Goal: Information Seeking & Learning: Learn about a topic

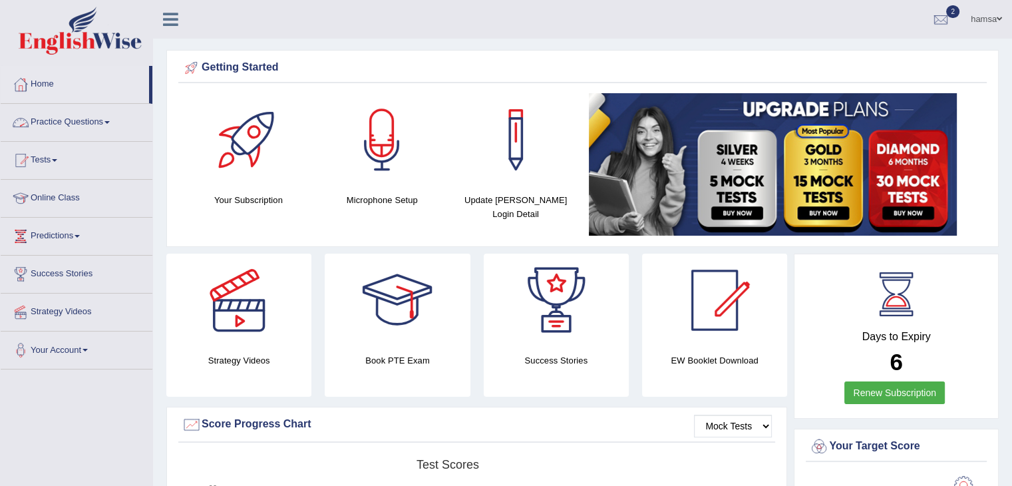
click at [106, 123] on link "Practice Questions" at bounding box center [77, 120] width 152 height 33
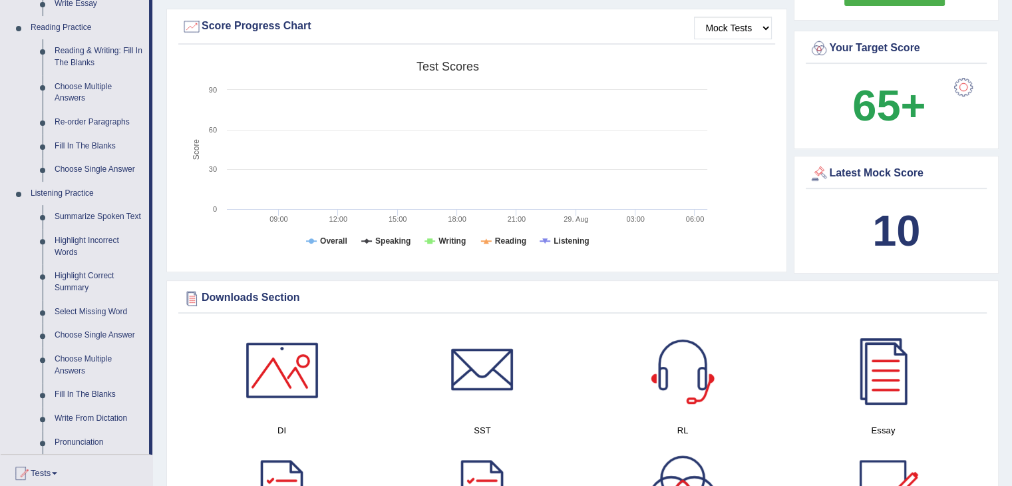
scroll to position [393, 0]
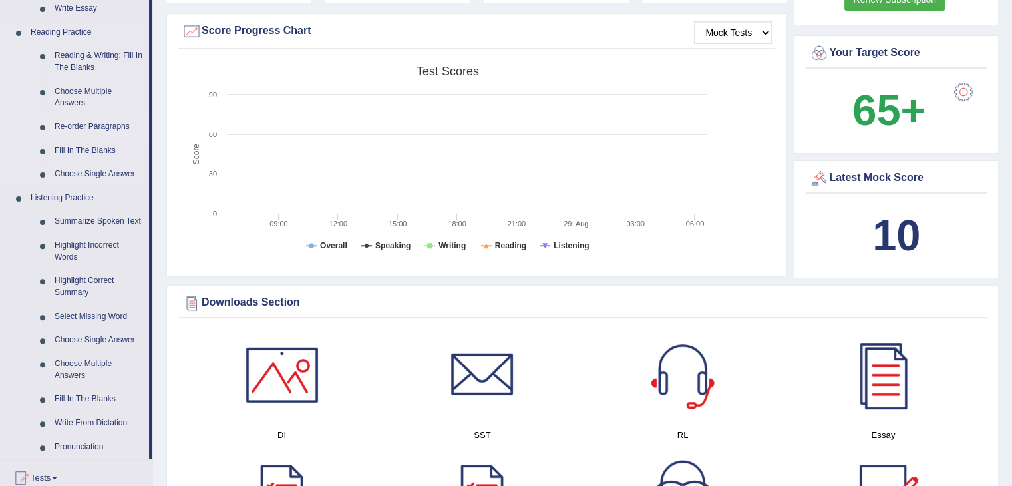
click at [82, 128] on link "Re-order Paragraphs" at bounding box center [99, 127] width 101 height 24
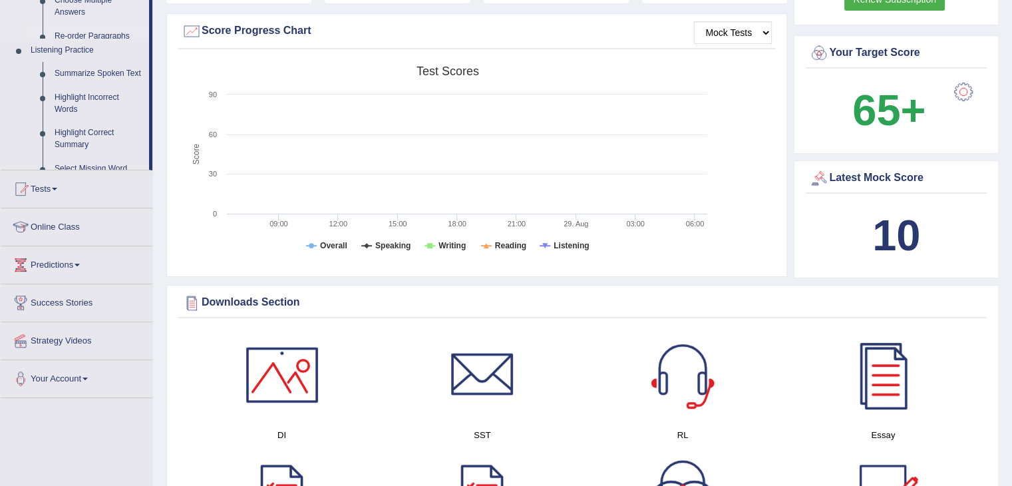
scroll to position [171, 0]
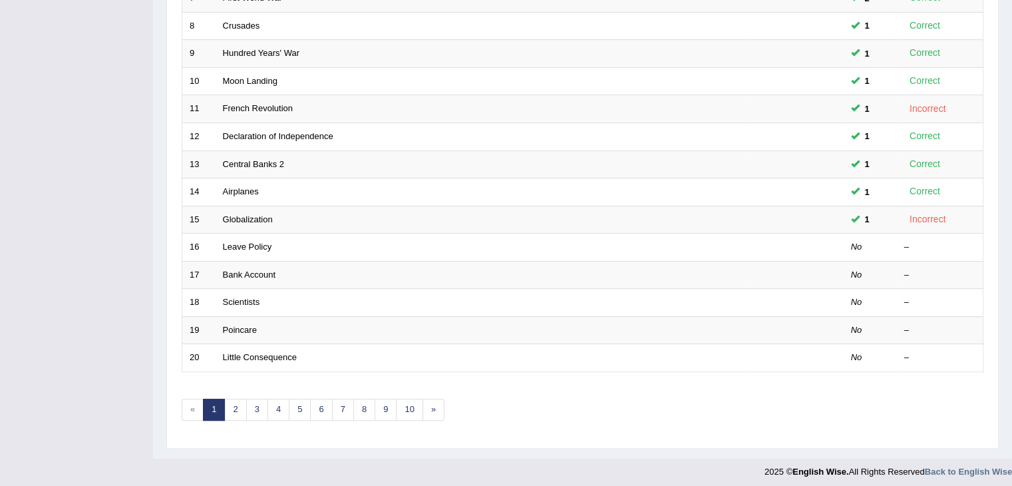
scroll to position [391, 0]
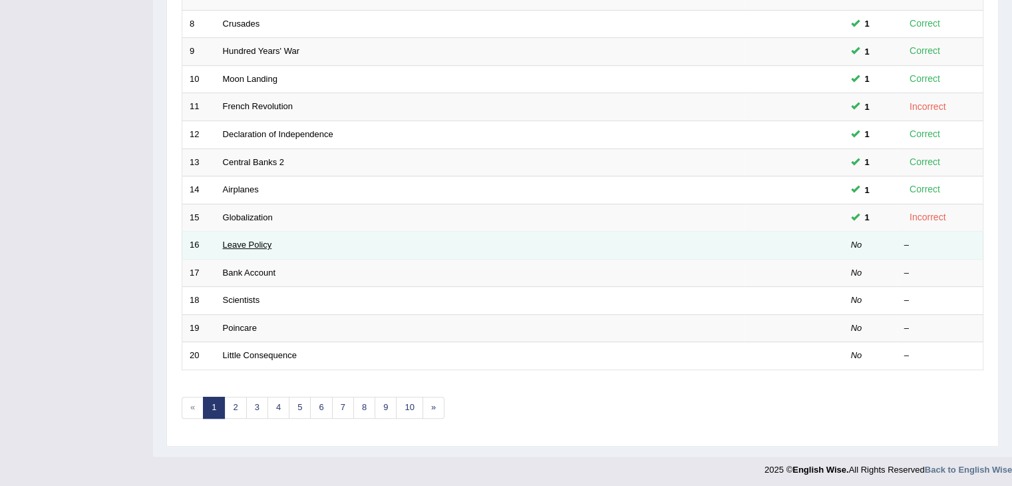
click at [260, 243] on link "Leave Policy" at bounding box center [247, 245] width 49 height 10
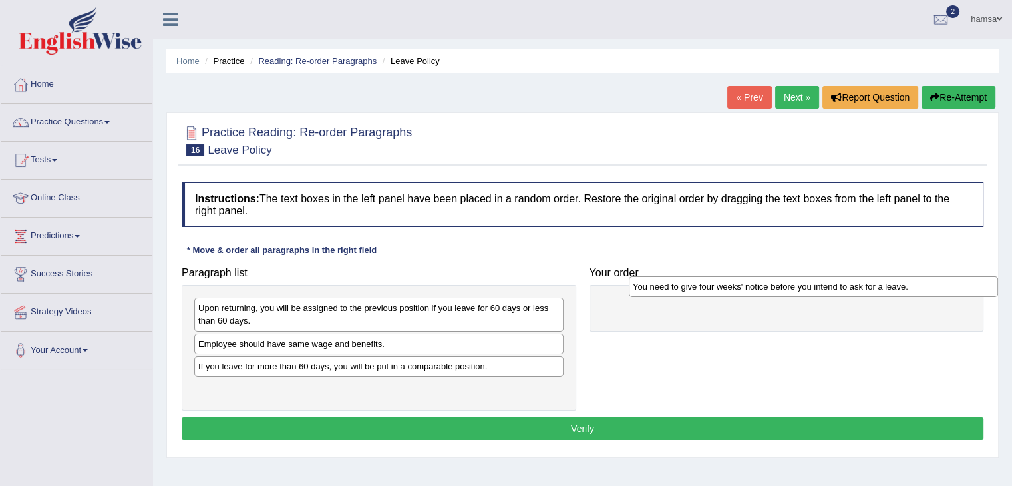
drag, startPoint x: 341, startPoint y: 304, endPoint x: 777, endPoint y: 282, distance: 437.2
click at [777, 282] on div "You need to give four weeks' notice before you intend to ask for a leave." at bounding box center [813, 286] width 369 height 21
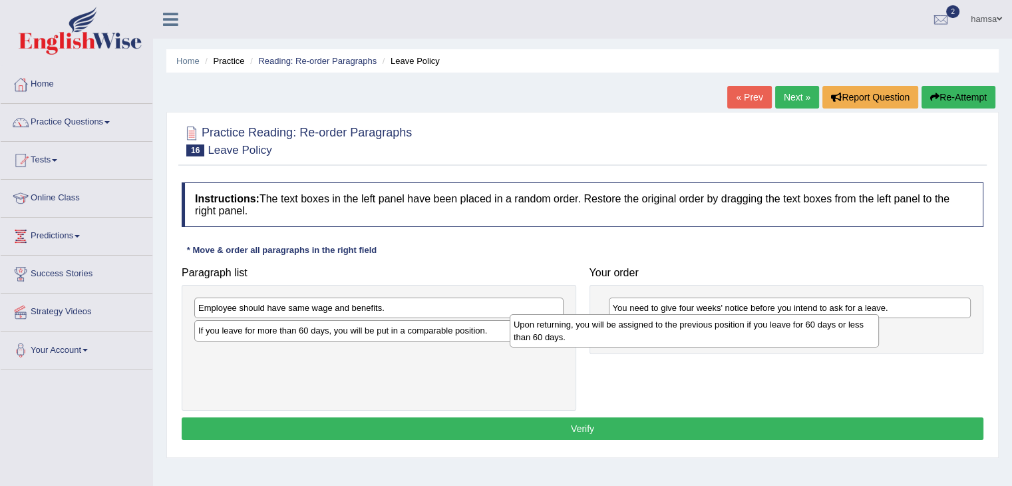
drag, startPoint x: 282, startPoint y: 315, endPoint x: 599, endPoint y: 331, distance: 317.9
click at [599, 331] on div "Upon returning, you will be assigned to the previous position if you leave for …" at bounding box center [694, 330] width 369 height 33
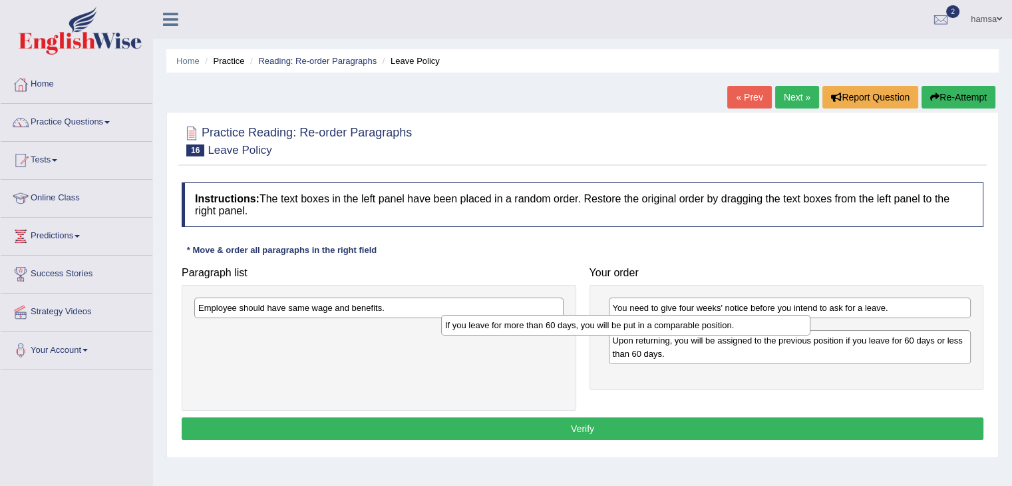
drag, startPoint x: 428, startPoint y: 329, endPoint x: 675, endPoint y: 323, distance: 247.0
click at [675, 323] on div "If you leave for more than 60 days, you will be put in a comparable position." at bounding box center [625, 325] width 369 height 21
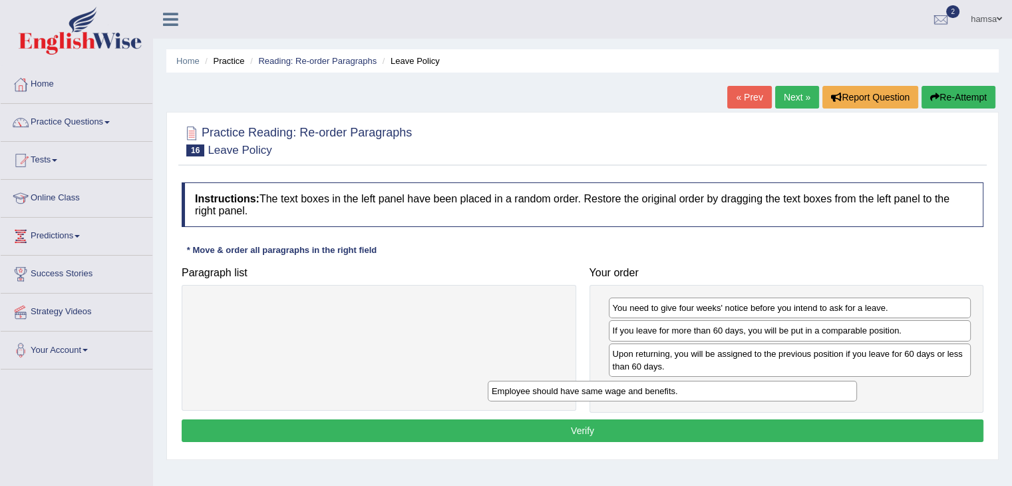
drag, startPoint x: 423, startPoint y: 305, endPoint x: 716, endPoint y: 388, distance: 305.1
click at [716, 388] on div "Employee should have same wage and benefits." at bounding box center [672, 391] width 369 height 21
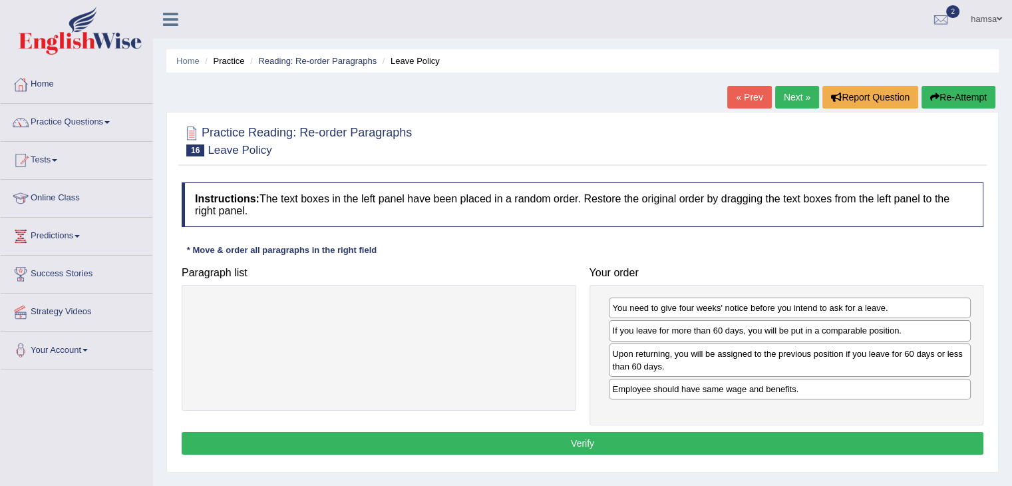
click at [609, 444] on button "Verify" at bounding box center [583, 443] width 802 height 23
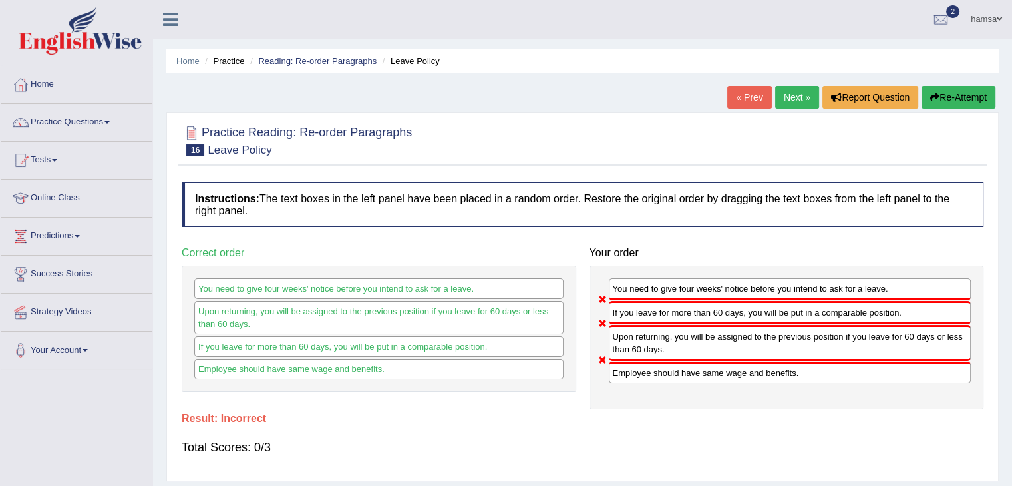
click at [792, 102] on link "Next »" at bounding box center [797, 97] width 44 height 23
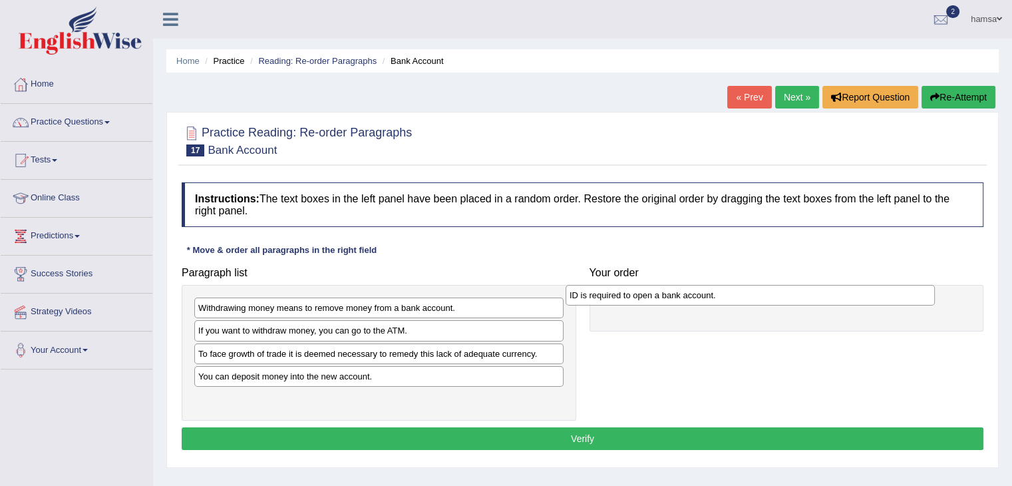
drag, startPoint x: 261, startPoint y: 329, endPoint x: 632, endPoint y: 294, distance: 373.1
click at [632, 294] on div "ID is required to open a bank account." at bounding box center [750, 295] width 369 height 21
drag, startPoint x: 314, startPoint y: 375, endPoint x: 322, endPoint y: 378, distance: 8.4
click at [322, 378] on div "You can deposit money into the new account." at bounding box center [386, 377] width 369 height 21
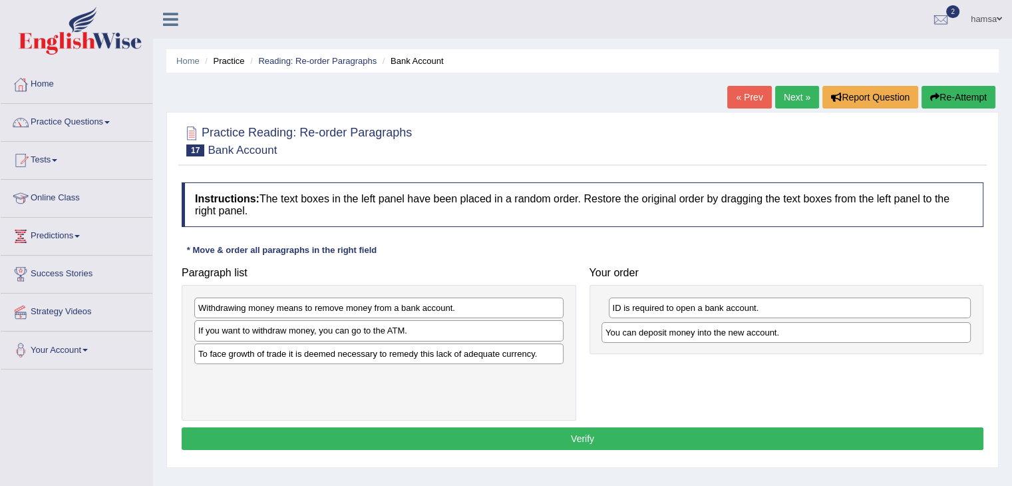
drag, startPoint x: 268, startPoint y: 376, endPoint x: 675, endPoint y: 333, distance: 409.6
click at [675, 333] on div "You can deposit money into the new account." at bounding box center [786, 332] width 369 height 21
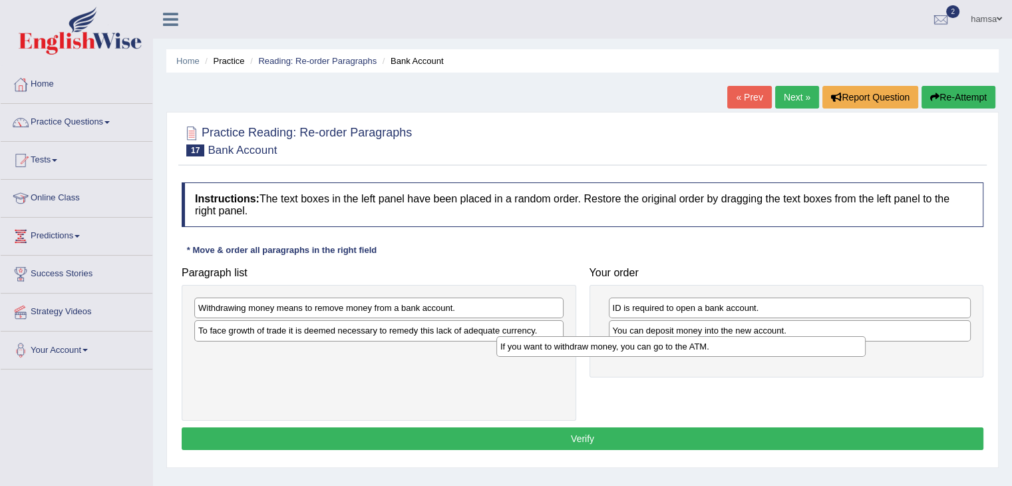
drag, startPoint x: 320, startPoint y: 331, endPoint x: 622, endPoint y: 347, distance: 302.6
click at [622, 347] on div "If you want to withdraw money, you can go to the ATM." at bounding box center [681, 346] width 369 height 21
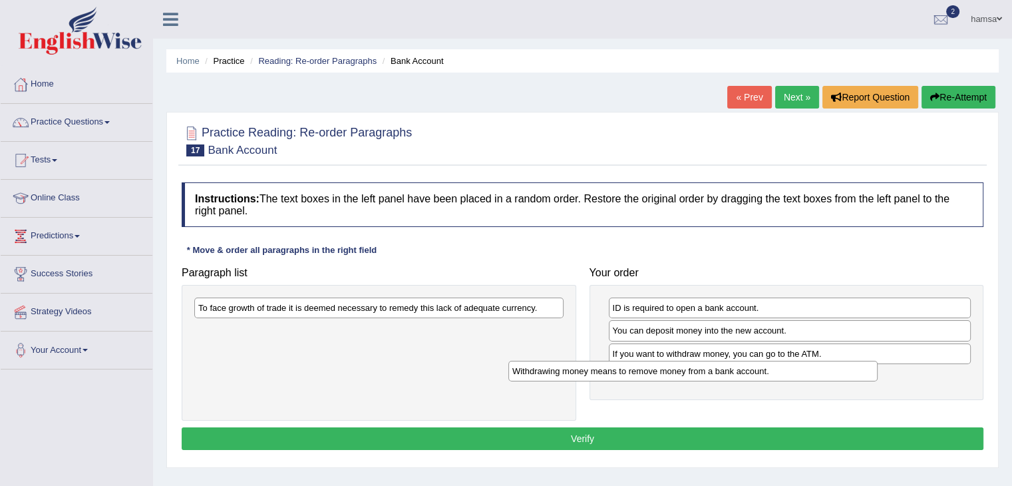
drag, startPoint x: 284, startPoint y: 312, endPoint x: 598, endPoint y: 375, distance: 320.5
click at [598, 375] on div "Withdrawing money means to remove money from a bank account." at bounding box center [693, 371] width 369 height 21
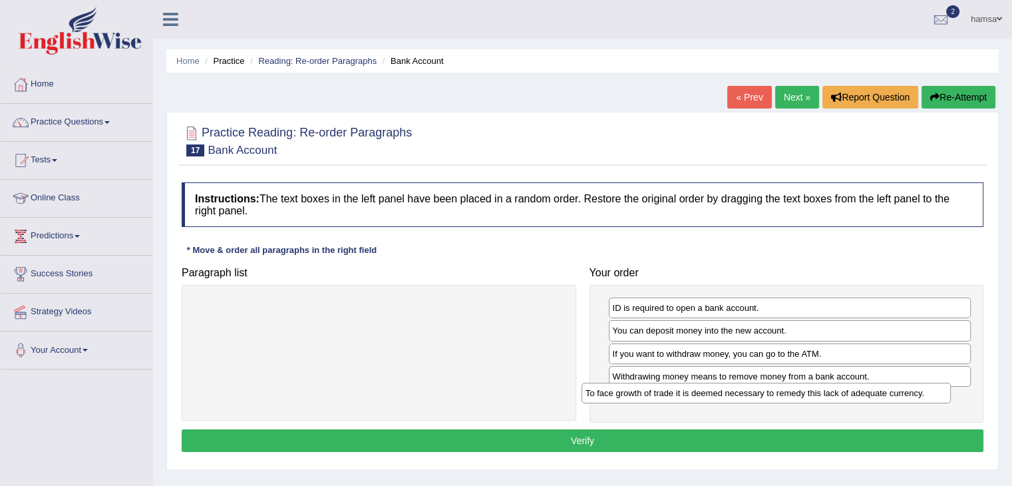
drag, startPoint x: 256, startPoint y: 307, endPoint x: 644, endPoint y: 392, distance: 397.3
click at [644, 392] on div "To face growth of trade it is deemed necessary to remedy this lack of adequate …" at bounding box center [766, 393] width 369 height 21
drag, startPoint x: 690, startPoint y: 330, endPoint x: 698, endPoint y: 398, distance: 68.3
click at [698, 398] on div "You can deposit money into the new account." at bounding box center [797, 398] width 363 height 21
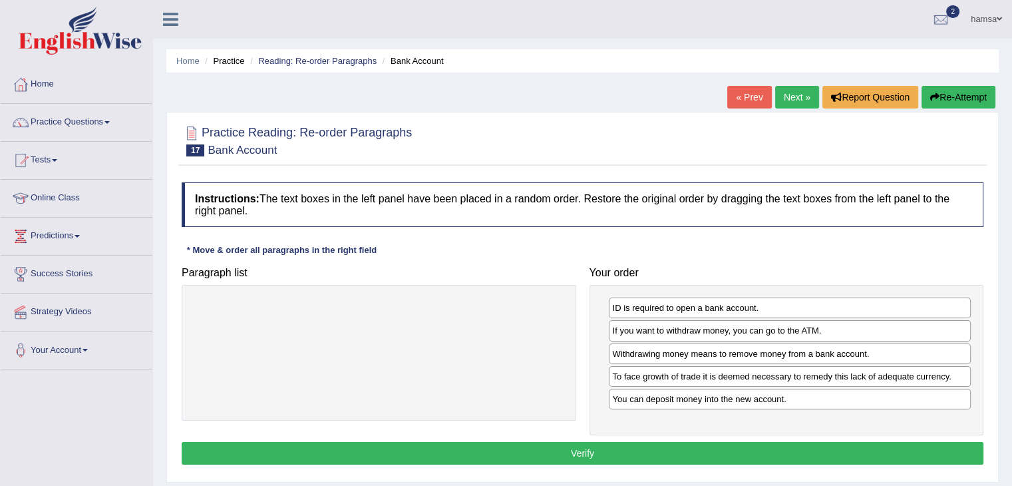
click at [591, 447] on button "Verify" at bounding box center [583, 453] width 802 height 23
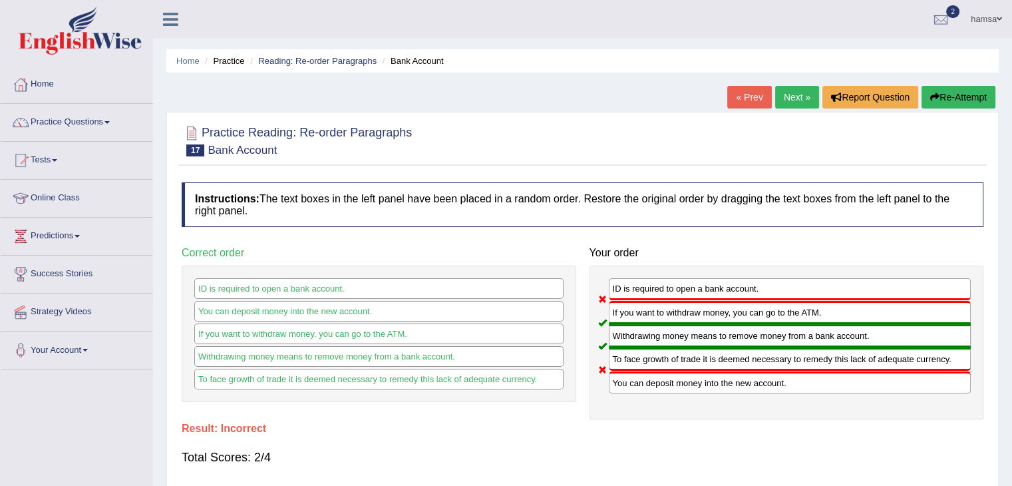
click at [784, 103] on link "Next »" at bounding box center [797, 97] width 44 height 23
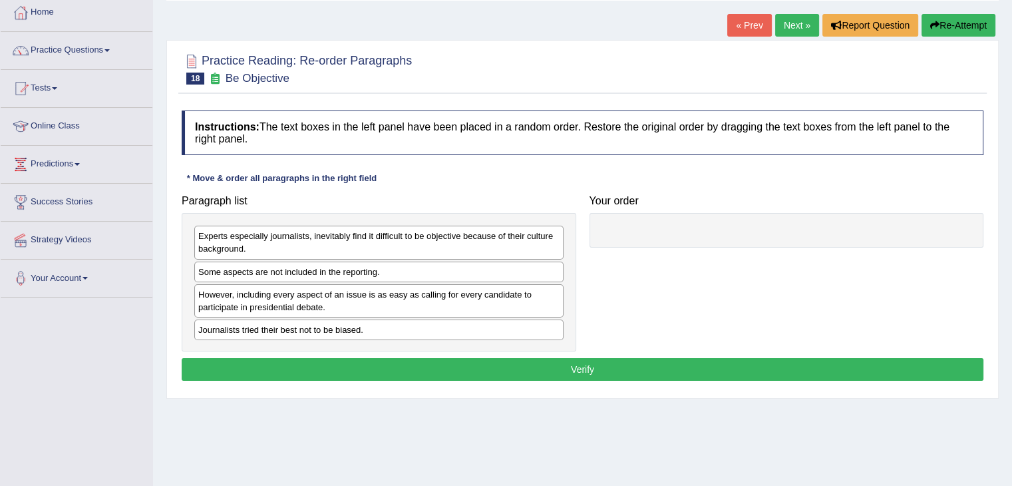
scroll to position [71, 0]
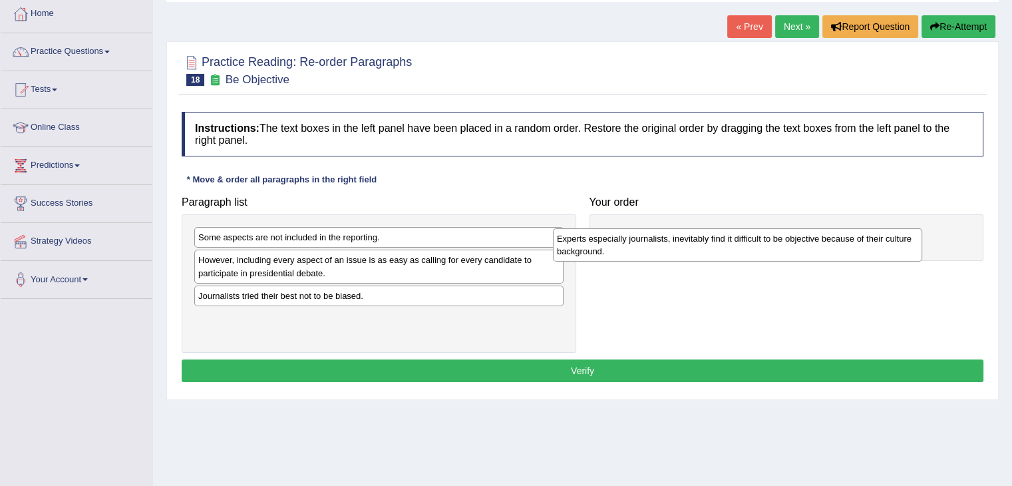
drag, startPoint x: 295, startPoint y: 246, endPoint x: 652, endPoint y: 246, distance: 357.4
click at [652, 246] on div "Experts especially journalists, inevitably find it difficult to be objective be…" at bounding box center [737, 244] width 369 height 33
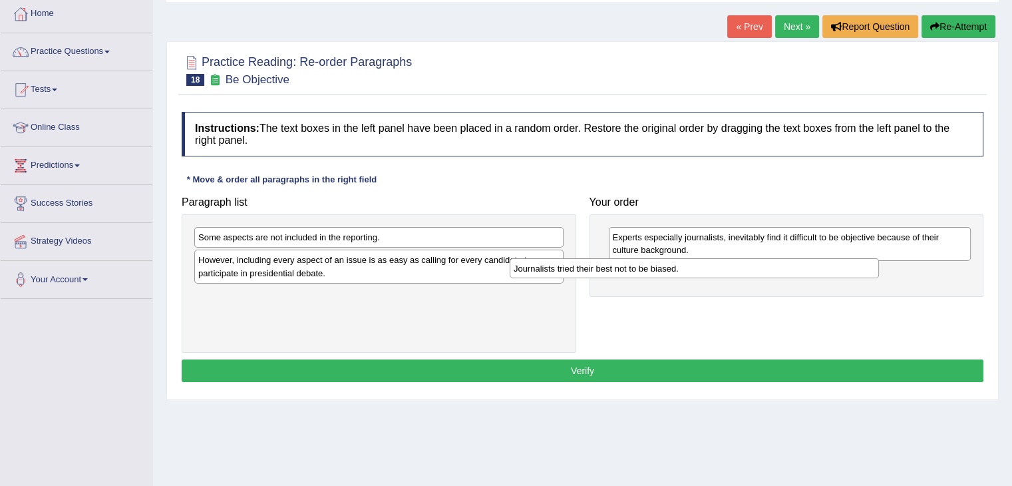
drag, startPoint x: 333, startPoint y: 299, endPoint x: 647, endPoint y: 275, distance: 315.1
click at [647, 275] on div "Journalists tried their best not to be biased." at bounding box center [694, 268] width 369 height 21
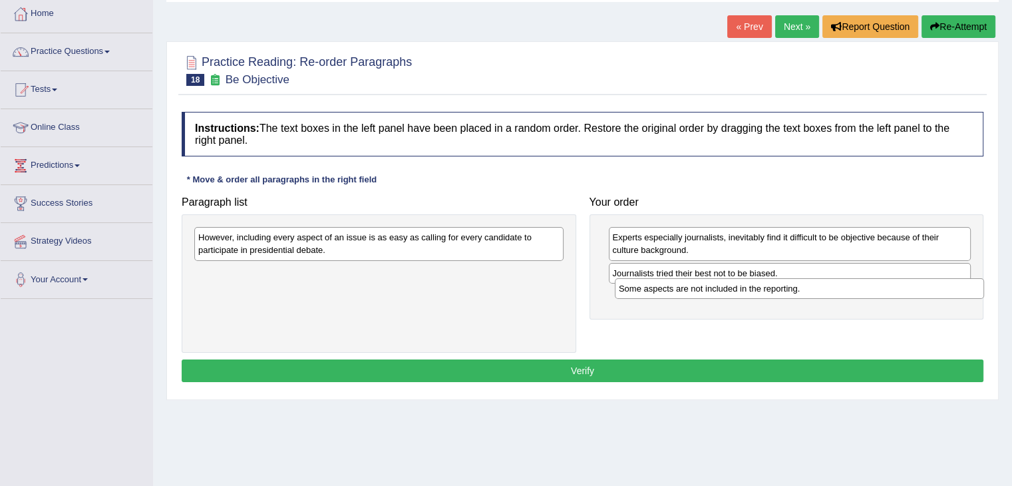
drag, startPoint x: 387, startPoint y: 235, endPoint x: 808, endPoint y: 286, distance: 423.7
click at [808, 286] on div "Some aspects are not included in the reporting." at bounding box center [799, 288] width 369 height 21
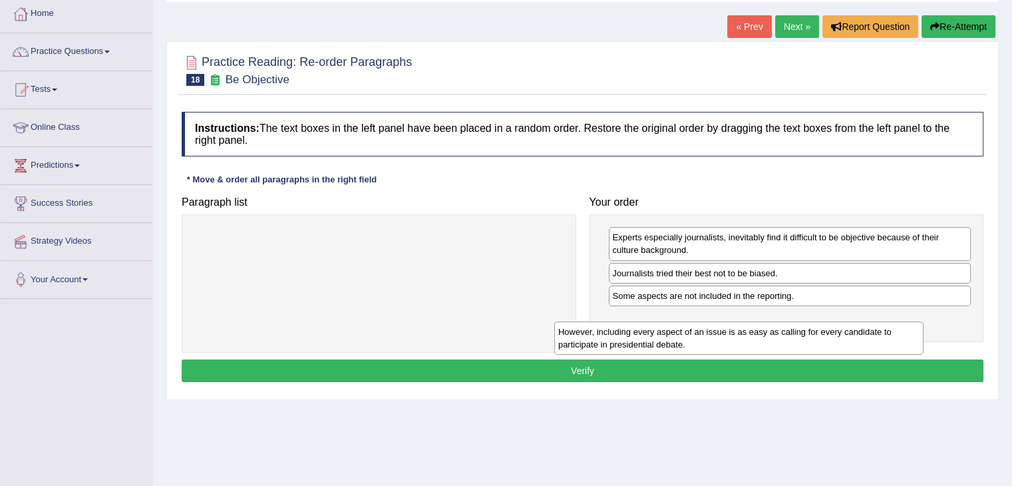
drag, startPoint x: 404, startPoint y: 240, endPoint x: 764, endPoint y: 333, distance: 372.1
click at [764, 333] on div "However, including every aspect of an issue is as easy as calling for every can…" at bounding box center [738, 337] width 369 height 33
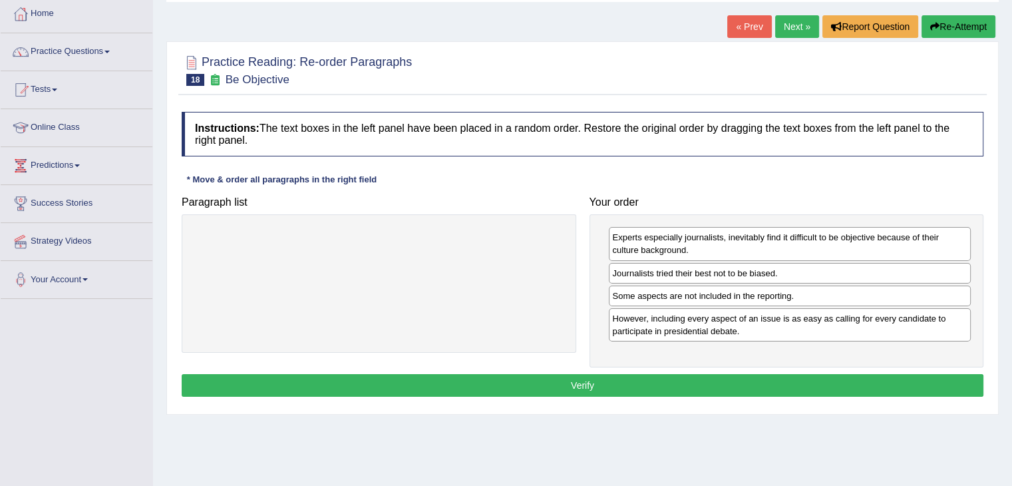
click at [580, 383] on button "Verify" at bounding box center [583, 385] width 802 height 23
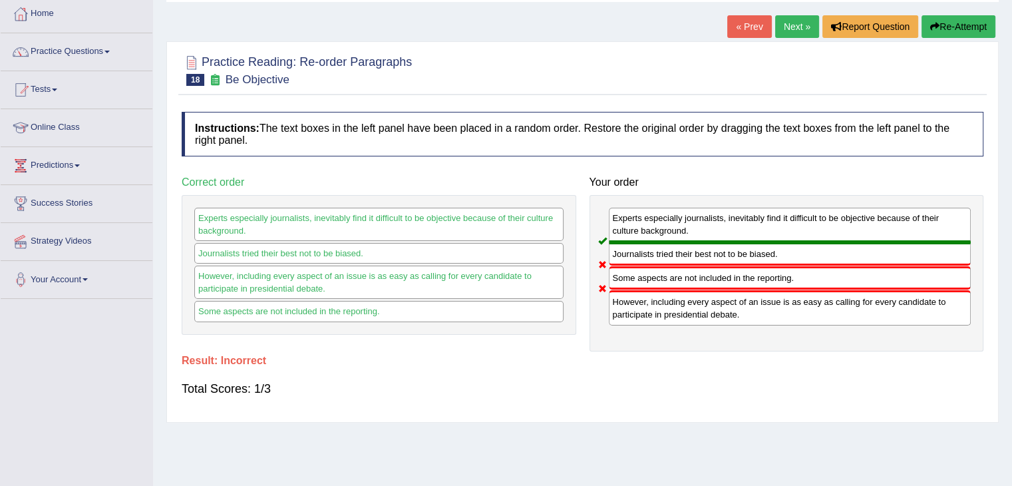
click at [797, 30] on link "Next »" at bounding box center [797, 26] width 44 height 23
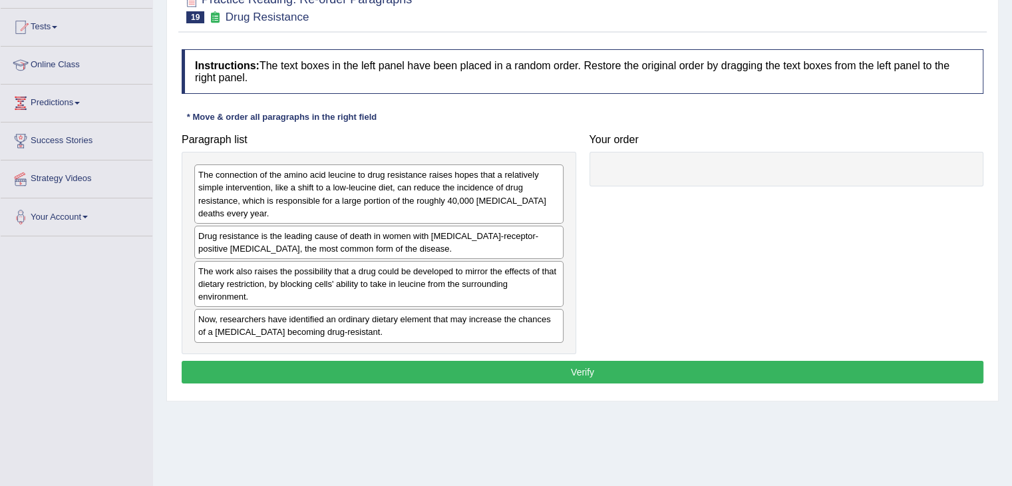
scroll to position [156, 0]
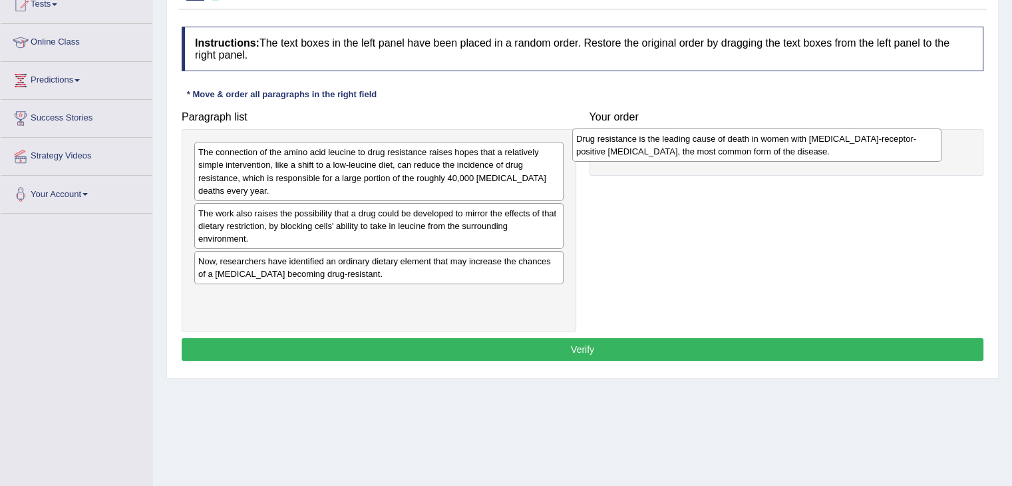
drag, startPoint x: 399, startPoint y: 216, endPoint x: 776, endPoint y: 144, distance: 384.3
click at [776, 144] on div "Drug resistance is the leading cause of death in women with estrogen-receptor-p…" at bounding box center [756, 144] width 369 height 33
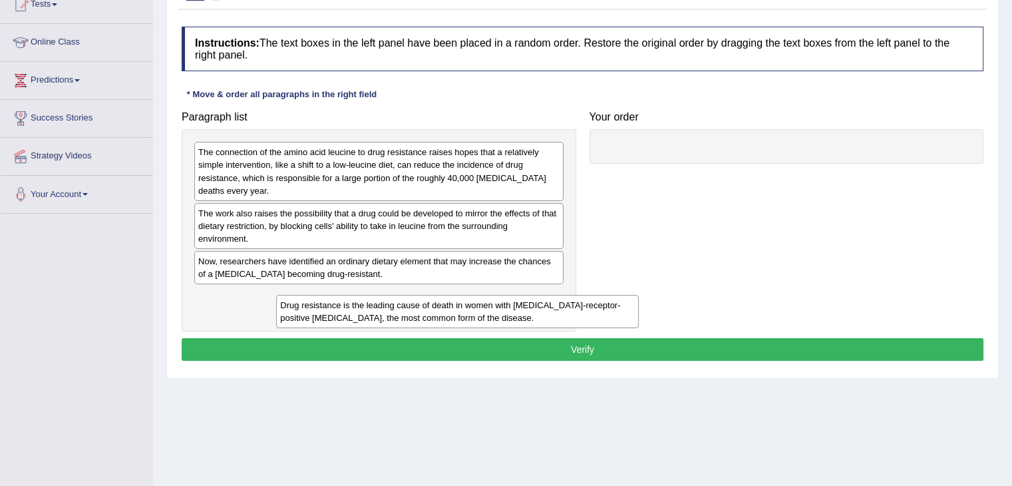
drag, startPoint x: 670, startPoint y: 158, endPoint x: 308, endPoint y: 288, distance: 385.3
click at [308, 295] on div "Drug resistance is the leading cause of death in women with estrogen-receptor-p…" at bounding box center [457, 311] width 363 height 33
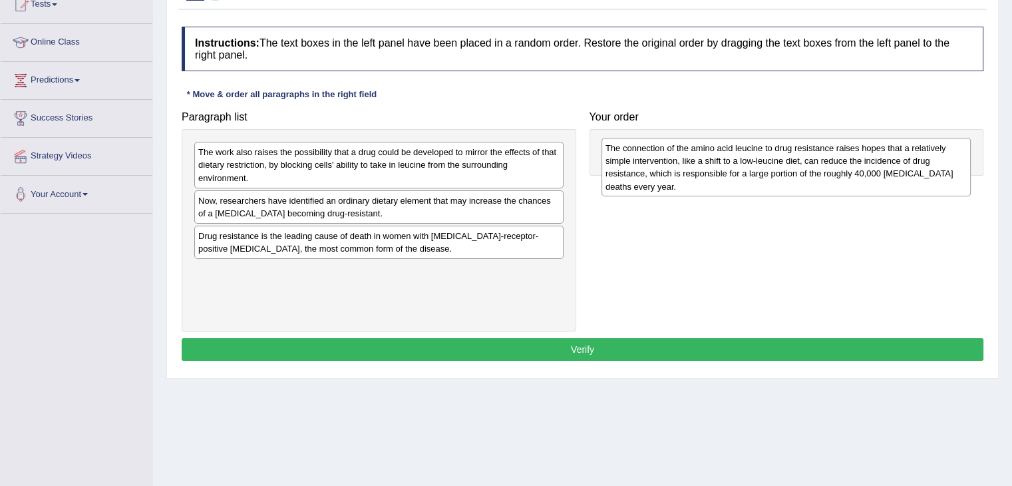
drag, startPoint x: 226, startPoint y: 153, endPoint x: 634, endPoint y: 150, distance: 407.4
click at [634, 150] on div "The connection of the amino acid leucine to drug resistance raises hopes that a…" at bounding box center [786, 167] width 369 height 59
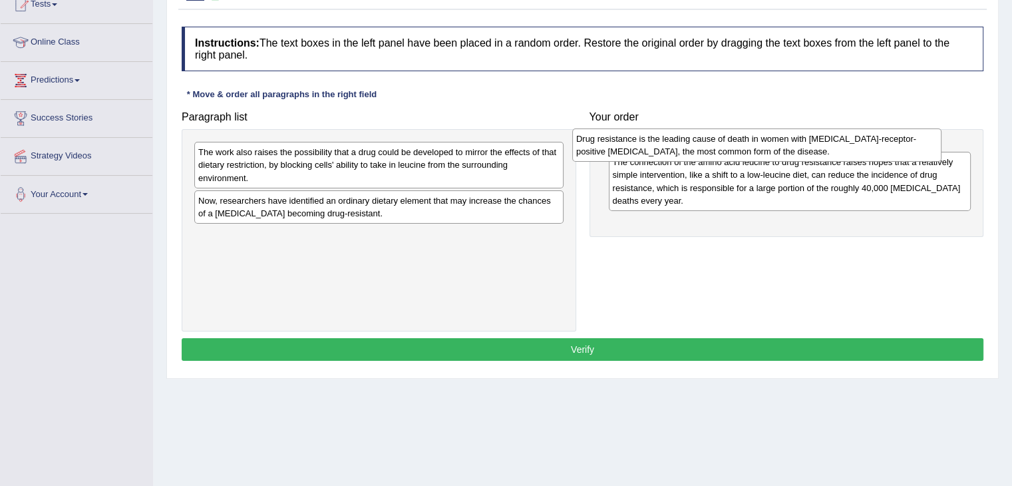
drag, startPoint x: 347, startPoint y: 248, endPoint x: 726, endPoint y: 152, distance: 390.0
click at [726, 152] on div "Drug resistance is the leading cause of death in women with estrogen-receptor-p…" at bounding box center [756, 144] width 369 height 33
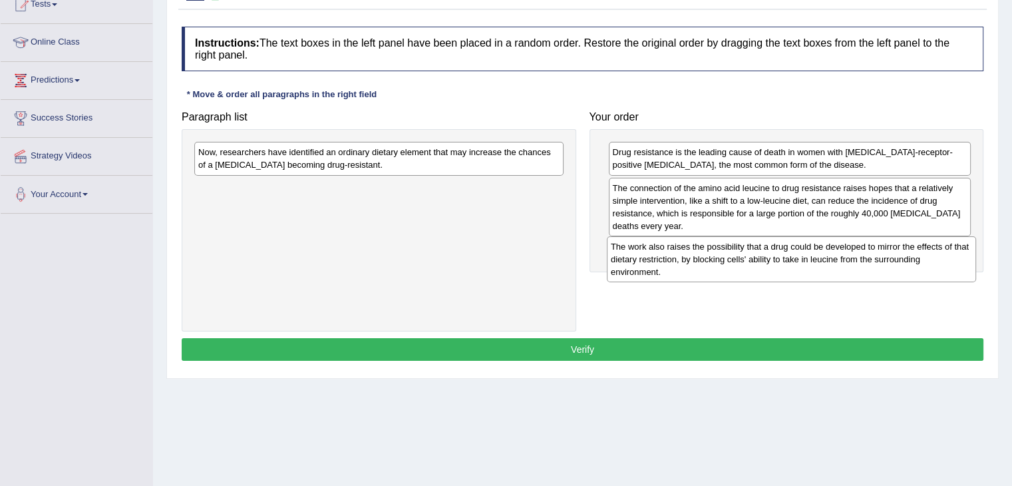
drag, startPoint x: 270, startPoint y: 162, endPoint x: 683, endPoint y: 256, distance: 423.1
click at [683, 256] on div "The work also raises the possibility that a drug could be developed to mirror t…" at bounding box center [791, 259] width 369 height 46
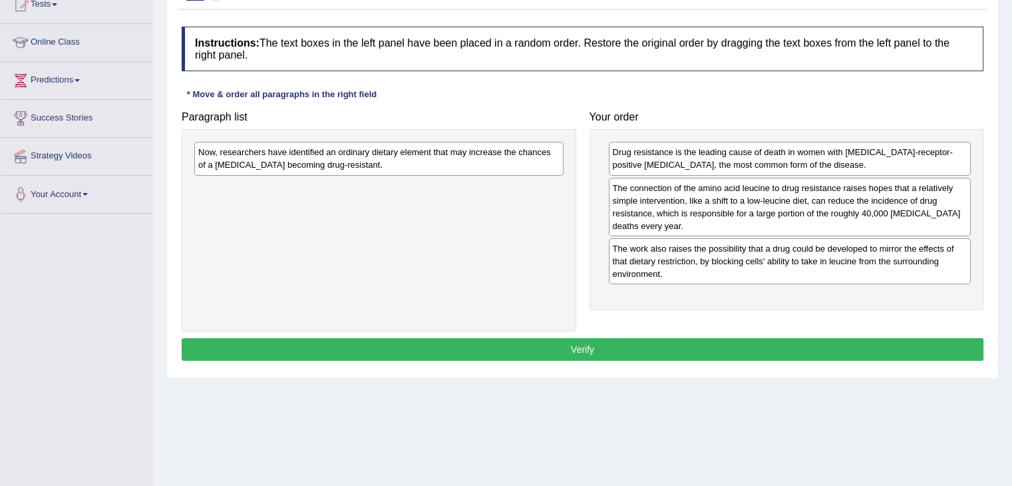
click at [341, 164] on div "Now, researchers have identified an ordinary dietary element that may increase …" at bounding box center [378, 158] width 369 height 33
click at [393, 159] on div "Now, researchers have identified an ordinary dietary element that may increase …" at bounding box center [378, 158] width 369 height 33
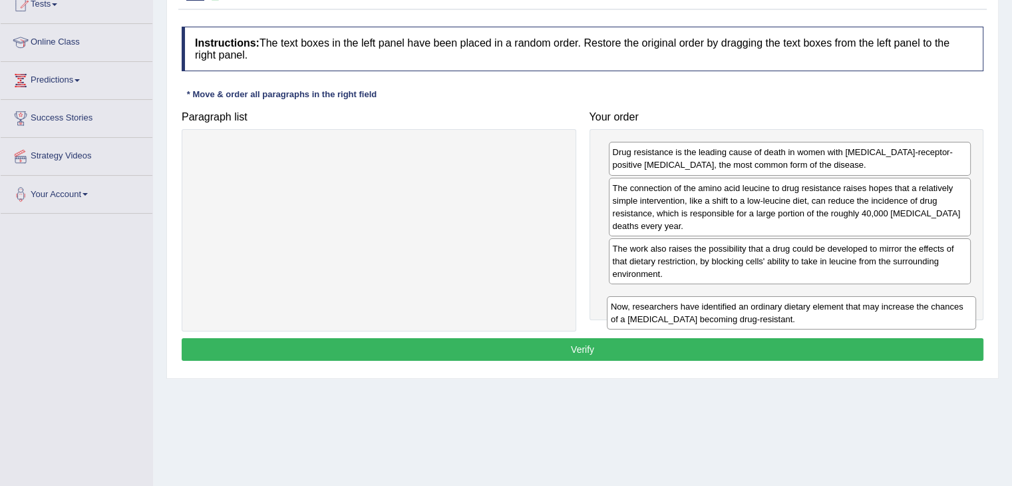
drag, startPoint x: 284, startPoint y: 164, endPoint x: 695, endPoint y: 313, distance: 437.5
click at [695, 313] on div "Now, researchers have identified an ordinary dietary element that may increase …" at bounding box center [791, 312] width 369 height 33
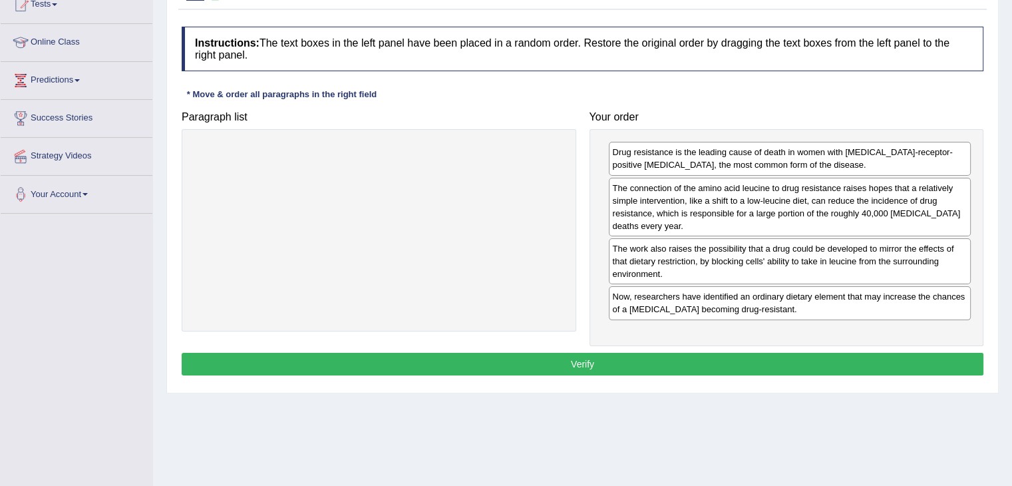
click at [576, 359] on button "Verify" at bounding box center [583, 364] width 802 height 23
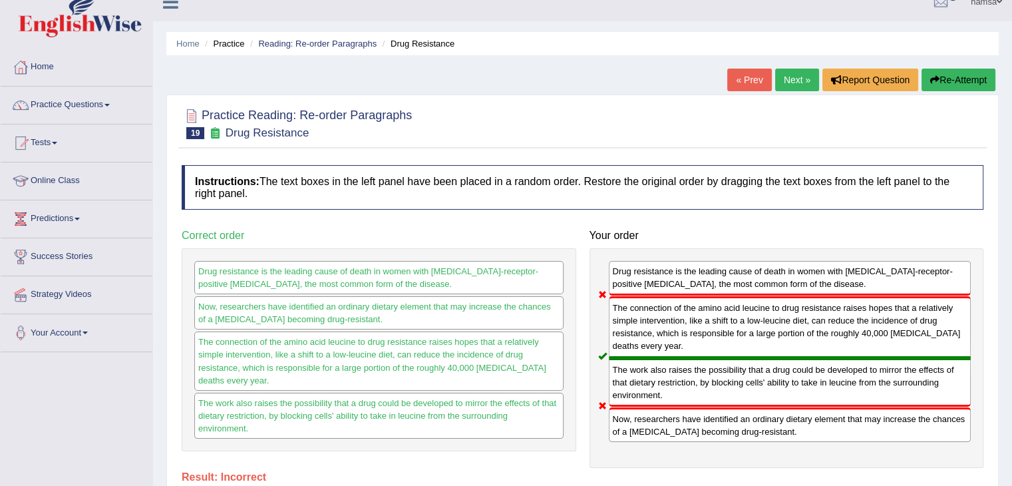
scroll to position [0, 0]
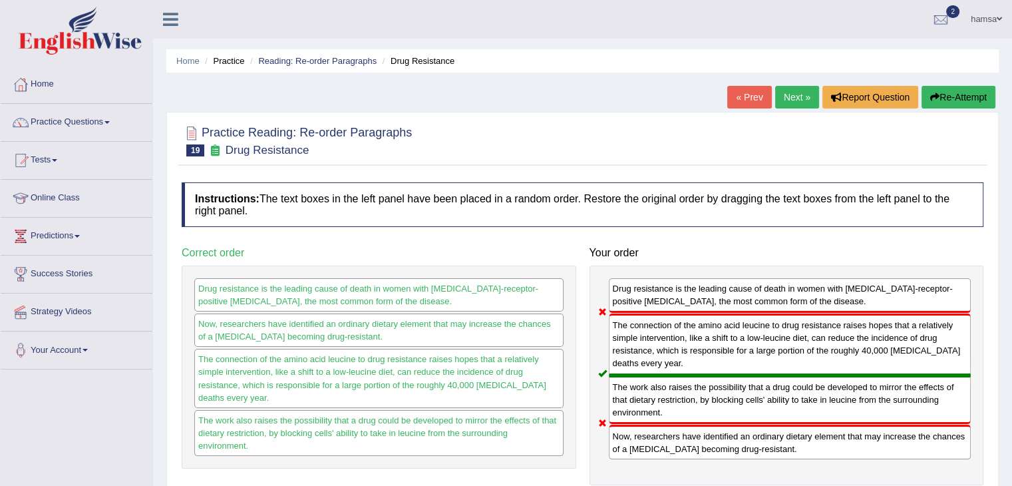
click at [805, 95] on link "Next »" at bounding box center [797, 97] width 44 height 23
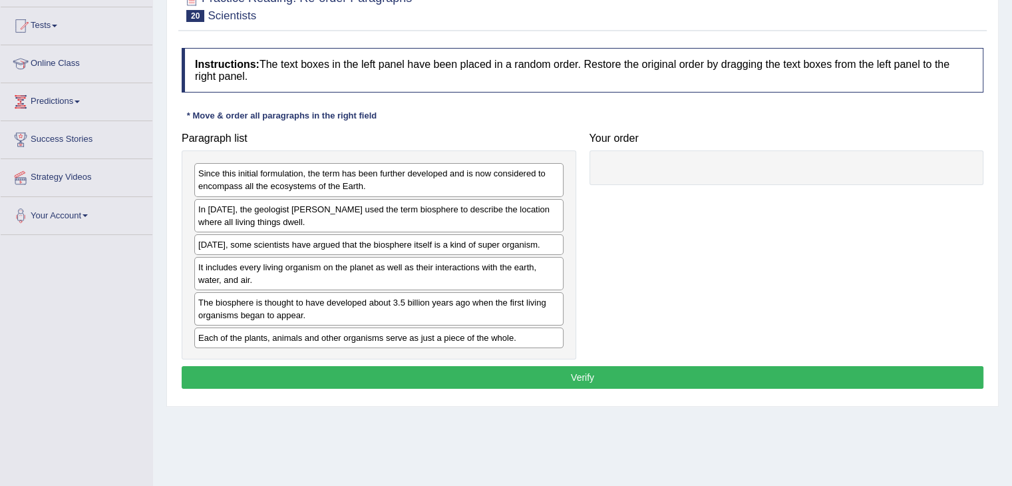
scroll to position [136, 0]
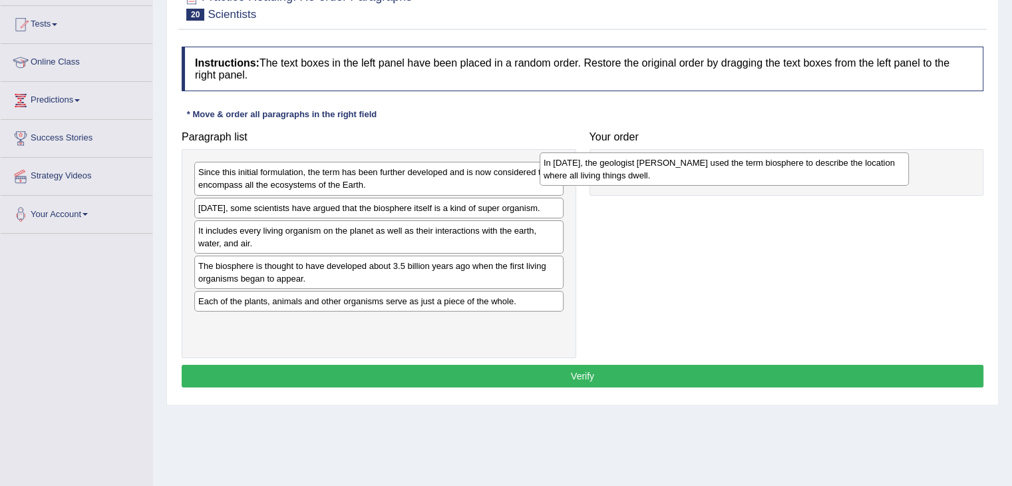
drag, startPoint x: 304, startPoint y: 216, endPoint x: 650, endPoint y: 172, distance: 349.0
click at [650, 172] on div "In [DATE], the geologist [PERSON_NAME] used the term biosphere to describe the …" at bounding box center [724, 168] width 369 height 33
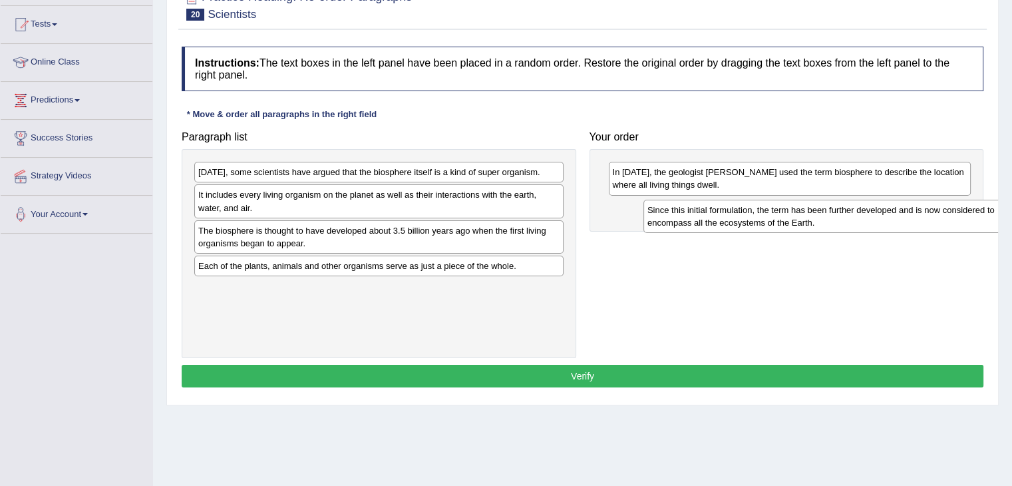
drag, startPoint x: 402, startPoint y: 178, endPoint x: 863, endPoint y: 214, distance: 462.0
click at [863, 214] on div "Since this initial formulation, the term has been further developed and is now …" at bounding box center [828, 216] width 369 height 33
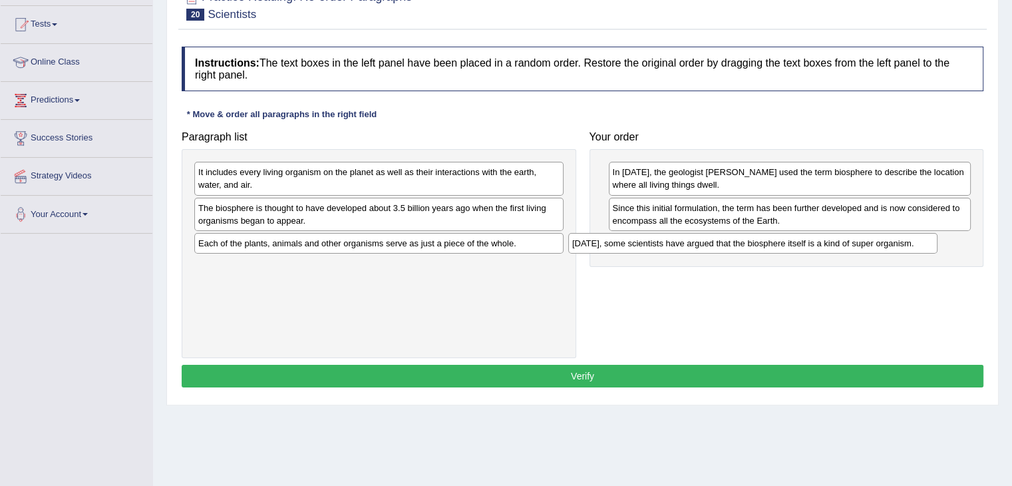
drag, startPoint x: 457, startPoint y: 170, endPoint x: 836, endPoint y: 248, distance: 386.7
click at [836, 248] on div "Today, some scientists have argued that the biosphere itself is a kind of super…" at bounding box center [752, 243] width 369 height 21
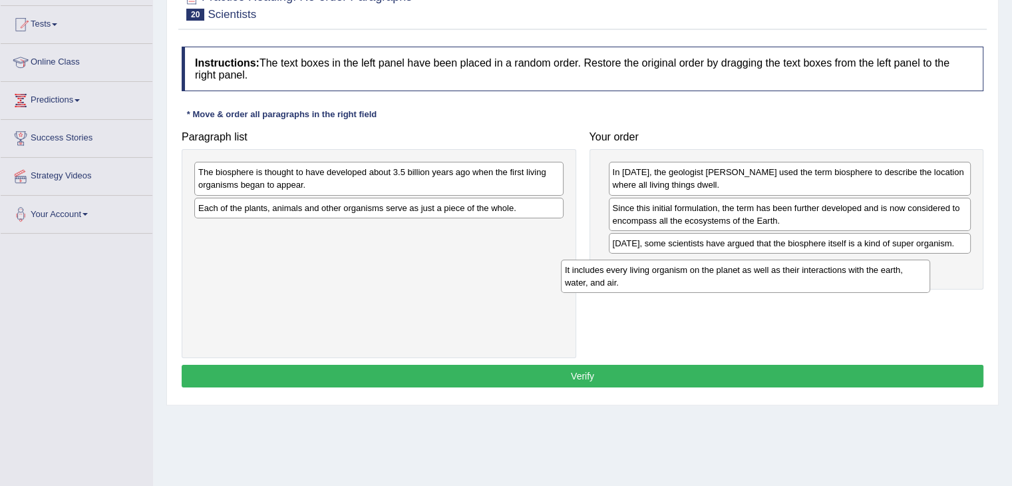
drag, startPoint x: 387, startPoint y: 174, endPoint x: 757, endPoint y: 272, distance: 383.4
click at [757, 272] on div "It includes every living organism on the planet as well as their interactions w…" at bounding box center [745, 276] width 369 height 33
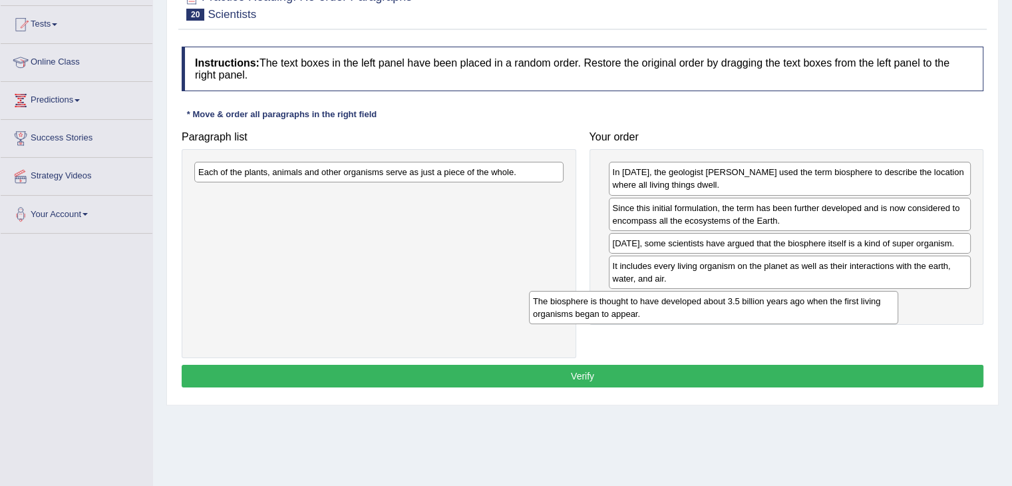
drag, startPoint x: 469, startPoint y: 178, endPoint x: 807, endPoint y: 306, distance: 361.1
click at [807, 306] on div "The biosphere is thought to have developed about 3.5 billion years ago when the…" at bounding box center [713, 307] width 369 height 33
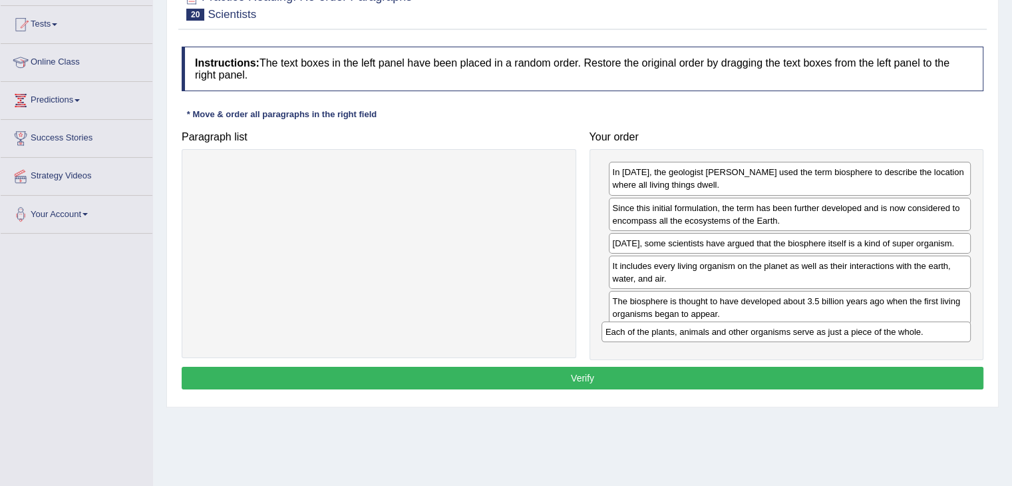
drag, startPoint x: 438, startPoint y: 174, endPoint x: 845, endPoint y: 333, distance: 437.6
click at [845, 333] on div "Each of the plants, animals and other organisms serve as just a piece of the wh…" at bounding box center [786, 331] width 369 height 21
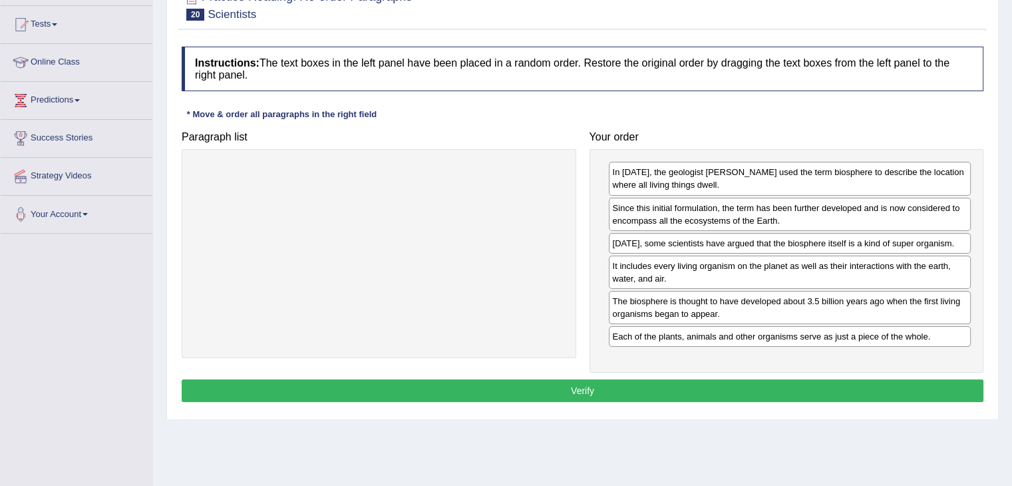
click at [589, 395] on button "Verify" at bounding box center [583, 390] width 802 height 23
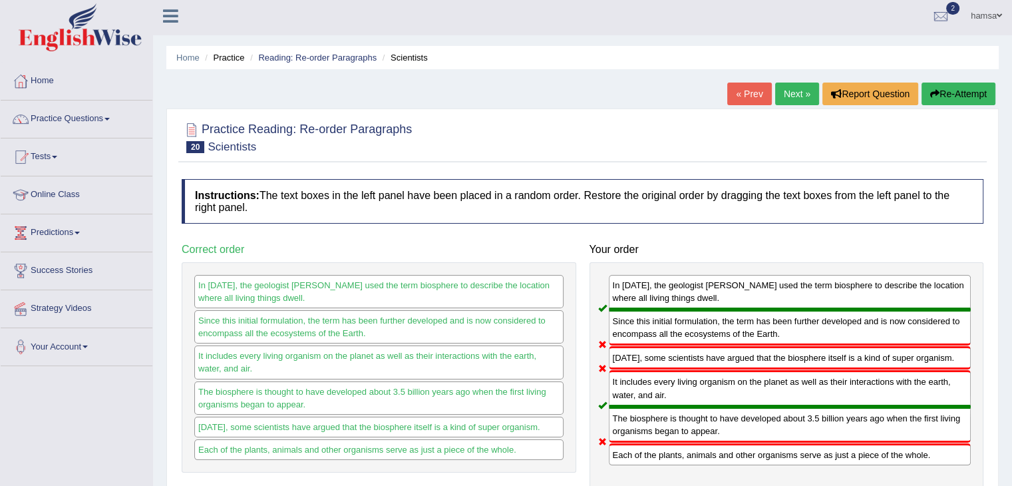
scroll to position [0, 0]
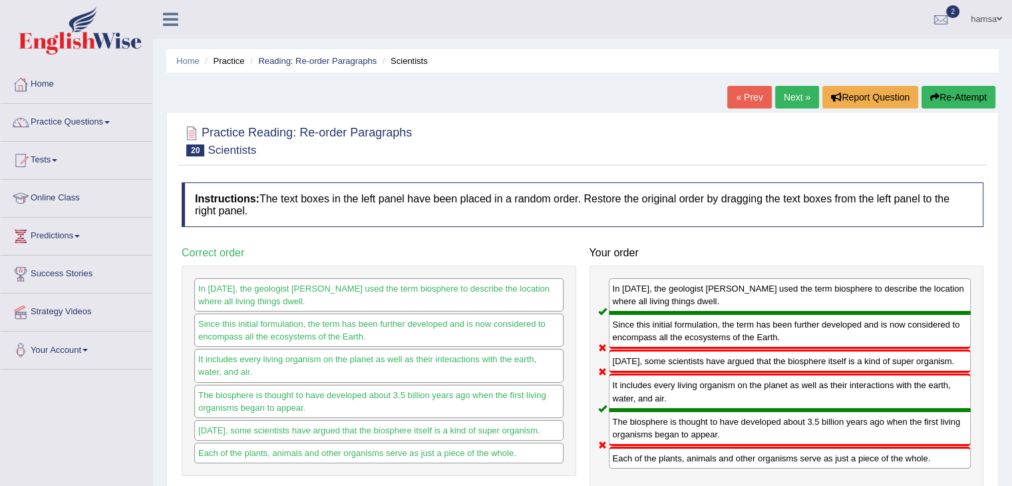
click at [789, 94] on link "Next »" at bounding box center [797, 97] width 44 height 23
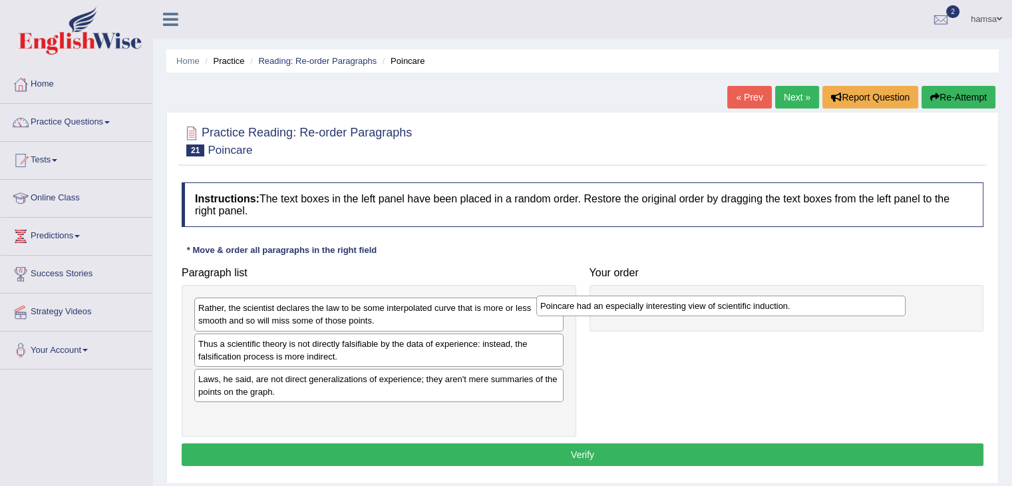
drag, startPoint x: 365, startPoint y: 341, endPoint x: 719, endPoint y: 304, distance: 355.5
click at [719, 304] on div "Poincare had an especially interesting view of scientific induction." at bounding box center [720, 306] width 369 height 21
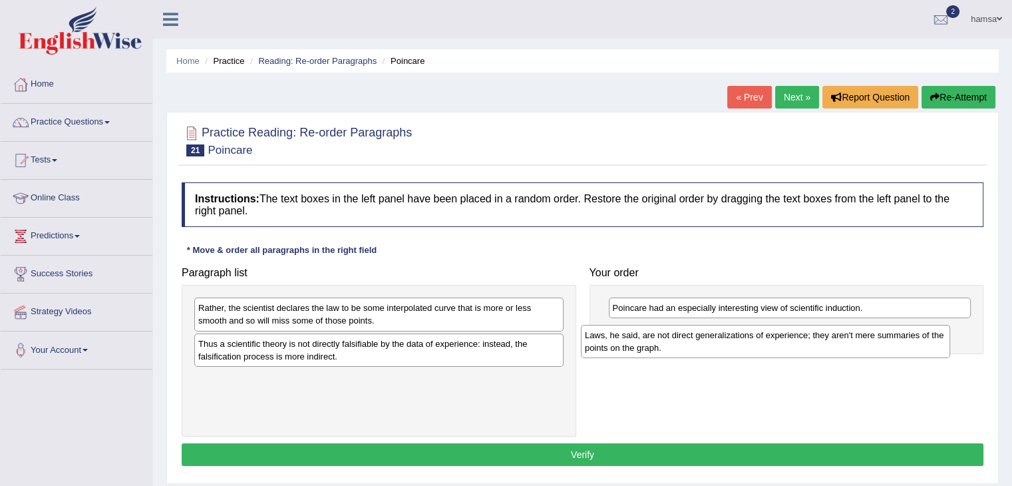
drag, startPoint x: 369, startPoint y: 391, endPoint x: 758, endPoint y: 348, distance: 391.1
click at [758, 348] on div "Laws, he said, are not direct generalizations of experience; they aren't mere s…" at bounding box center [765, 341] width 369 height 33
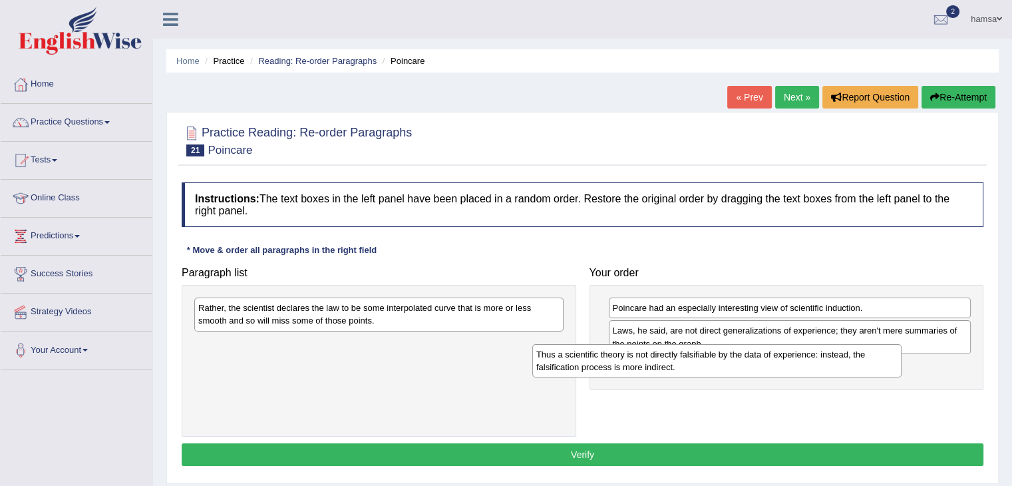
drag, startPoint x: 327, startPoint y: 355, endPoint x: 693, endPoint y: 365, distance: 366.2
click at [693, 365] on div "Thus a scientific theory is not directly falsifiable by the data of experience:…" at bounding box center [716, 360] width 369 height 33
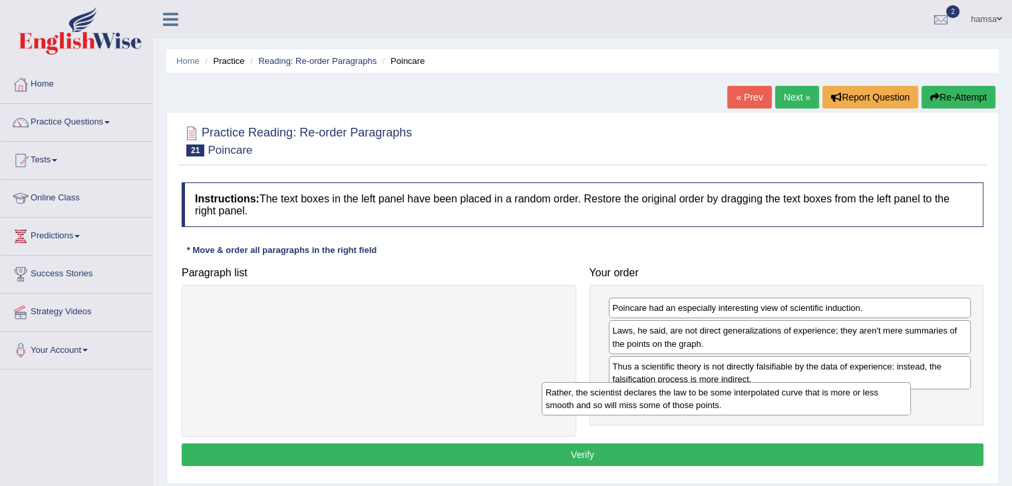
drag, startPoint x: 378, startPoint y: 309, endPoint x: 742, endPoint y: 399, distance: 375.0
click at [742, 399] on div "Rather, the scientist declares the law to be some interpolated curve that is mo…" at bounding box center [726, 398] width 369 height 33
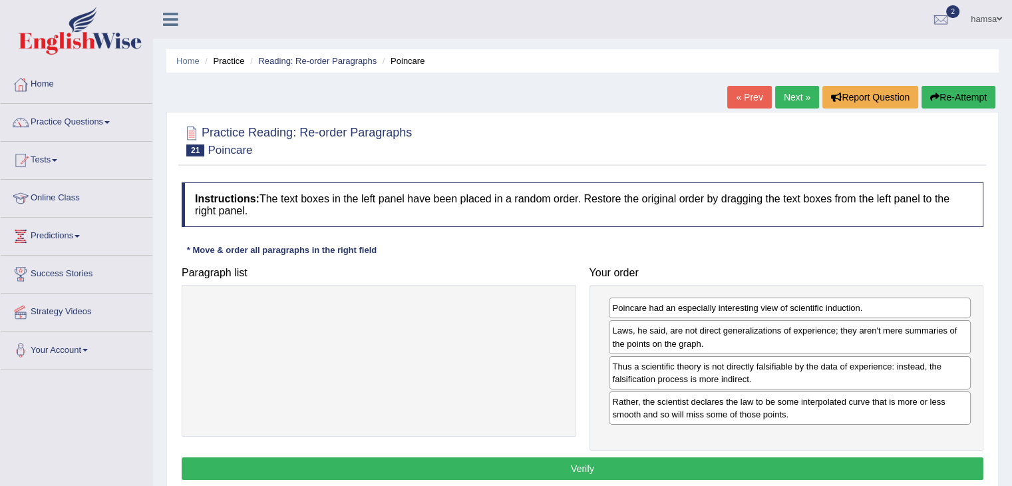
click at [572, 469] on button "Verify" at bounding box center [583, 468] width 802 height 23
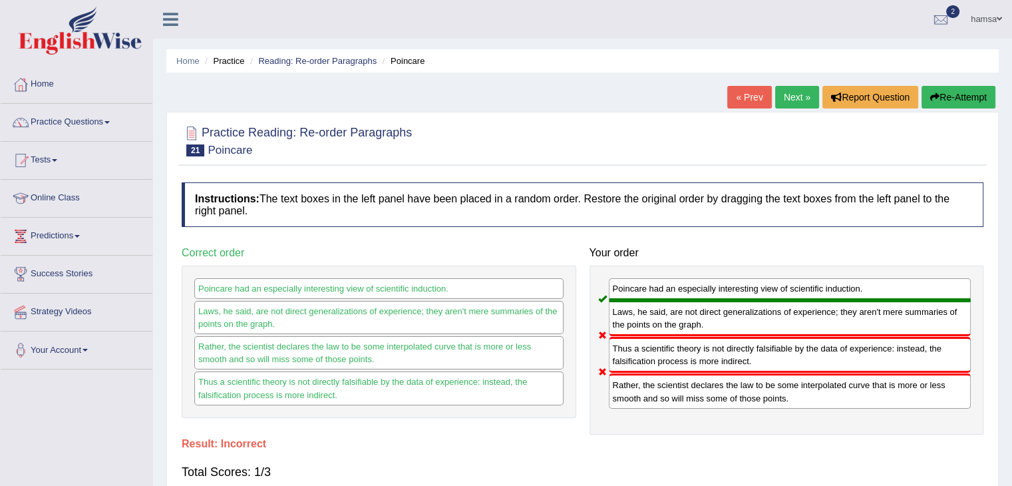
click at [781, 91] on link "Next »" at bounding box center [797, 97] width 44 height 23
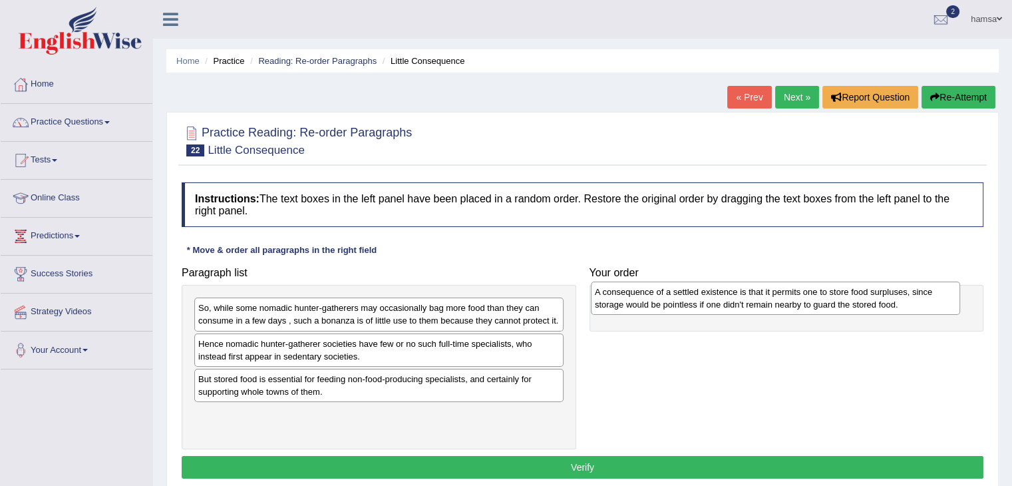
drag, startPoint x: 258, startPoint y: 384, endPoint x: 659, endPoint y: 306, distance: 408.3
click at [659, 306] on div "A consequence of a settled existence is that it permits one to store food surpl…" at bounding box center [775, 298] width 369 height 33
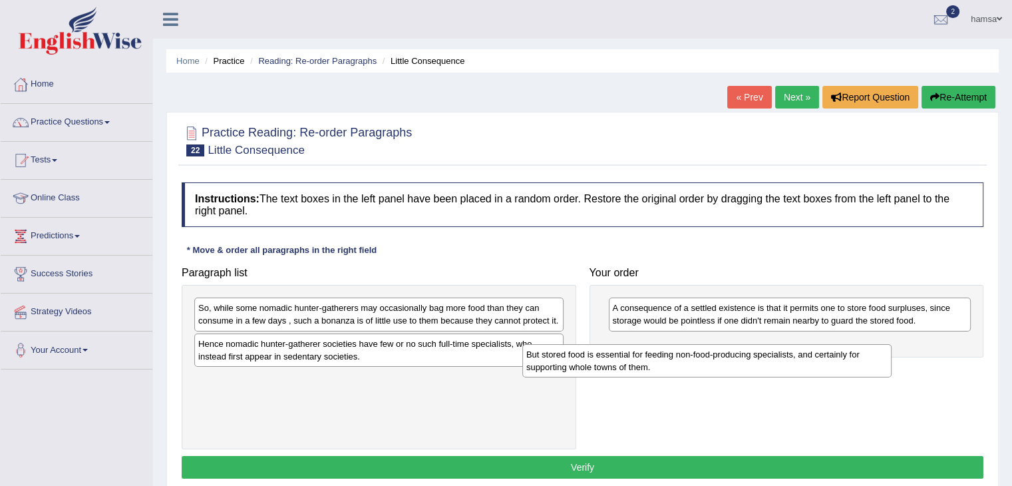
drag, startPoint x: 255, startPoint y: 386, endPoint x: 620, endPoint y: 361, distance: 365.6
click at [620, 361] on div "But stored food is essential for feeding non-food-producing specialists, and ce…" at bounding box center [707, 360] width 369 height 33
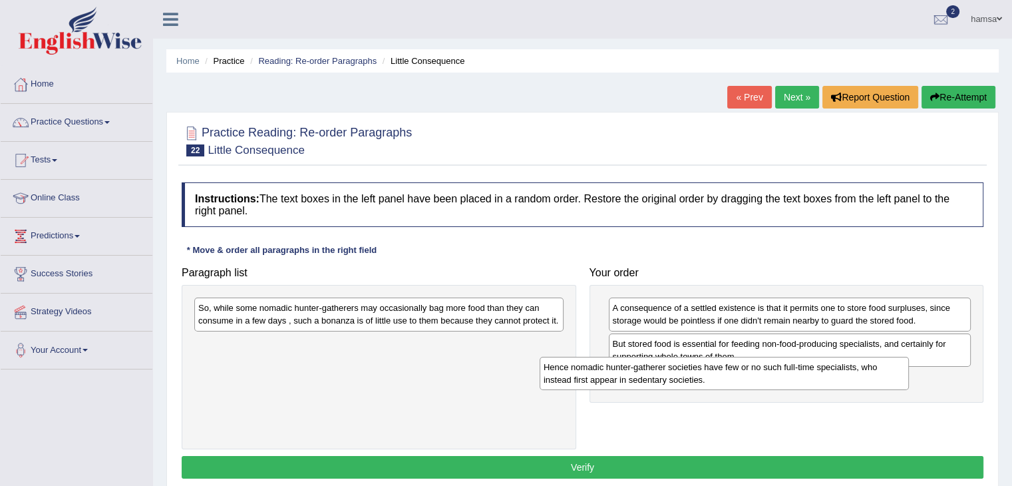
drag, startPoint x: 261, startPoint y: 346, endPoint x: 606, endPoint y: 370, distance: 346.3
click at [606, 370] on div "Hence nomadic hunter-gatherer societies have few or no such full-time specialis…" at bounding box center [724, 373] width 369 height 33
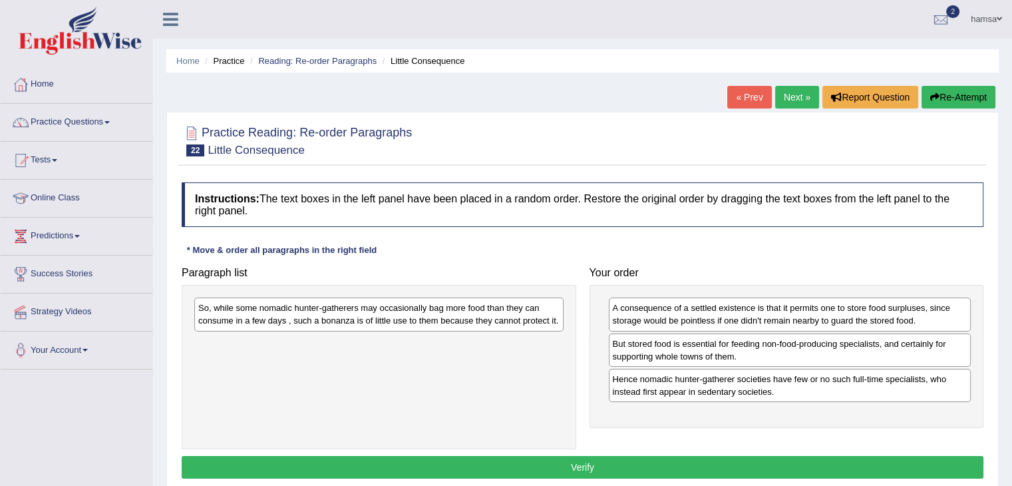
click at [253, 313] on div "So, while some nomadic hunter-gatherers may occasionally bag more food than the…" at bounding box center [378, 314] width 369 height 33
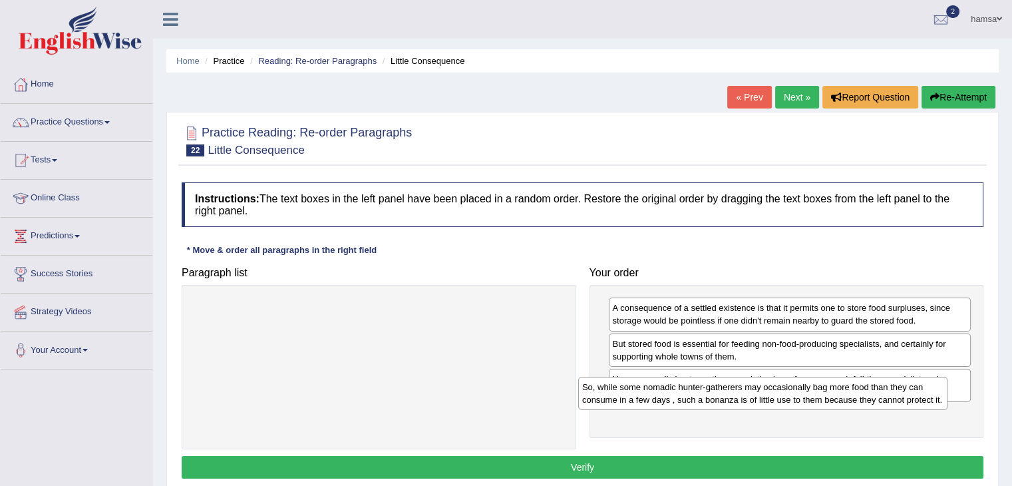
drag, startPoint x: 253, startPoint y: 313, endPoint x: 659, endPoint y: 395, distance: 414.2
click at [659, 395] on div "So, while some nomadic hunter-gatherers may occasionally bag more food than the…" at bounding box center [762, 393] width 369 height 33
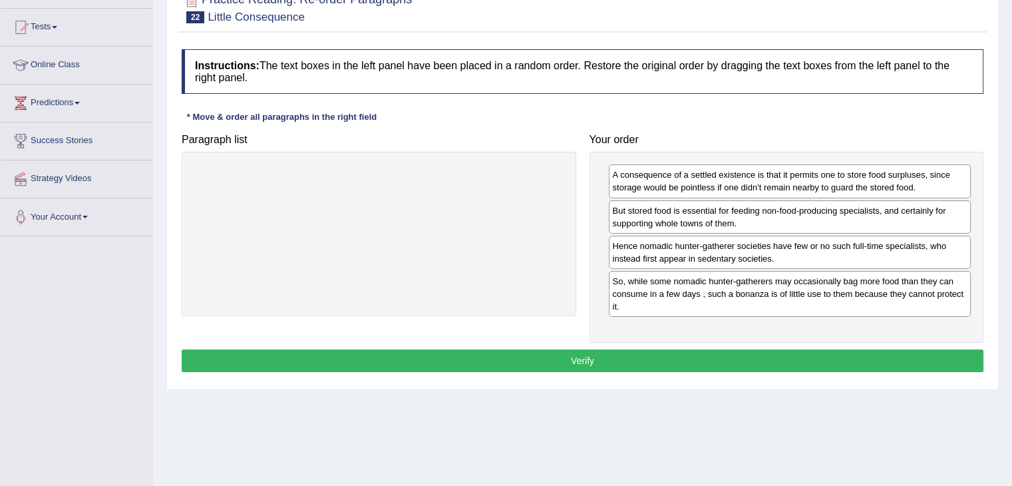
scroll to position [134, 0]
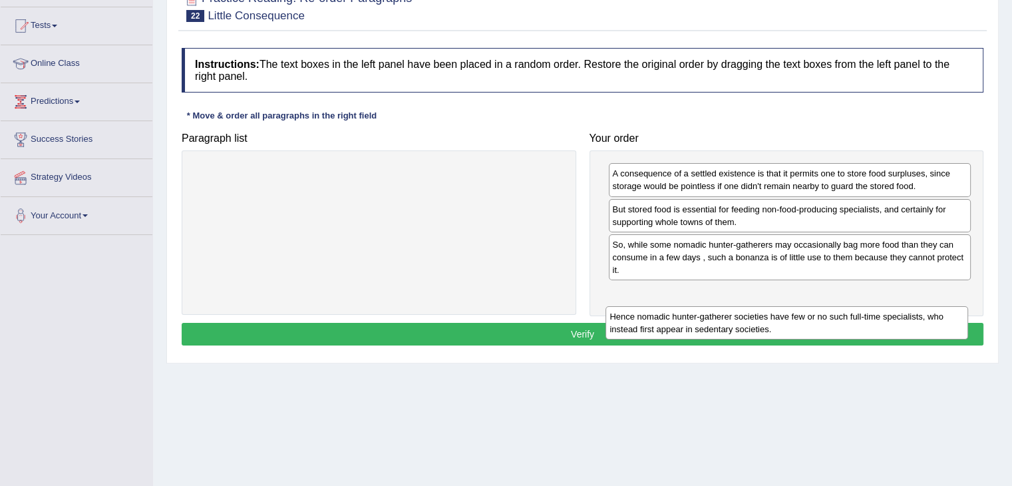
drag, startPoint x: 633, startPoint y: 247, endPoint x: 630, endPoint y: 316, distance: 68.6
click at [630, 316] on div "Hence nomadic hunter-gatherer societies have few or no such full-time specialis…" at bounding box center [787, 322] width 363 height 33
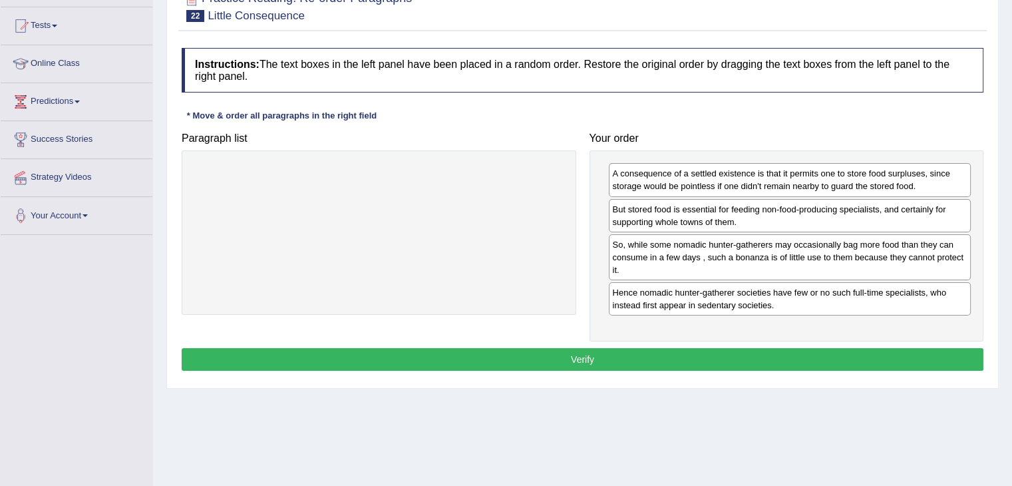
click at [575, 355] on button "Verify" at bounding box center [583, 359] width 802 height 23
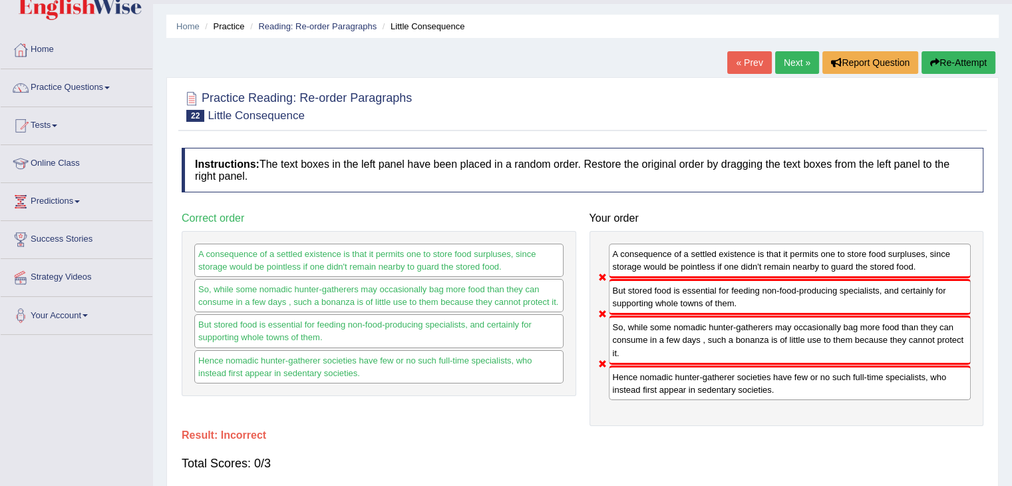
scroll to position [0, 0]
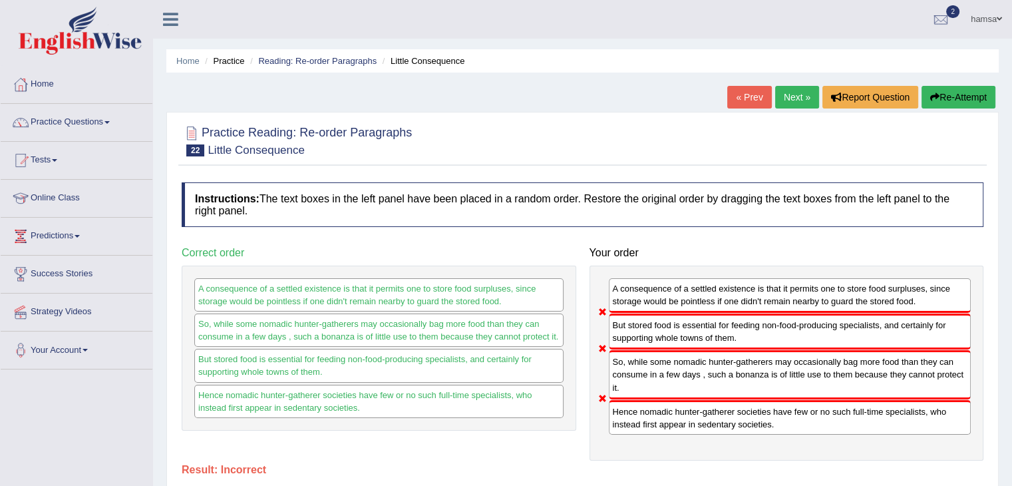
click at [785, 106] on link "Next »" at bounding box center [797, 97] width 44 height 23
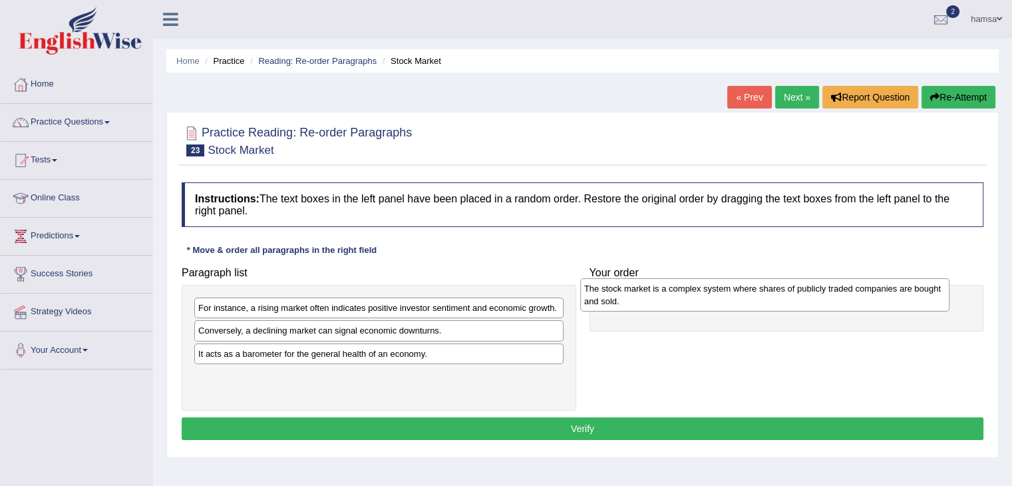
drag, startPoint x: 260, startPoint y: 341, endPoint x: 646, endPoint y: 300, distance: 388.3
click at [646, 300] on div "The stock market is a complex system where shares of publicly traded companies …" at bounding box center [764, 294] width 369 height 33
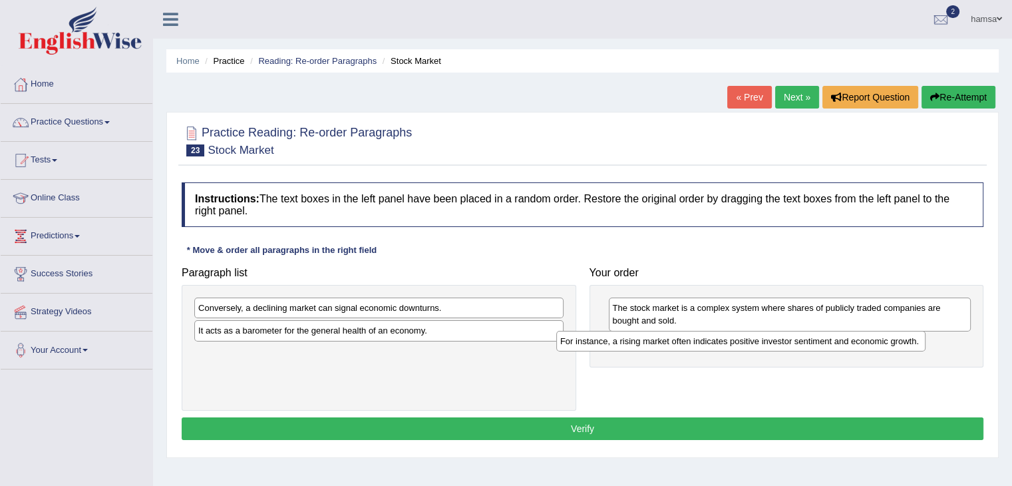
drag, startPoint x: 337, startPoint y: 298, endPoint x: 708, endPoint y: 330, distance: 372.2
click at [708, 331] on div "For instance, a rising market often indicates positive investor sentiment and e…" at bounding box center [740, 341] width 369 height 21
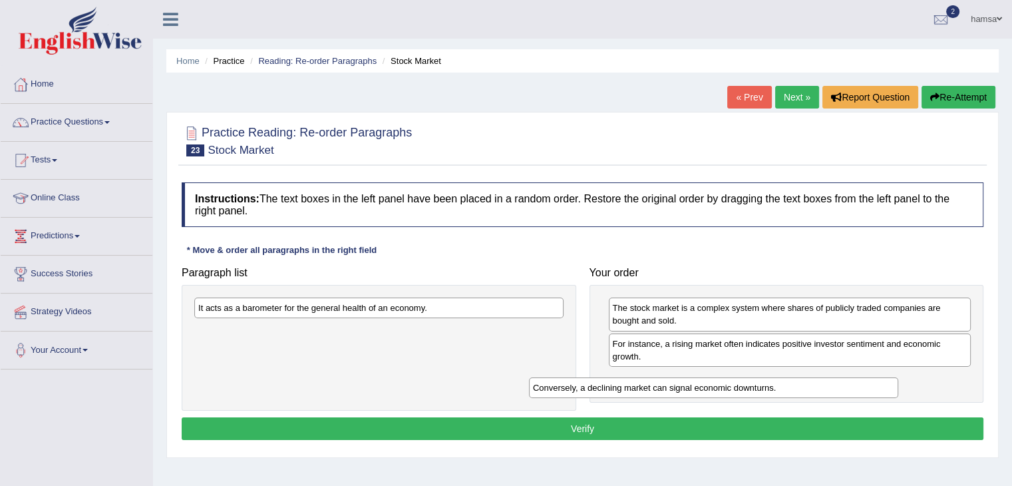
drag, startPoint x: 286, startPoint y: 312, endPoint x: 621, endPoint y: 392, distance: 344.8
click at [621, 392] on div "Conversely, a declining market can signal economic downturns." at bounding box center [713, 387] width 369 height 21
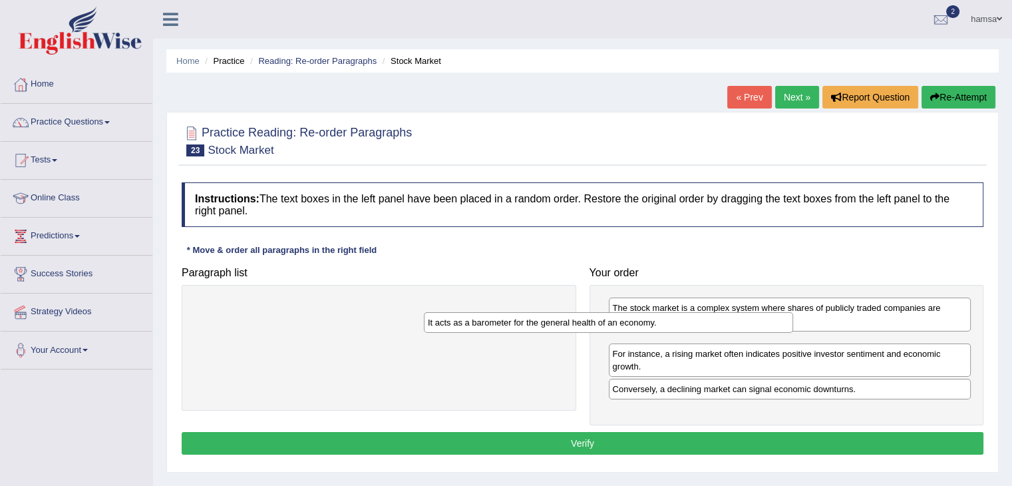
drag, startPoint x: 324, startPoint y: 310, endPoint x: 571, endPoint y: 323, distance: 247.3
click at [571, 323] on div "It acts as a barometer for the general health of an economy." at bounding box center [608, 322] width 369 height 21
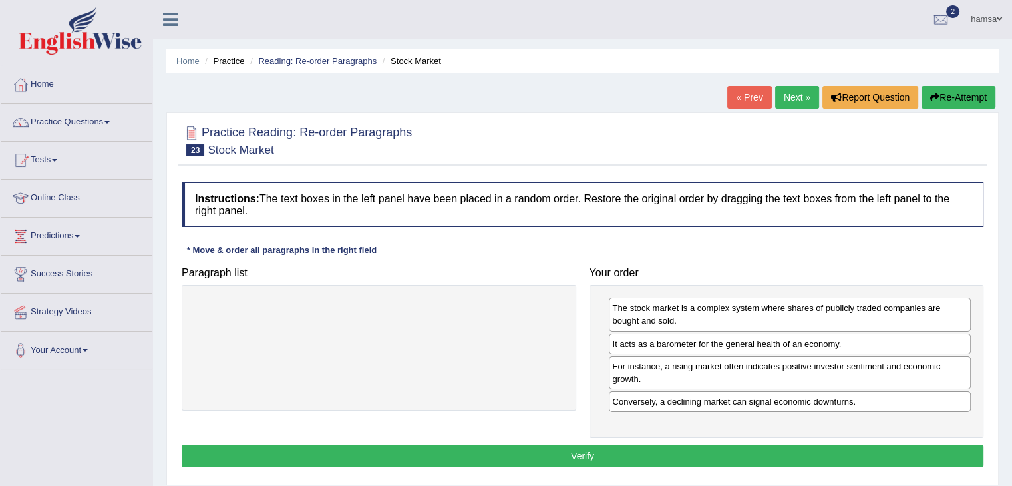
click at [589, 448] on button "Verify" at bounding box center [583, 456] width 802 height 23
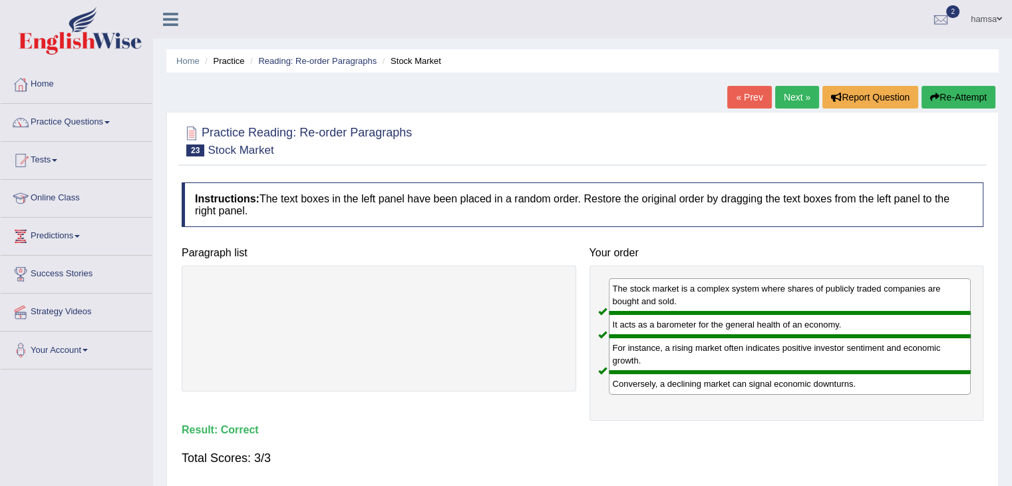
click at [791, 101] on link "Next »" at bounding box center [797, 97] width 44 height 23
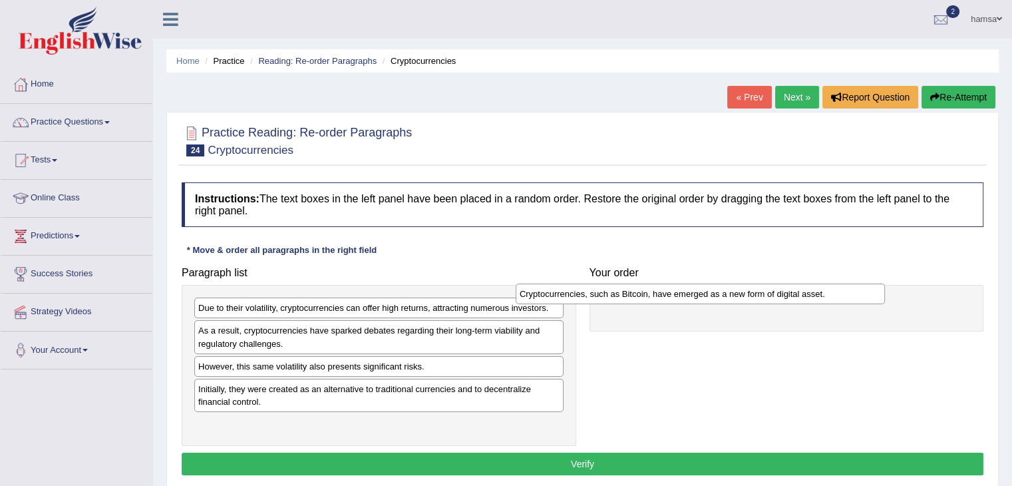
drag, startPoint x: 299, startPoint y: 327, endPoint x: 623, endPoint y: 290, distance: 326.2
click at [623, 290] on div "Cryptocurrencies, such as Bitcoin, have emerged as a new form of digital asset." at bounding box center [700, 294] width 369 height 21
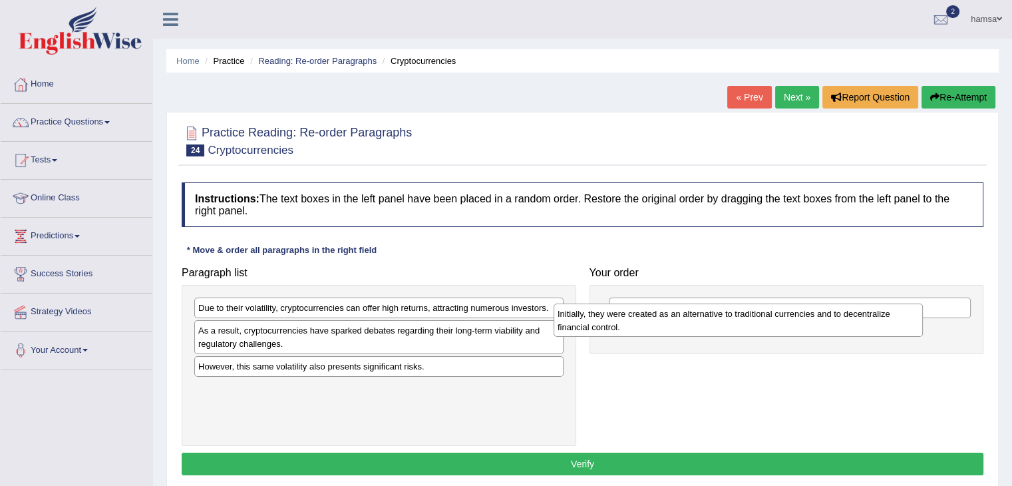
drag, startPoint x: 416, startPoint y: 398, endPoint x: 775, endPoint y: 324, distance: 366.9
click at [775, 324] on div "Initially, they were created as an alternative to traditional currencies and to…" at bounding box center [738, 320] width 369 height 33
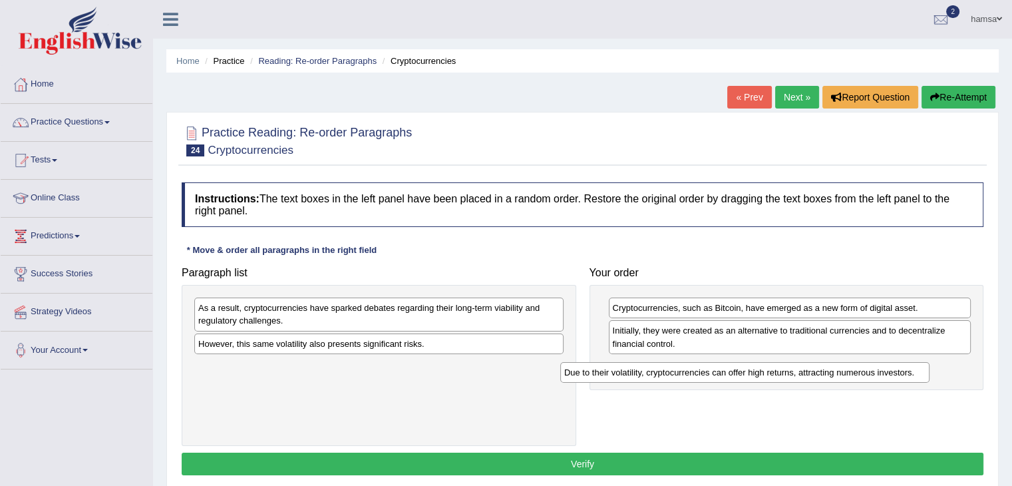
drag, startPoint x: 290, startPoint y: 304, endPoint x: 666, endPoint y: 371, distance: 382.0
click at [666, 371] on div "Due to their volatility, cryptocurrencies can offer high returns, attracting nu…" at bounding box center [744, 372] width 369 height 21
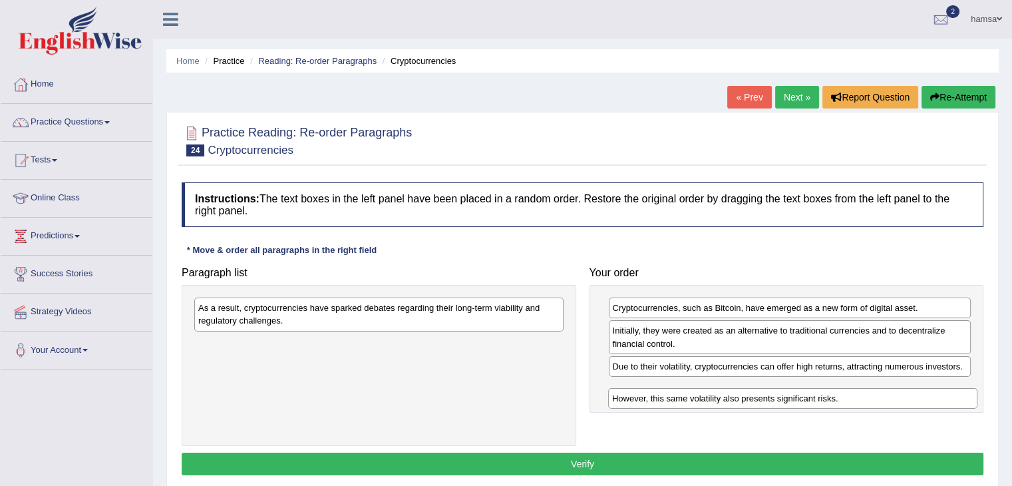
drag, startPoint x: 250, startPoint y: 347, endPoint x: 677, endPoint y: 403, distance: 430.3
click at [677, 403] on div "However, this same volatility also presents significant risks." at bounding box center [792, 398] width 369 height 21
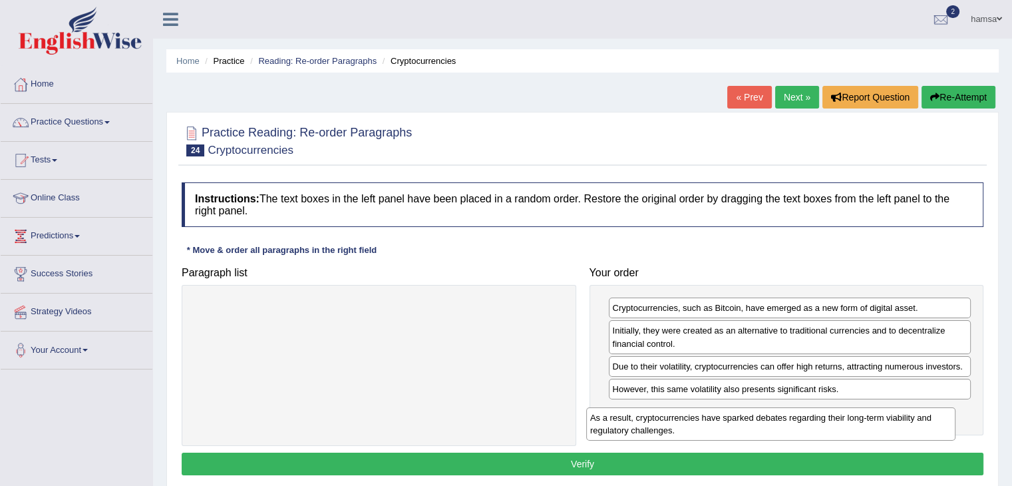
drag, startPoint x: 374, startPoint y: 307, endPoint x: 766, endPoint y: 417, distance: 407.1
click at [766, 417] on div "As a result, cryptocurrencies have sparked debates regarding their long-term vi…" at bounding box center [770, 423] width 369 height 33
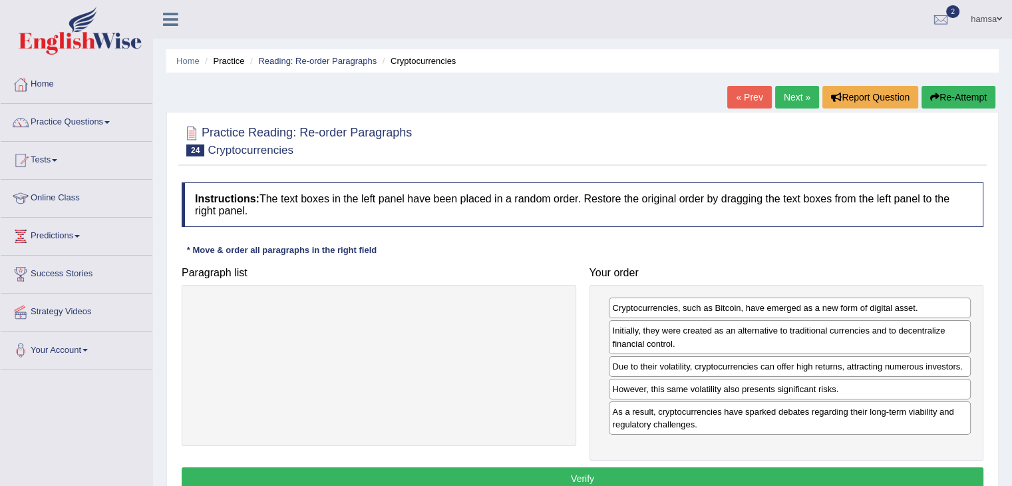
click at [596, 469] on button "Verify" at bounding box center [583, 478] width 802 height 23
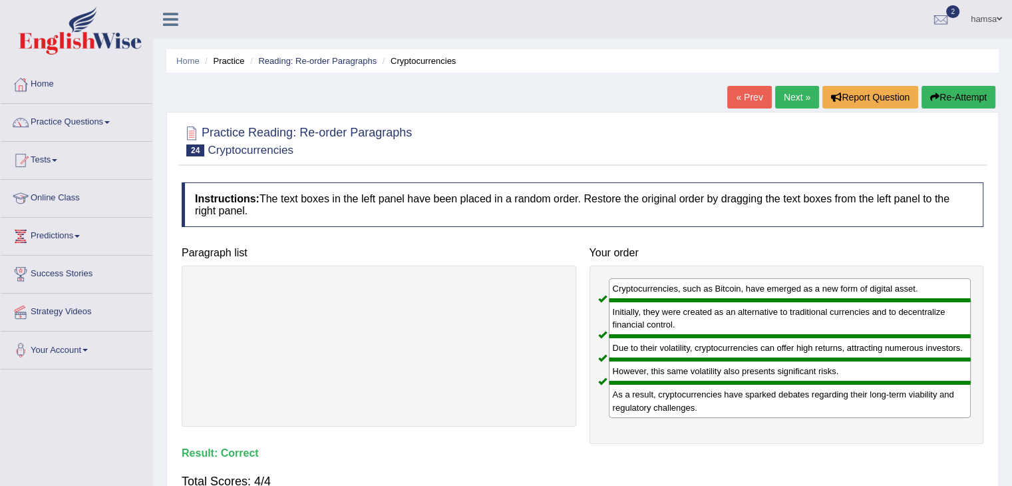
click at [788, 99] on link "Next »" at bounding box center [797, 97] width 44 height 23
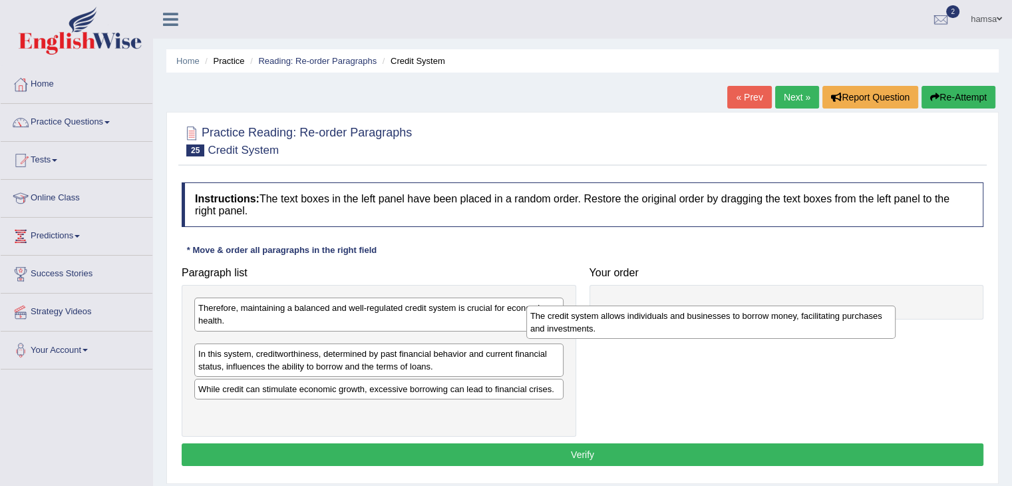
drag, startPoint x: 230, startPoint y: 345, endPoint x: 562, endPoint y: 317, distance: 333.3
click at [562, 317] on div "The credit system allows individuals and businesses to borrow money, facilitati…" at bounding box center [711, 322] width 369 height 33
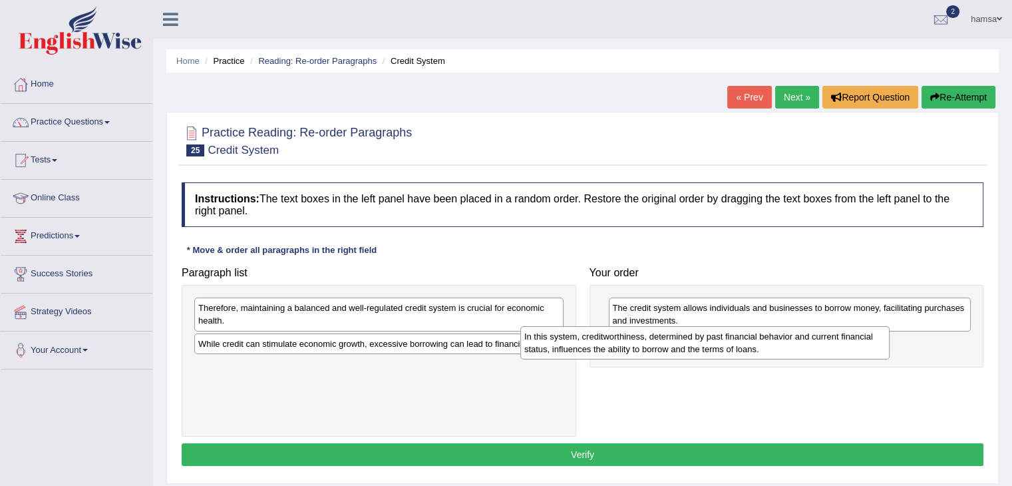
drag, startPoint x: 234, startPoint y: 355, endPoint x: 560, endPoint y: 348, distance: 326.2
click at [560, 348] on div "In this system, creditworthiness, determined by past financial behavior and cur…" at bounding box center [705, 342] width 369 height 33
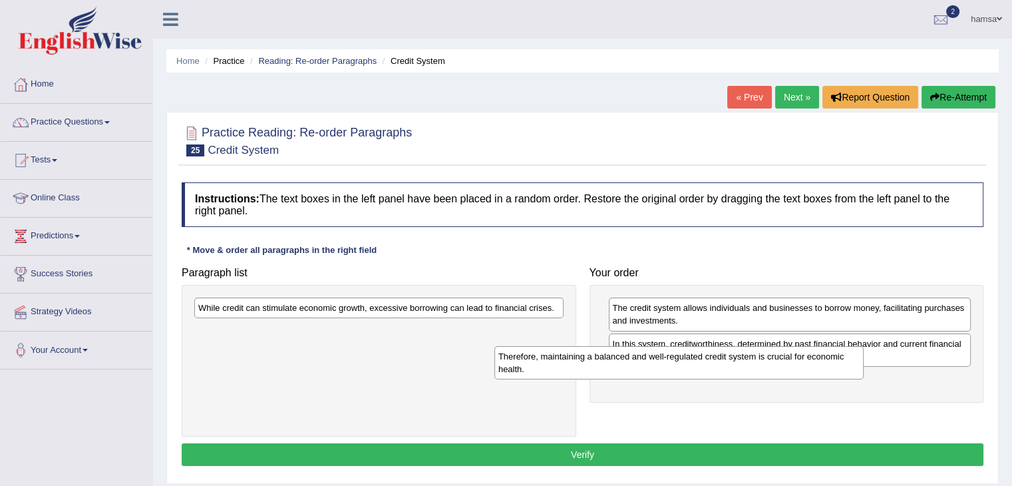
drag, startPoint x: 318, startPoint y: 322, endPoint x: 618, endPoint y: 371, distance: 304.1
click at [618, 371] on div "Therefore, maintaining a balanced and well-regulated credit system is crucial f…" at bounding box center [679, 362] width 369 height 33
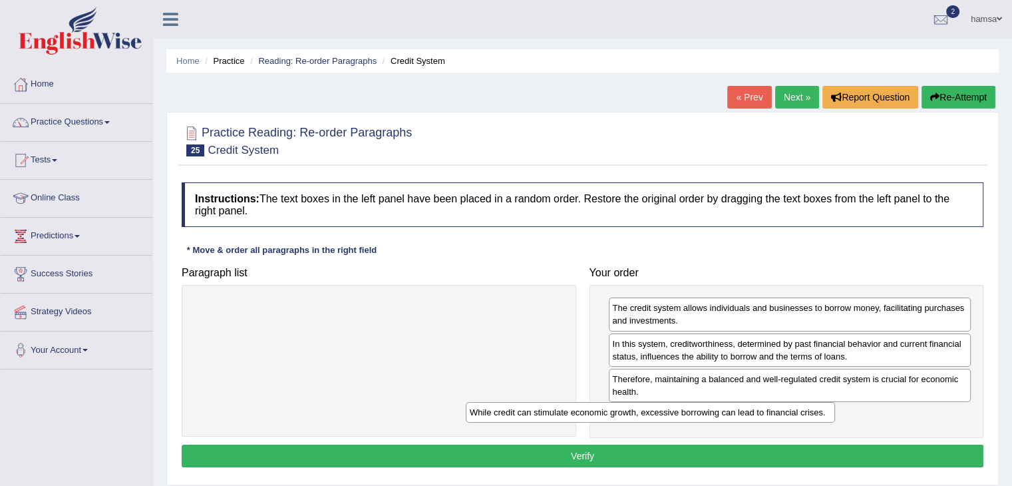
drag, startPoint x: 415, startPoint y: 302, endPoint x: 706, endPoint y: 405, distance: 308.2
click at [706, 405] on div "While credit can stimulate economic growth, excessive borrowing can lead to fin…" at bounding box center [650, 412] width 369 height 21
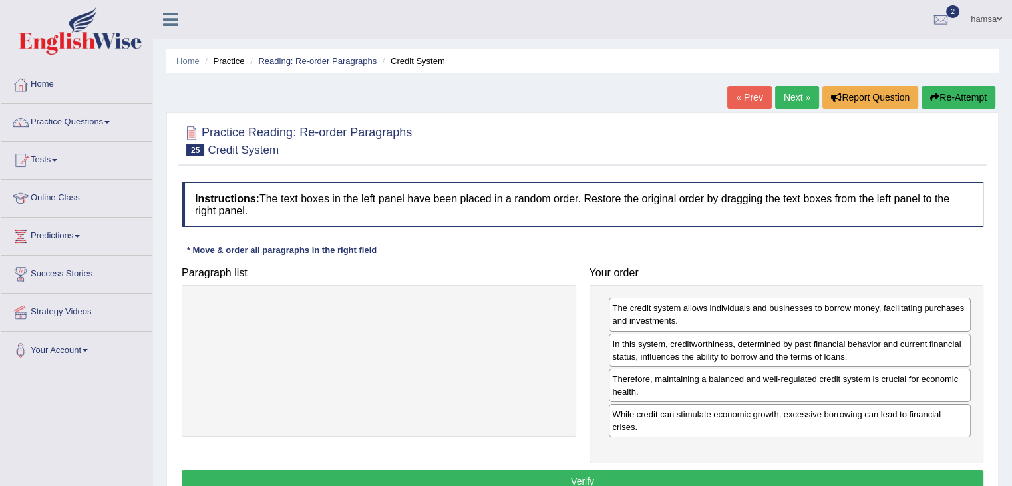
click at [567, 474] on button "Verify" at bounding box center [583, 481] width 802 height 23
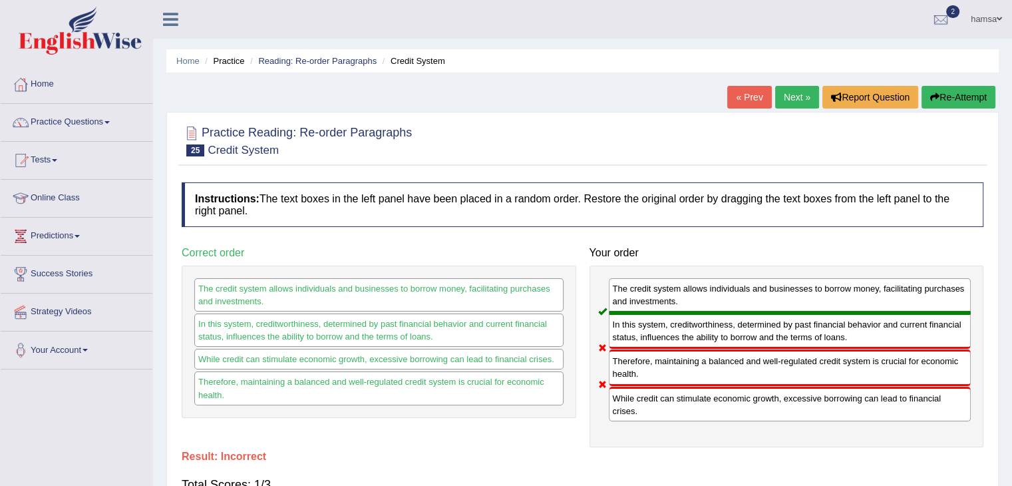
click at [786, 99] on link "Next »" at bounding box center [797, 97] width 44 height 23
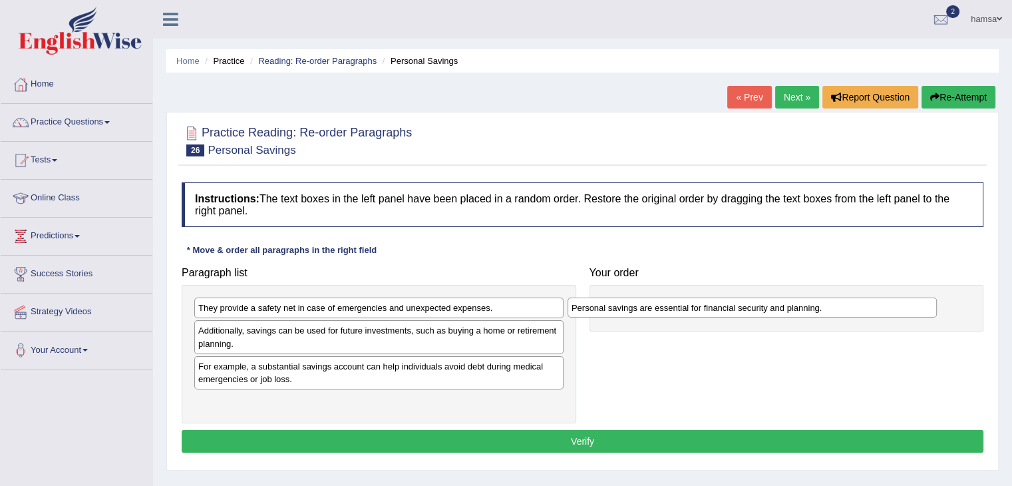
drag, startPoint x: 234, startPoint y: 404, endPoint x: 608, endPoint y: 311, distance: 384.9
click at [608, 311] on div "Personal savings are essential for financial security and planning." at bounding box center [752, 308] width 369 height 21
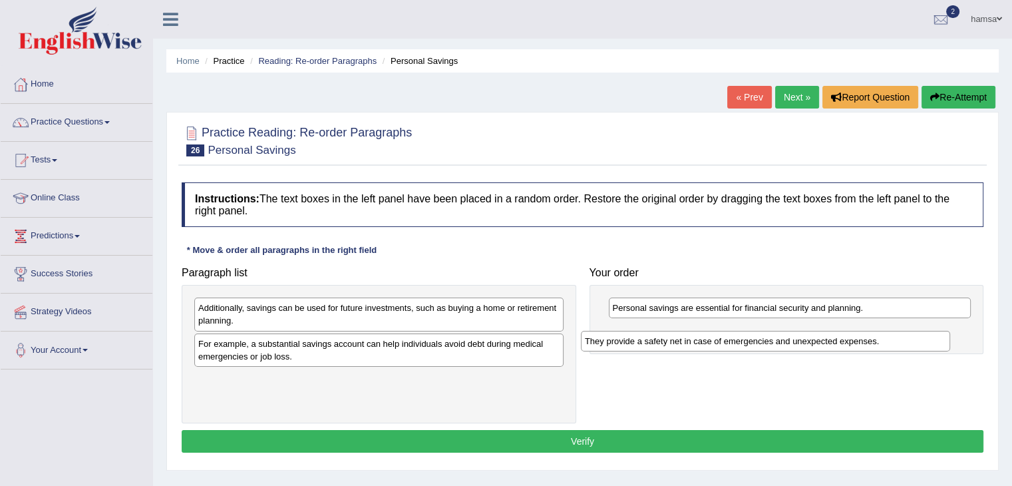
drag, startPoint x: 357, startPoint y: 310, endPoint x: 745, endPoint y: 343, distance: 390.1
click at [745, 343] on div "They provide a safety net in case of emergencies and unexpected expenses." at bounding box center [765, 341] width 369 height 21
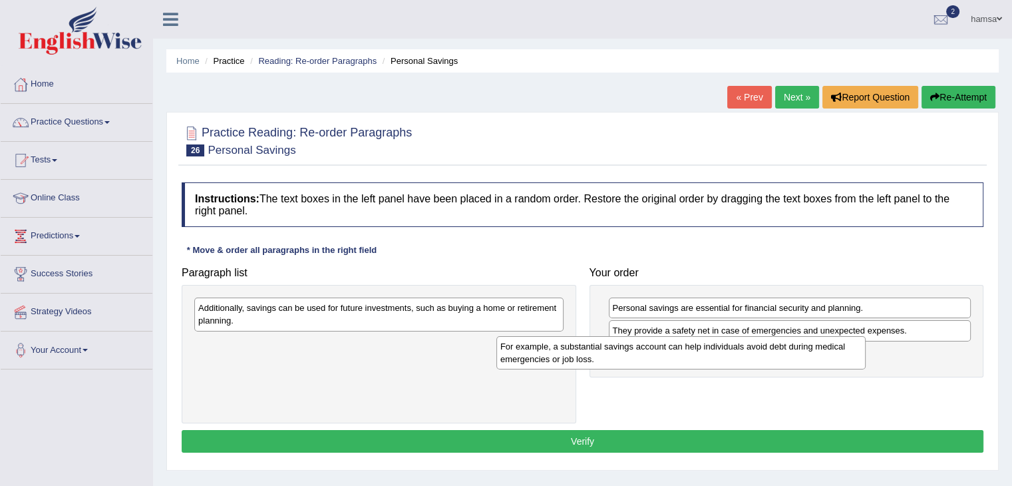
drag, startPoint x: 345, startPoint y: 349, endPoint x: 647, endPoint y: 353, distance: 302.2
click at [647, 353] on div "For example, a substantial savings account can help individuals avoid debt duri…" at bounding box center [681, 352] width 369 height 33
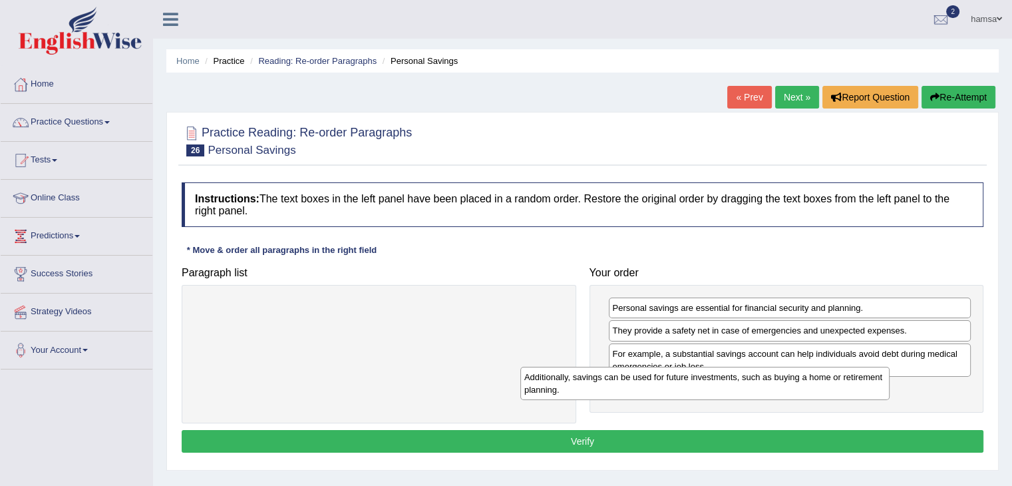
drag, startPoint x: 402, startPoint y: 313, endPoint x: 758, endPoint y: 389, distance: 364.1
click at [758, 389] on div "Additionally, savings can be used for future investments, such as buying a home…" at bounding box center [705, 383] width 369 height 33
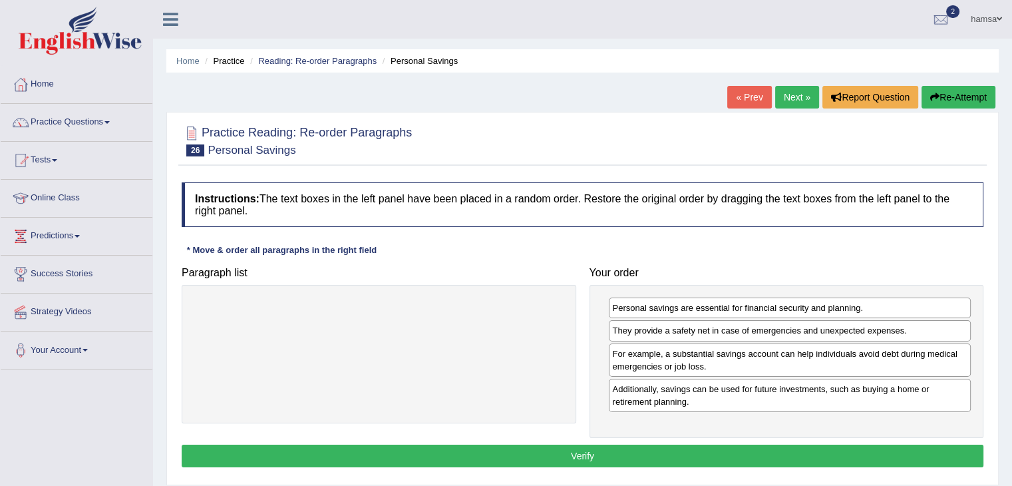
click at [567, 450] on button "Verify" at bounding box center [583, 456] width 802 height 23
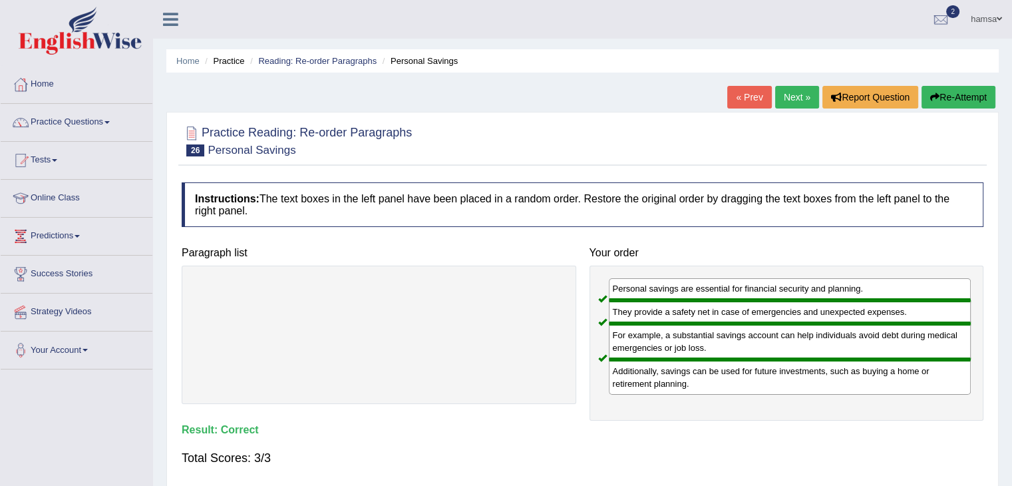
click at [789, 99] on link "Next »" at bounding box center [797, 97] width 44 height 23
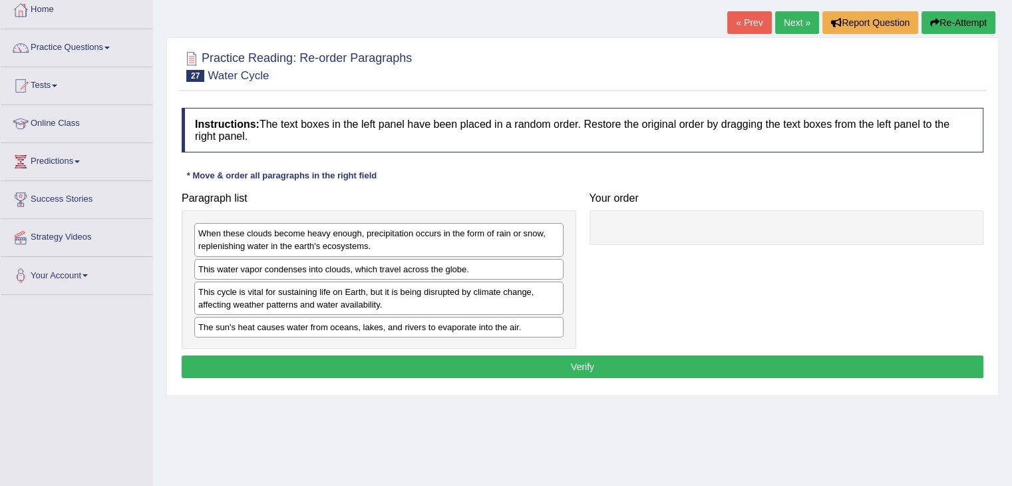
scroll to position [75, 0]
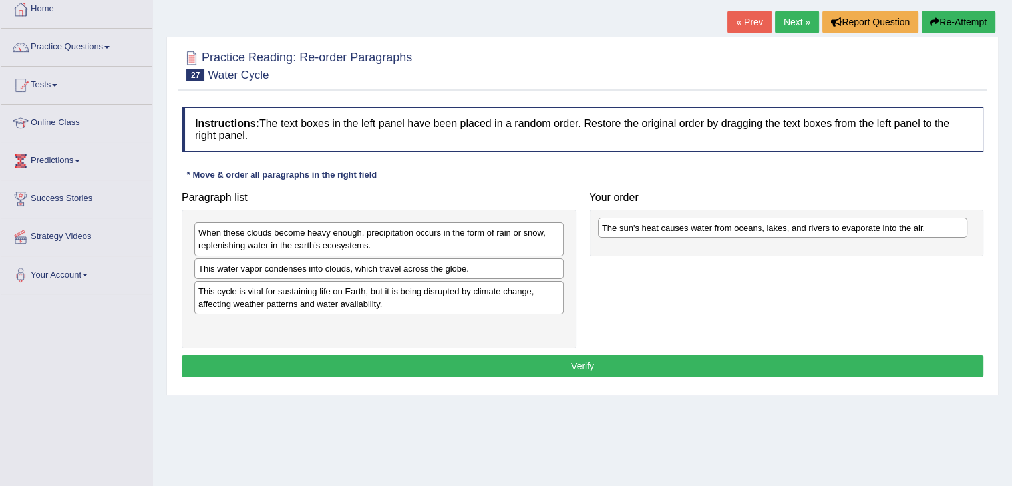
drag, startPoint x: 256, startPoint y: 323, endPoint x: 660, endPoint y: 225, distance: 415.7
click at [660, 225] on div "The sun's heat causes water from oceans, lakes, and rivers to evaporate into th…" at bounding box center [782, 228] width 369 height 21
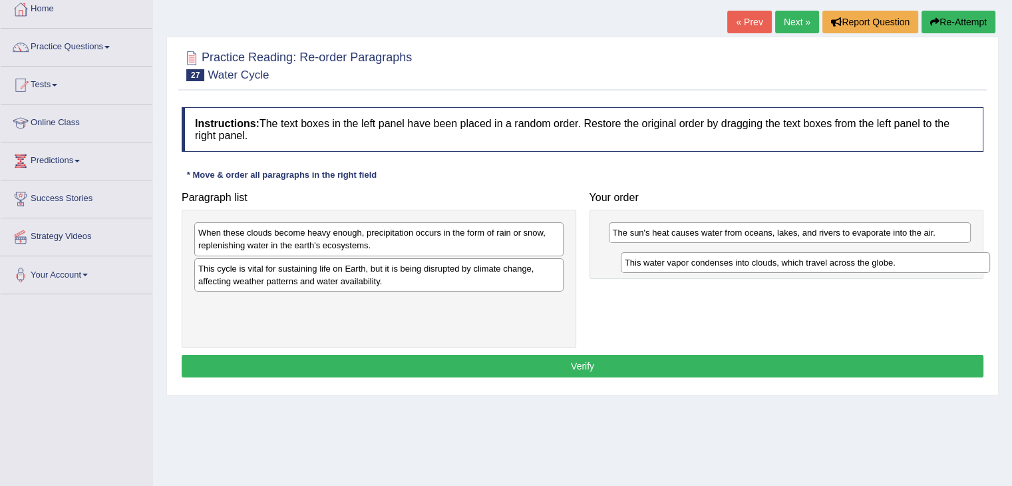
drag, startPoint x: 361, startPoint y: 268, endPoint x: 791, endPoint y: 263, distance: 430.7
click at [791, 263] on div "This water vapor condenses into clouds, which travel across the globe." at bounding box center [805, 262] width 369 height 21
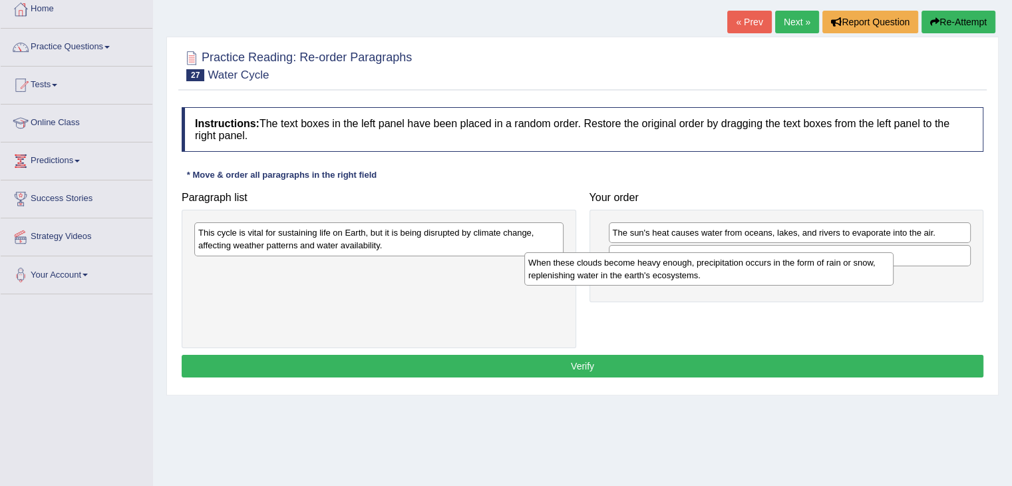
drag, startPoint x: 431, startPoint y: 246, endPoint x: 791, endPoint y: 298, distance: 363.8
click at [791, 286] on div "When these clouds become heavy enough, precipitation occurs in the form of rain…" at bounding box center [709, 268] width 369 height 33
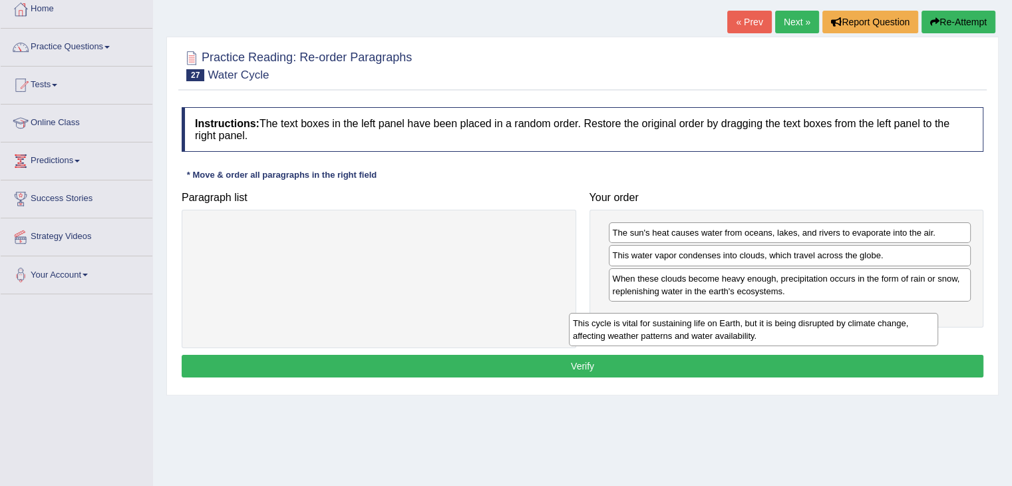
drag, startPoint x: 430, startPoint y: 236, endPoint x: 805, endPoint y: 325, distance: 385.2
click at [805, 325] on div "This cycle is vital for sustaining life on Earth, but it is being disrupted by …" at bounding box center [753, 329] width 369 height 33
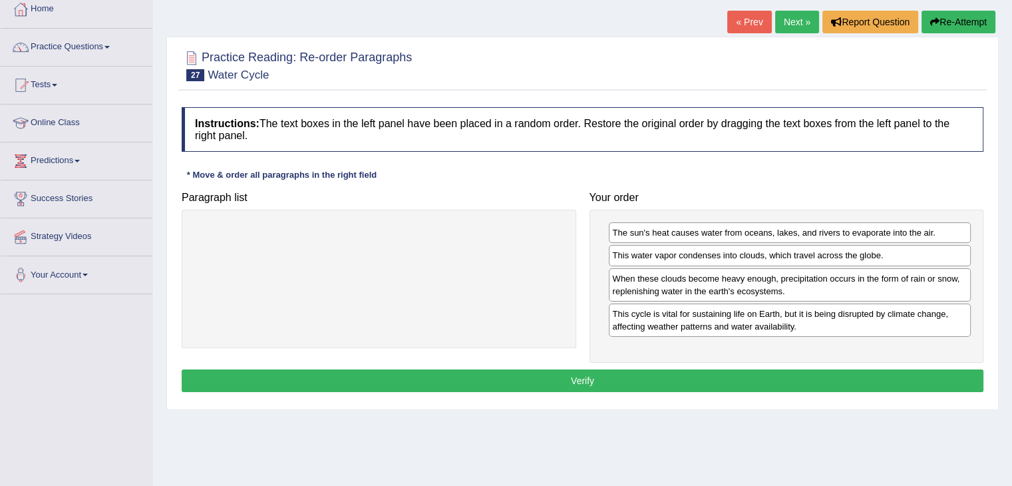
click at [570, 376] on button "Verify" at bounding box center [583, 380] width 802 height 23
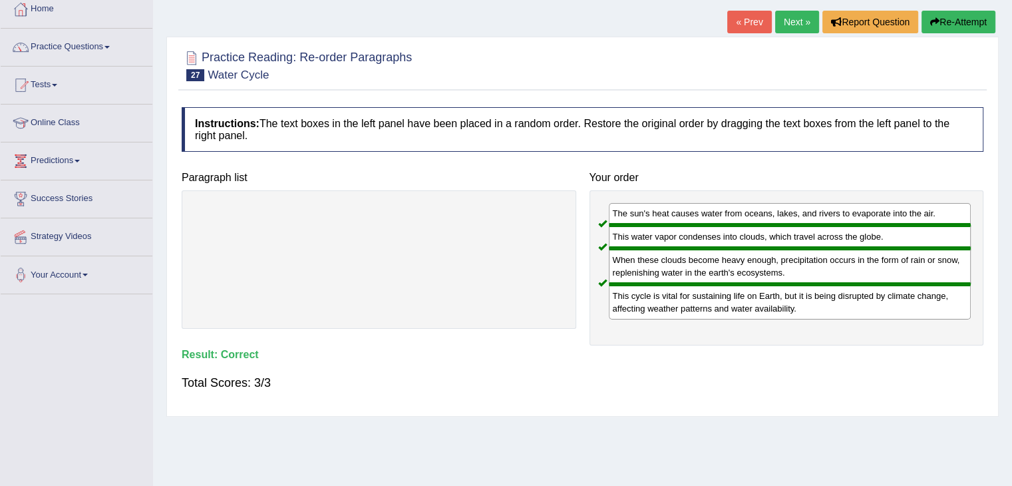
click at [797, 11] on link "Next »" at bounding box center [797, 22] width 44 height 23
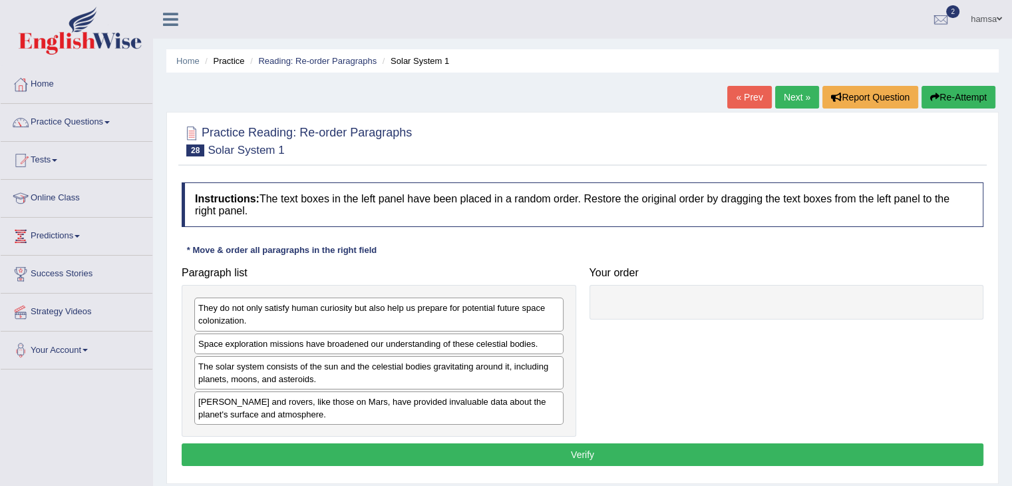
click at [322, 367] on div "The solar system consists of the sun and the celestial bodies gravitating aroun…" at bounding box center [378, 372] width 369 height 33
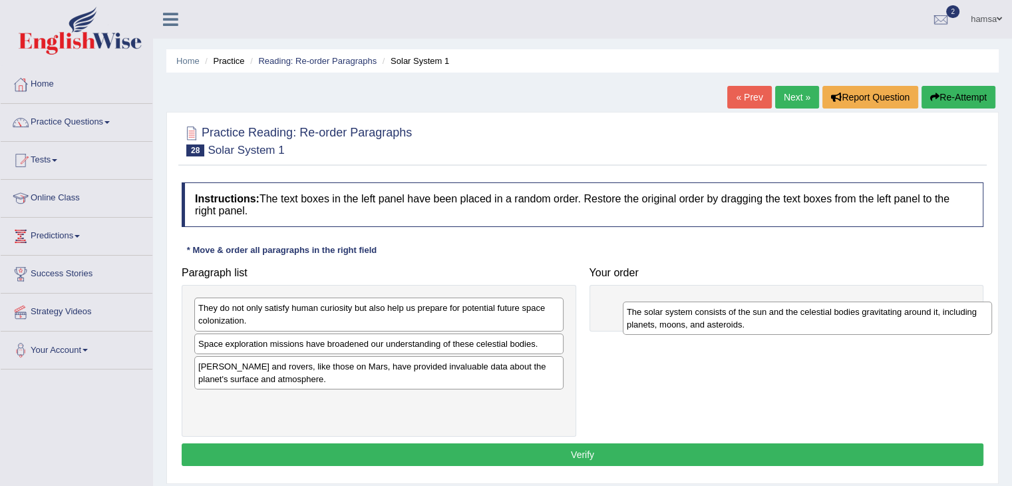
drag, startPoint x: 322, startPoint y: 367, endPoint x: 753, endPoint y: 313, distance: 434.7
click at [753, 313] on div "The solar system consists of the sun and the celestial bodies gravitating aroun…" at bounding box center [807, 318] width 369 height 33
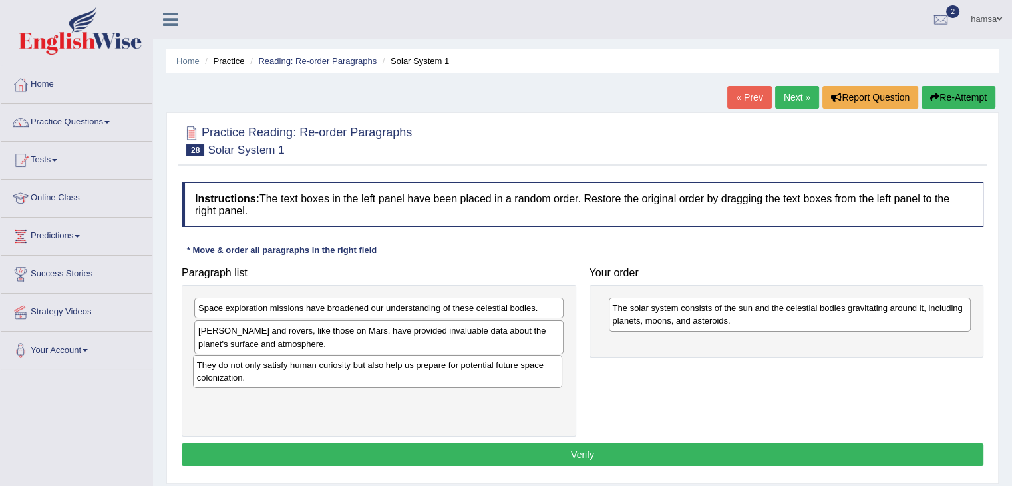
drag, startPoint x: 285, startPoint y: 314, endPoint x: 284, endPoint y: 371, distance: 57.3
click at [284, 371] on div "They do not only satisfy human curiosity but also help us prepare for potential…" at bounding box center [377, 371] width 369 height 33
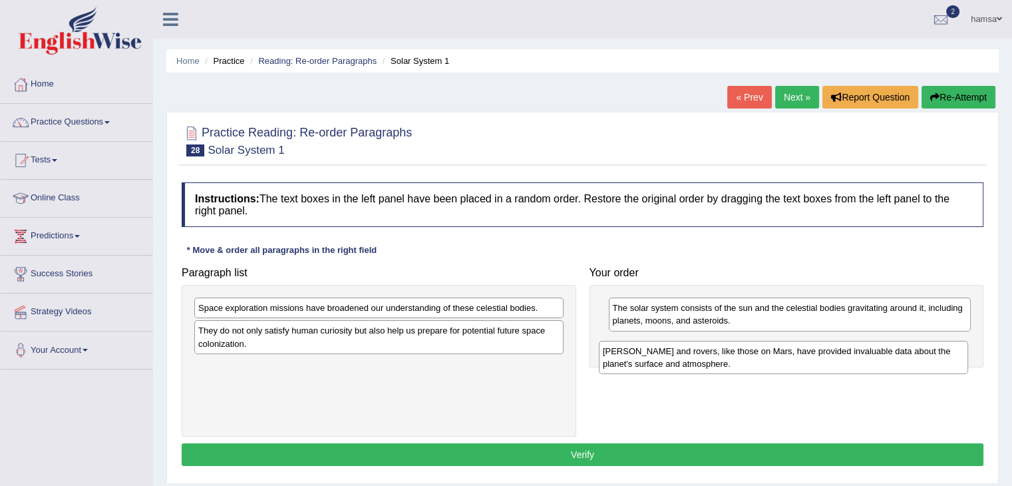
drag, startPoint x: 272, startPoint y: 336, endPoint x: 674, endPoint y: 357, distance: 403.3
click at [674, 357] on div "Landers and rovers, like those on Mars, have provided invaluable data about the…" at bounding box center [783, 357] width 369 height 33
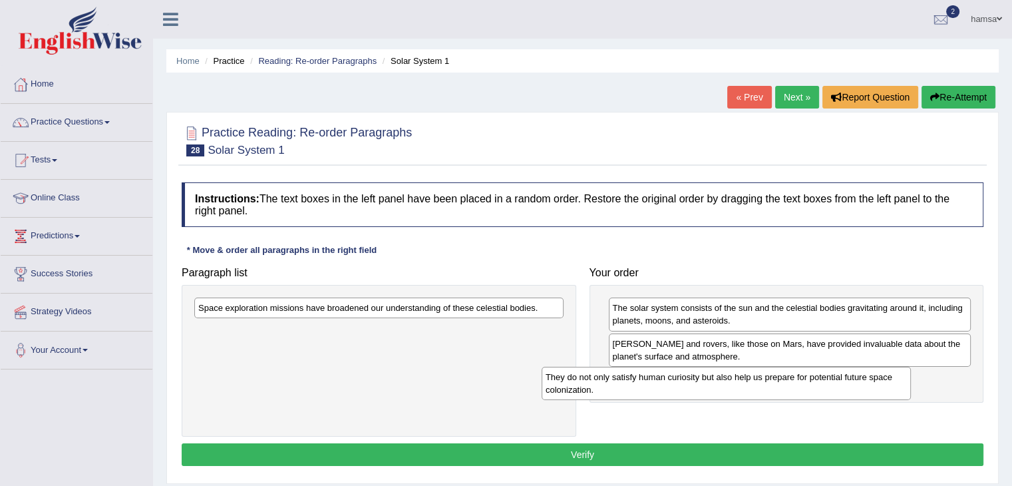
drag, startPoint x: 491, startPoint y: 341, endPoint x: 865, endPoint y: 390, distance: 376.6
click at [865, 390] on div "They do not only satisfy human curiosity but also help us prepare for potential…" at bounding box center [726, 383] width 369 height 33
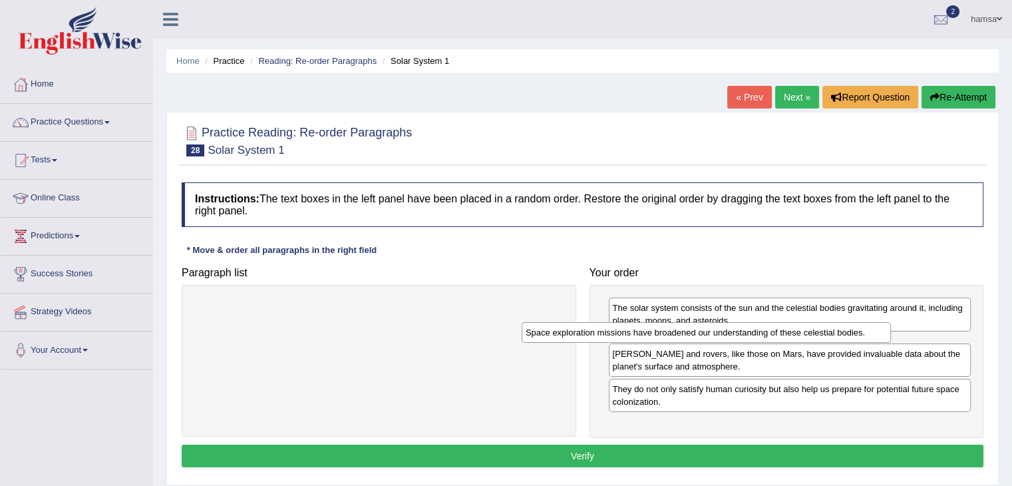
drag, startPoint x: 453, startPoint y: 312, endPoint x: 791, endPoint y: 339, distance: 338.6
click at [791, 339] on div "Space exploration missions have broadened our understanding of these celestial …" at bounding box center [706, 332] width 369 height 21
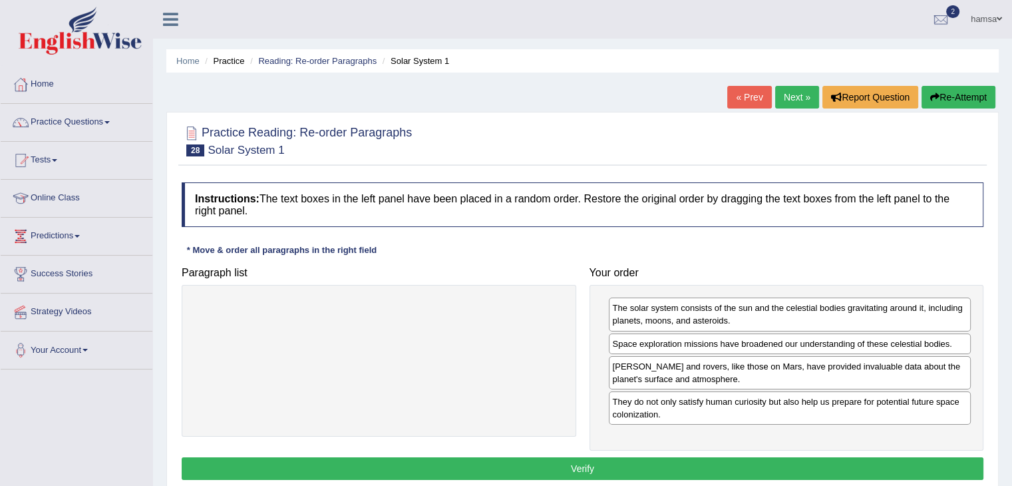
click at [558, 464] on button "Verify" at bounding box center [583, 468] width 802 height 23
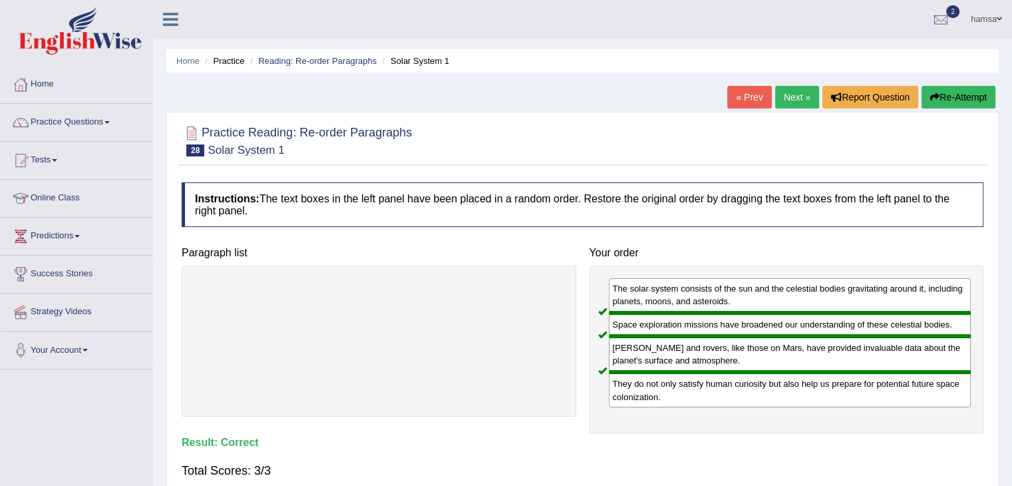
click at [787, 102] on link "Next »" at bounding box center [797, 97] width 44 height 23
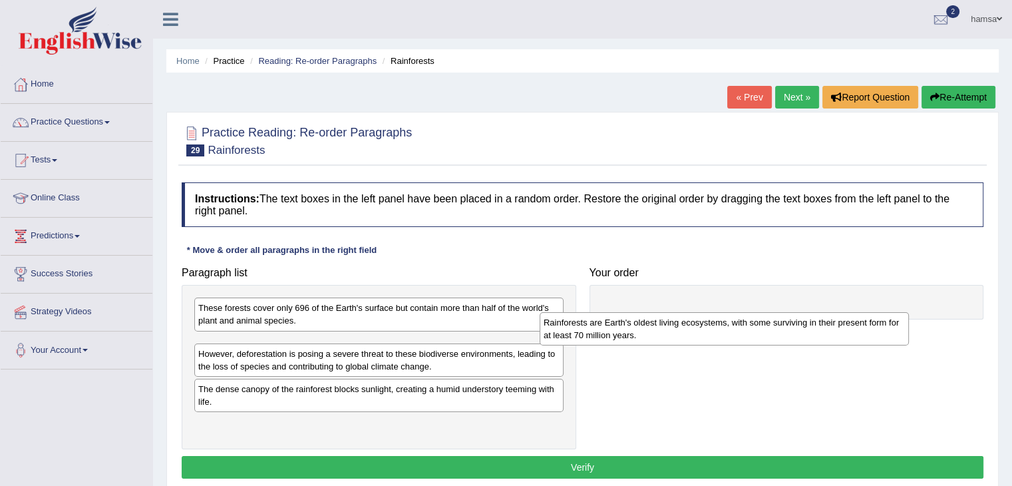
drag, startPoint x: 246, startPoint y: 373, endPoint x: 595, endPoint y: 318, distance: 353.7
click at [595, 318] on div "Rainforests are Earth's oldest living ecosystems, with some surviving in their …" at bounding box center [724, 328] width 369 height 33
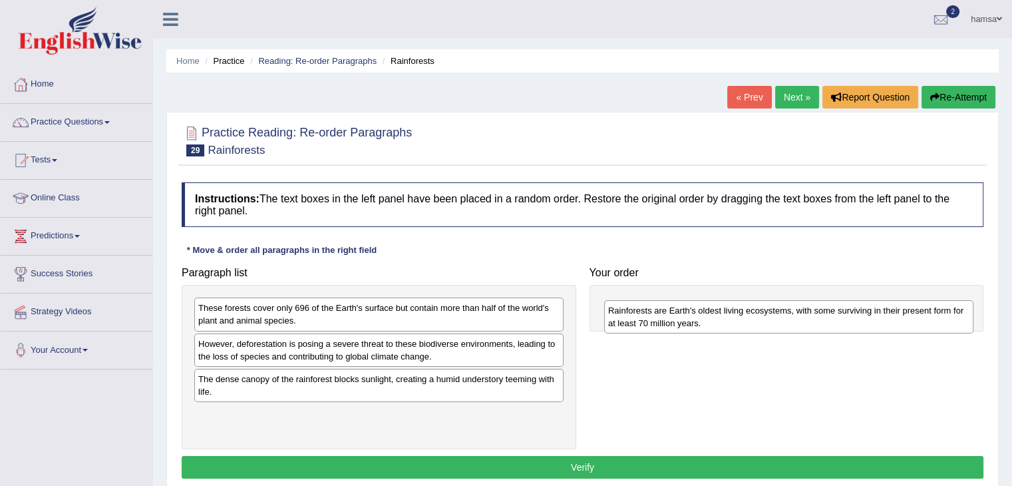
drag, startPoint x: 269, startPoint y: 344, endPoint x: 652, endPoint y: 308, distance: 385.1
click at [652, 308] on div "Rainforests are Earth's oldest living ecosystems, with some surviving in their …" at bounding box center [788, 316] width 369 height 33
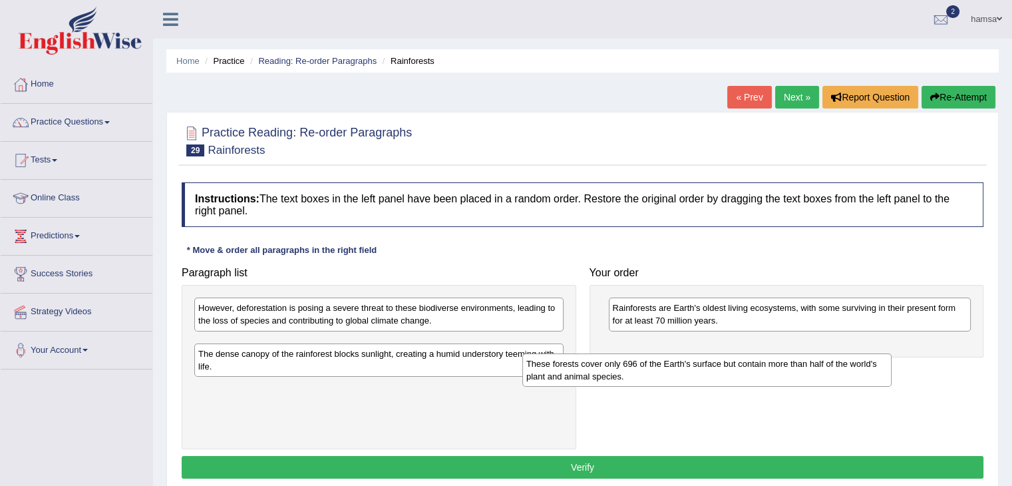
drag, startPoint x: 339, startPoint y: 312, endPoint x: 668, endPoint y: 368, distance: 332.9
click at [668, 368] on div "These forests cover only 696 of the Earth's surface but contain more than half …" at bounding box center [707, 369] width 369 height 33
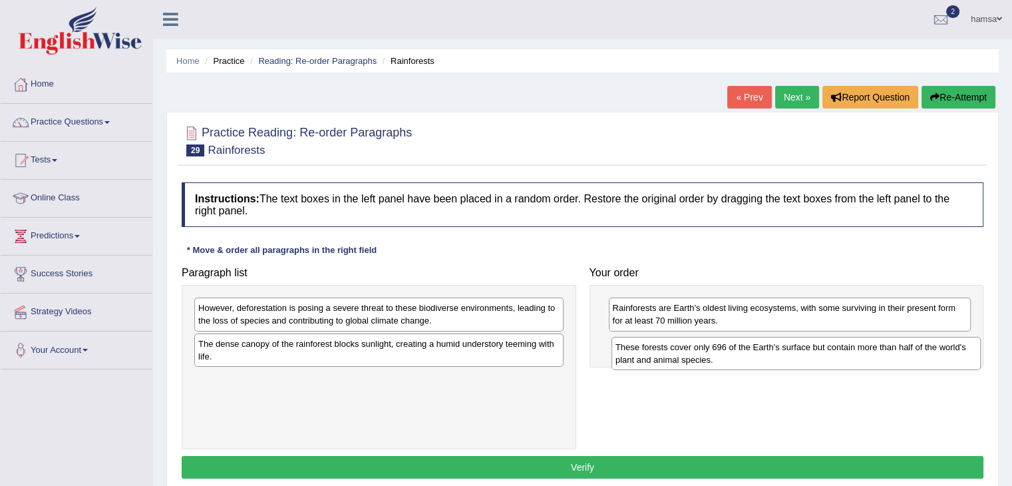
drag, startPoint x: 316, startPoint y: 348, endPoint x: 733, endPoint y: 353, distance: 416.7
click at [733, 353] on div "These forests cover only 696 of the Earth's surface but contain more than half …" at bounding box center [796, 353] width 369 height 33
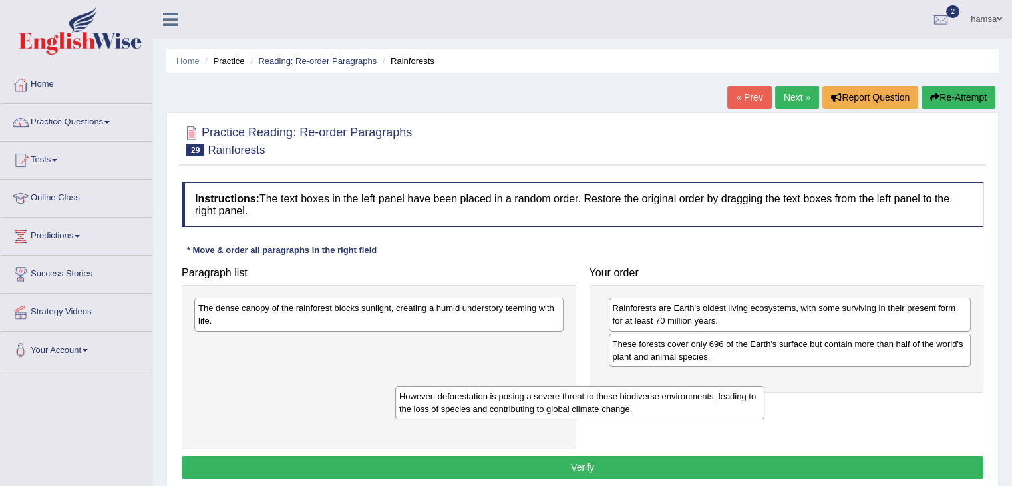
drag, startPoint x: 481, startPoint y: 306, endPoint x: 738, endPoint y: 407, distance: 275.3
click at [738, 407] on div "However, deforestation is posing a severe threat to these biodiverse environmen…" at bounding box center [579, 402] width 369 height 33
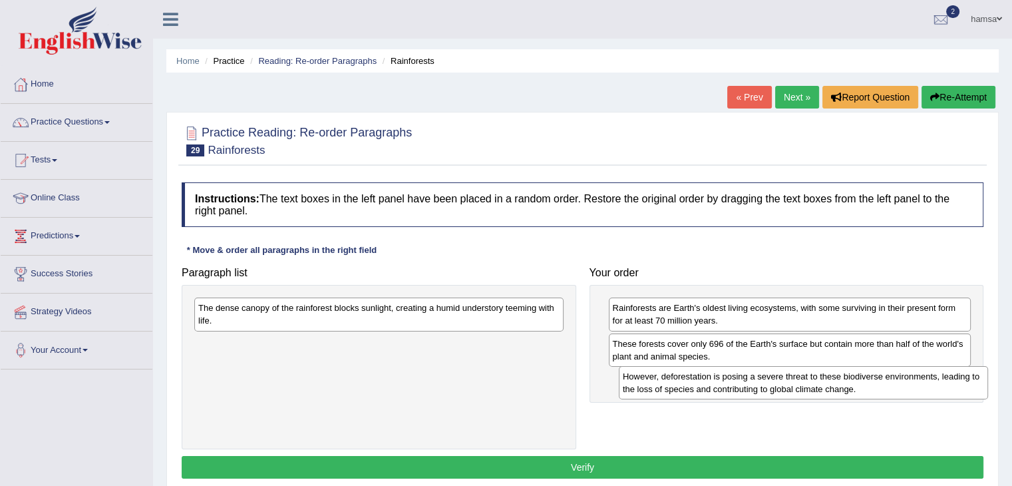
drag, startPoint x: 334, startPoint y: 360, endPoint x: 779, endPoint y: 393, distance: 446.5
click at [779, 393] on div "However, deforestation is posing a severe threat to these biodiverse environmen…" at bounding box center [803, 382] width 369 height 33
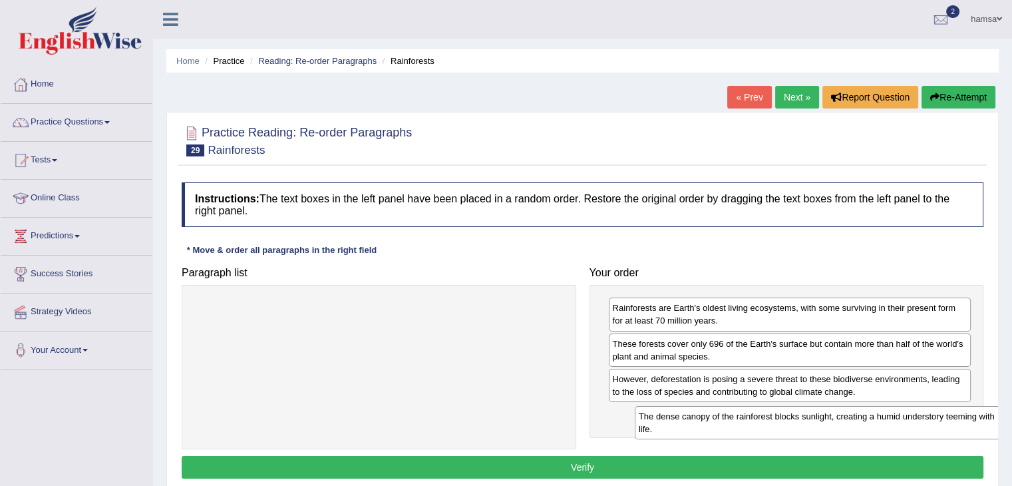
drag, startPoint x: 431, startPoint y: 311, endPoint x: 887, endPoint y: 420, distance: 469.5
click at [887, 420] on div "The dense canopy of the rainforest blocks sunlight, creating a humid understory…" at bounding box center [819, 422] width 369 height 33
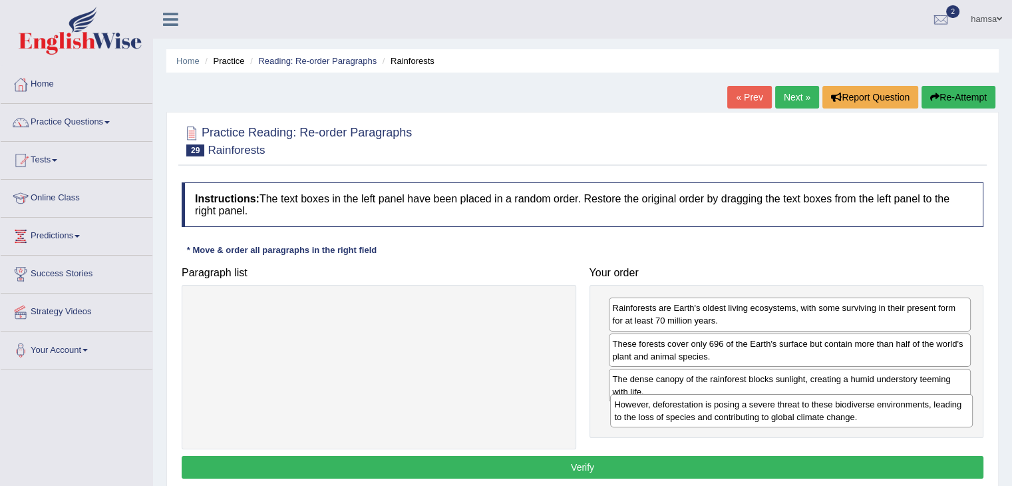
drag, startPoint x: 820, startPoint y: 383, endPoint x: 822, endPoint y: 409, distance: 26.0
click at [822, 409] on div "However, deforestation is posing a severe threat to these biodiverse environmen…" at bounding box center [791, 410] width 363 height 33
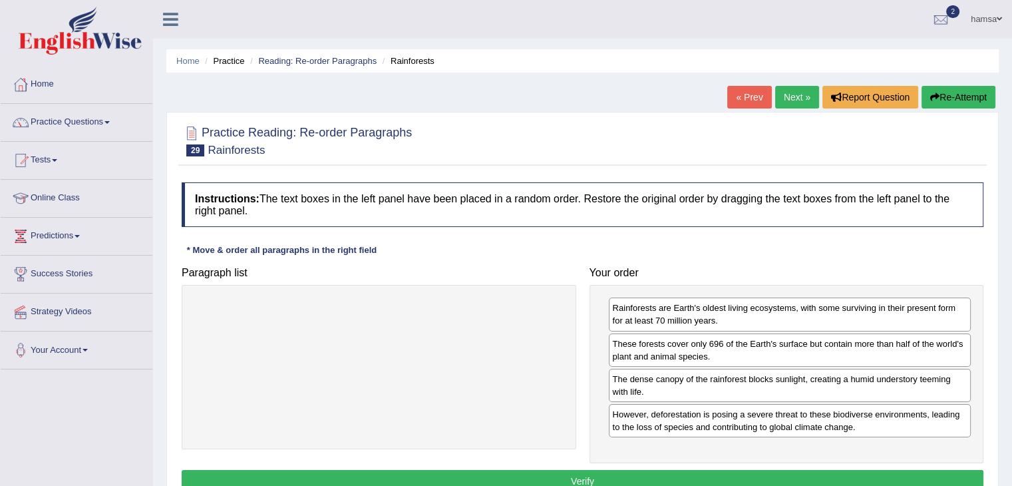
click at [601, 481] on button "Verify" at bounding box center [583, 481] width 802 height 23
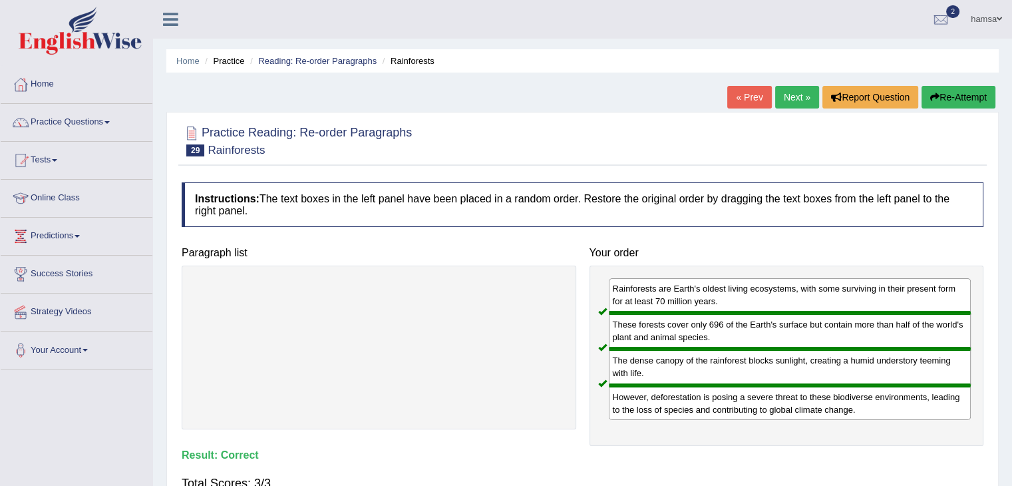
click at [788, 95] on link "Next »" at bounding box center [797, 97] width 44 height 23
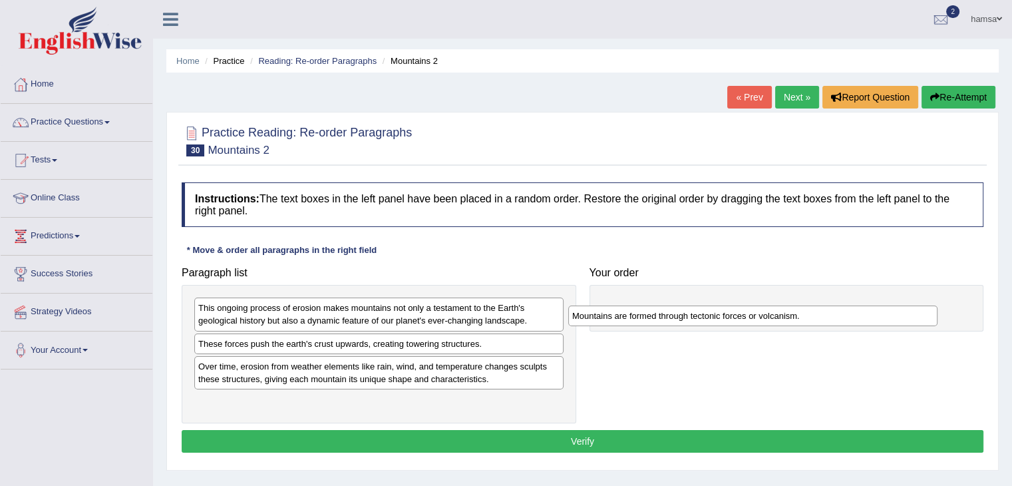
drag, startPoint x: 223, startPoint y: 309, endPoint x: 604, endPoint y: 317, distance: 380.8
click at [604, 317] on div "Mountains are formed through tectonic forces or volcanism." at bounding box center [752, 316] width 369 height 21
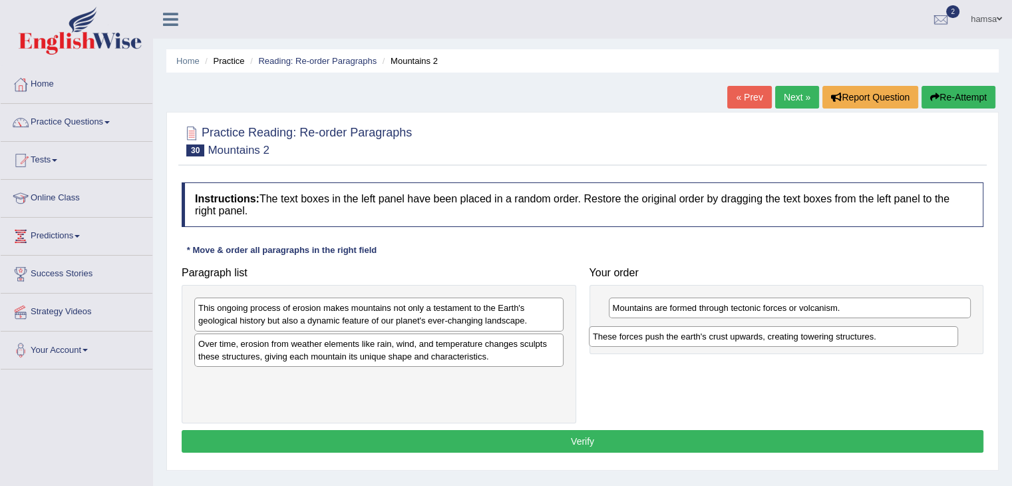
drag, startPoint x: 316, startPoint y: 341, endPoint x: 728, endPoint y: 335, distance: 412.7
click at [728, 335] on div "These forces push the earth's crust upwards, creating towering structures." at bounding box center [773, 336] width 369 height 21
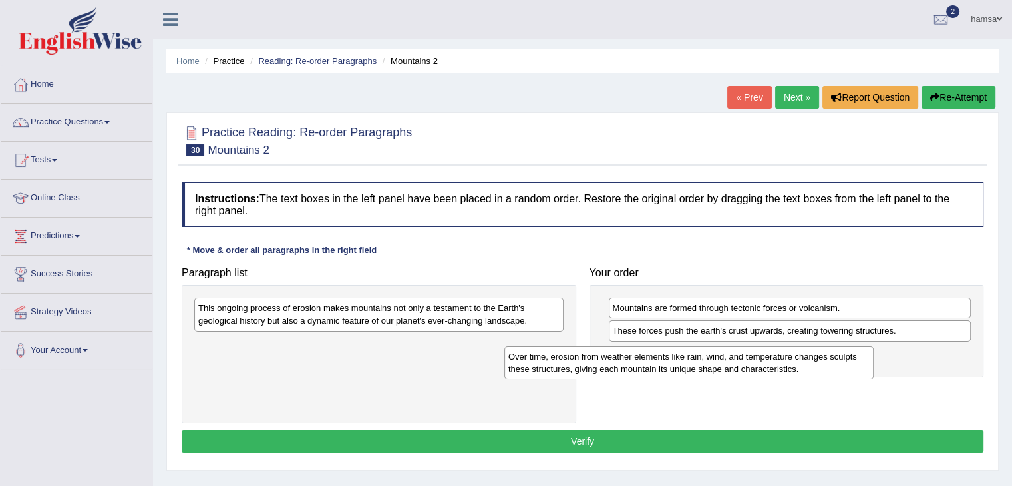
drag, startPoint x: 337, startPoint y: 351, endPoint x: 676, endPoint y: 367, distance: 339.1
click at [676, 367] on div "Over time, erosion from weather elements like rain, wind, and temperature chang…" at bounding box center [689, 362] width 369 height 33
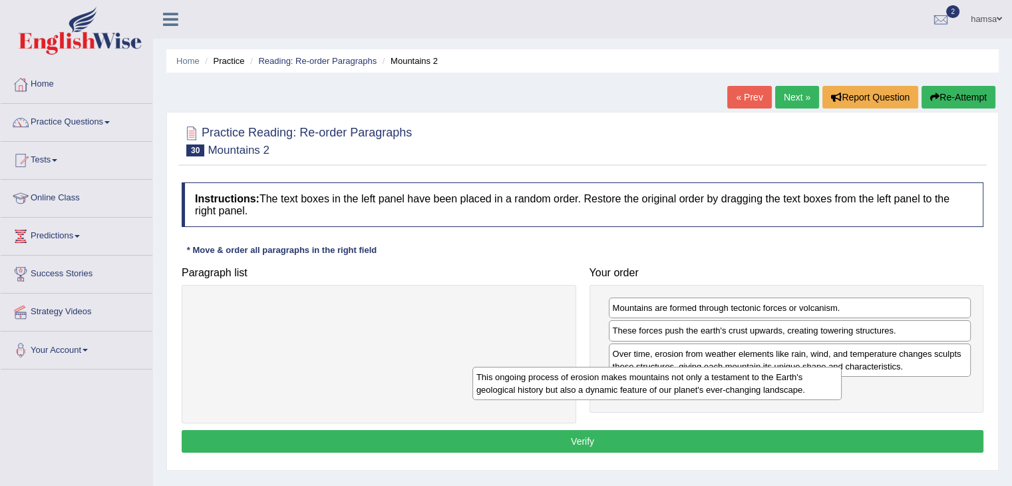
drag, startPoint x: 473, startPoint y: 312, endPoint x: 811, endPoint y: 381, distance: 345.1
click at [811, 381] on div "This ongoing process of erosion makes mountains not only a testament to the Ear…" at bounding box center [657, 383] width 369 height 33
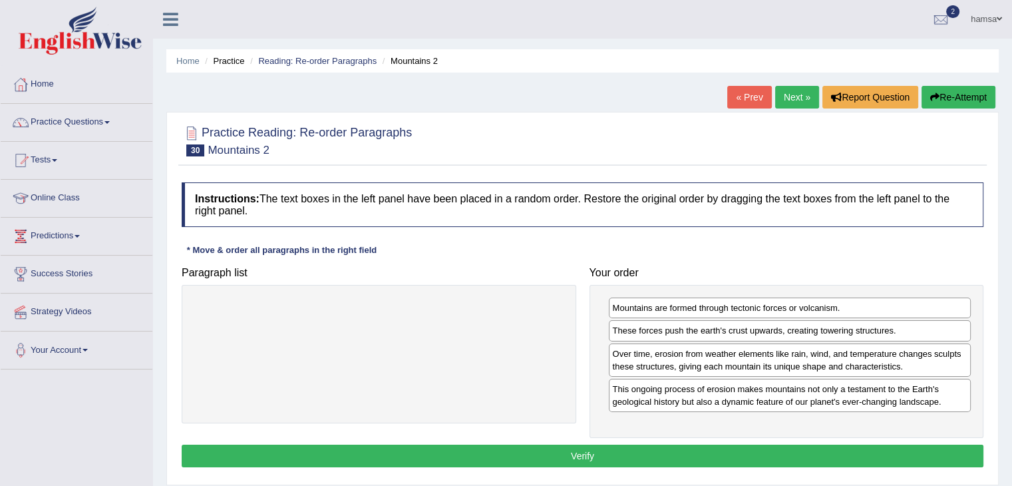
click at [623, 464] on button "Verify" at bounding box center [583, 456] width 802 height 23
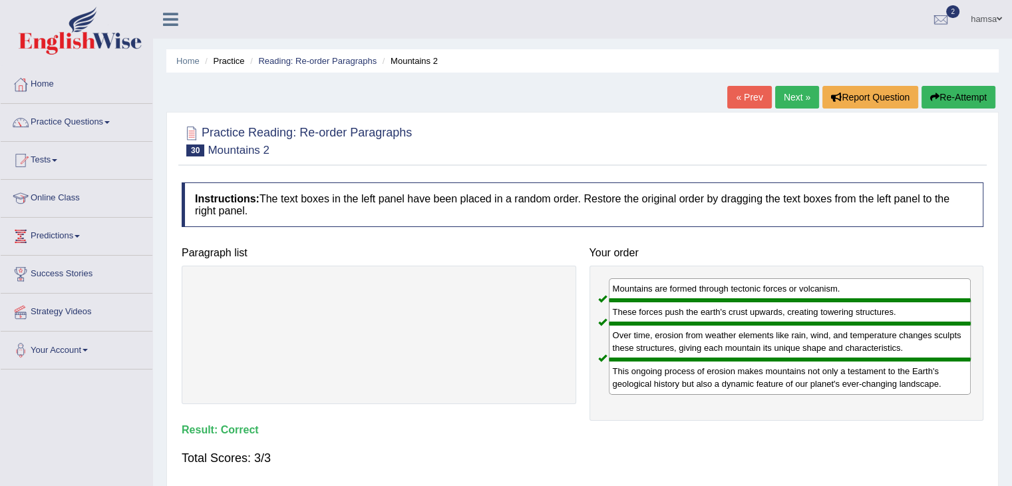
click at [790, 99] on link "Next »" at bounding box center [797, 97] width 44 height 23
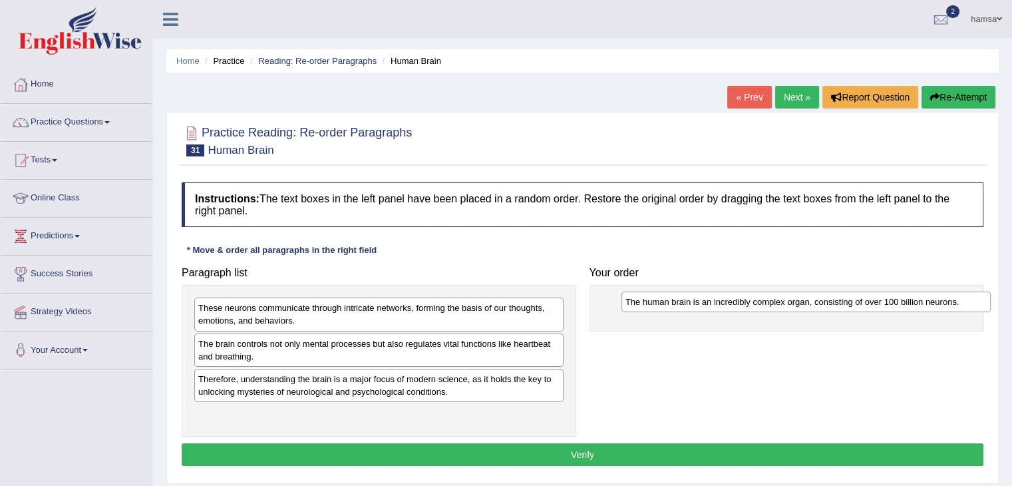
drag, startPoint x: 234, startPoint y: 378, endPoint x: 675, endPoint y: 302, distance: 447.8
click at [675, 302] on div "The human brain is an incredibly complex organ, consisting of over 100 billion …" at bounding box center [806, 302] width 369 height 21
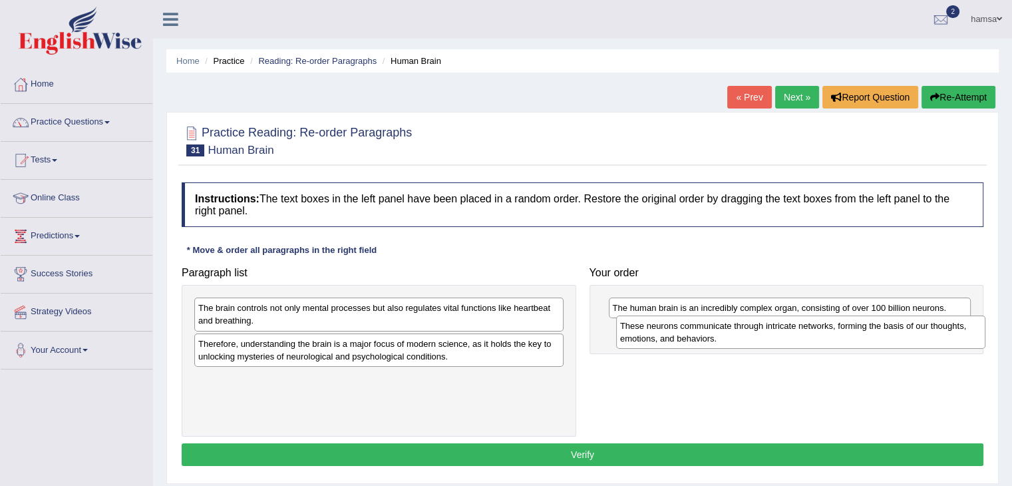
drag, startPoint x: 269, startPoint y: 315, endPoint x: 690, endPoint y: 334, distance: 421.8
click at [690, 334] on div "These neurons communicate through intricate networks, forming the basis of our …" at bounding box center [800, 332] width 369 height 33
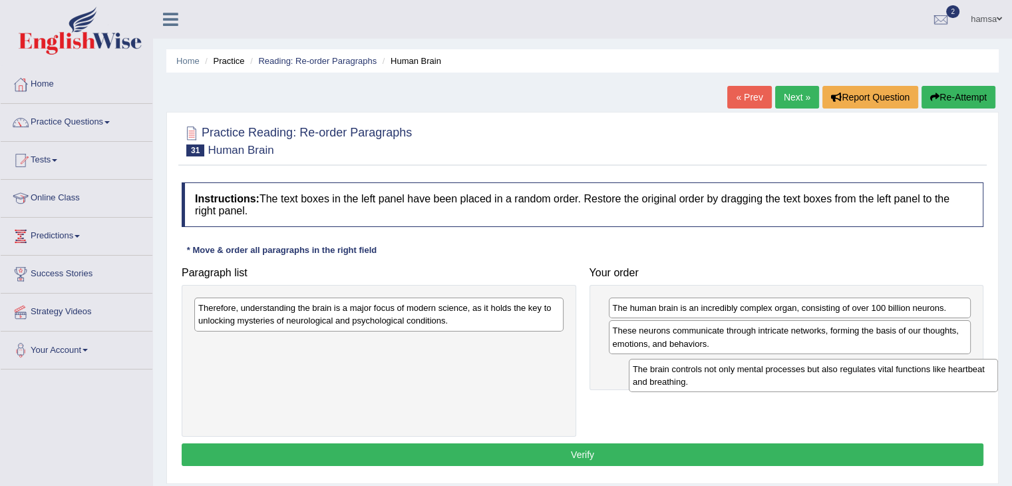
drag, startPoint x: 301, startPoint y: 308, endPoint x: 751, endPoint y: 369, distance: 454.2
click at [751, 369] on div "The brain controls not only mental processes but also regulates vital functions…" at bounding box center [813, 375] width 369 height 33
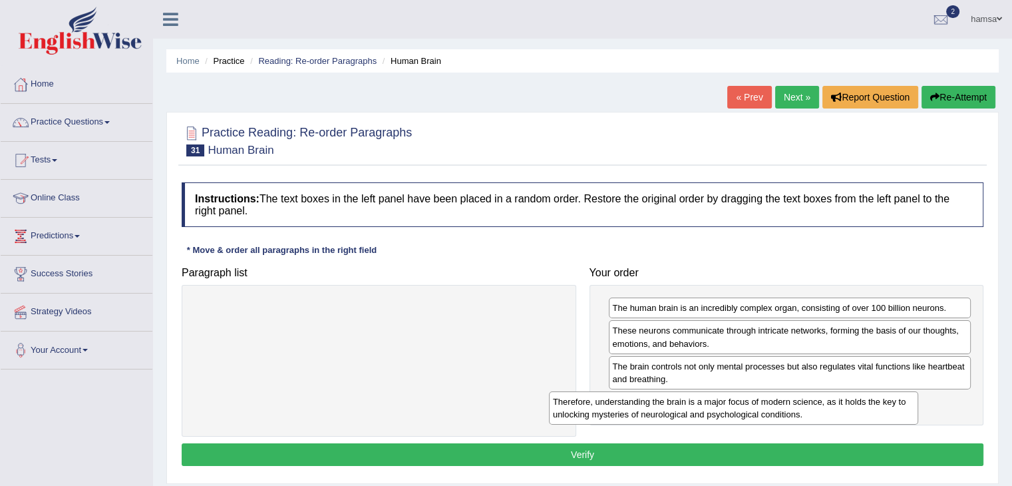
drag, startPoint x: 380, startPoint y: 311, endPoint x: 745, endPoint y: 405, distance: 377.3
click at [745, 405] on div "Therefore, understanding the brain is a major focus of modern science, as it ho…" at bounding box center [733, 407] width 369 height 33
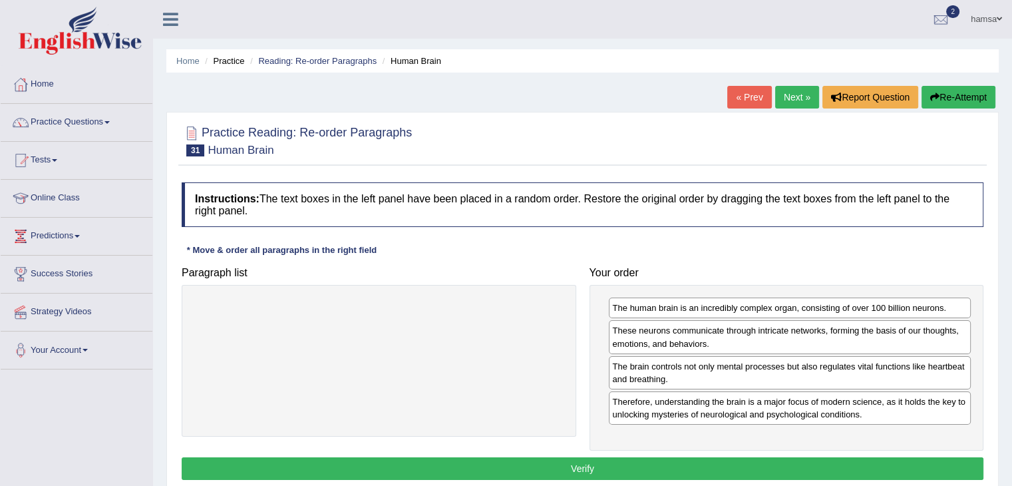
click at [576, 462] on button "Verify" at bounding box center [583, 468] width 802 height 23
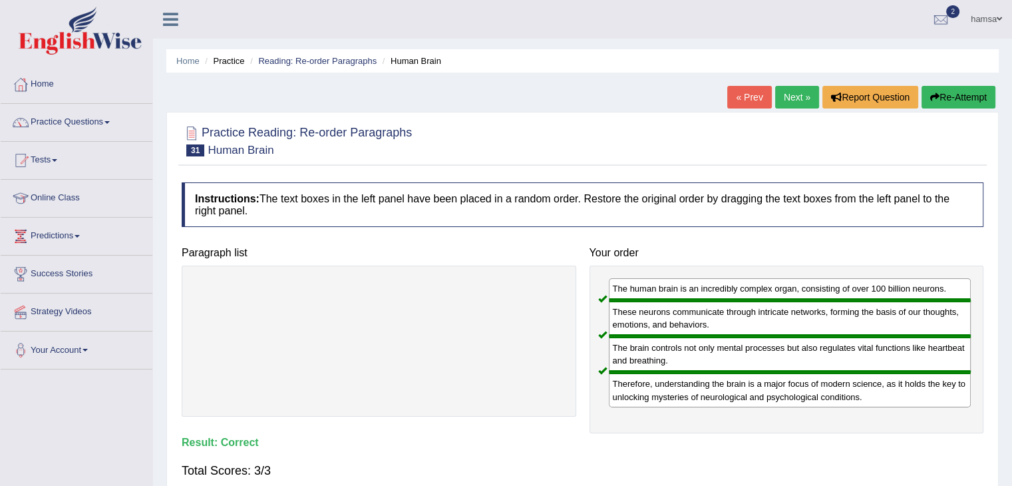
click at [799, 99] on link "Next »" at bounding box center [797, 97] width 44 height 23
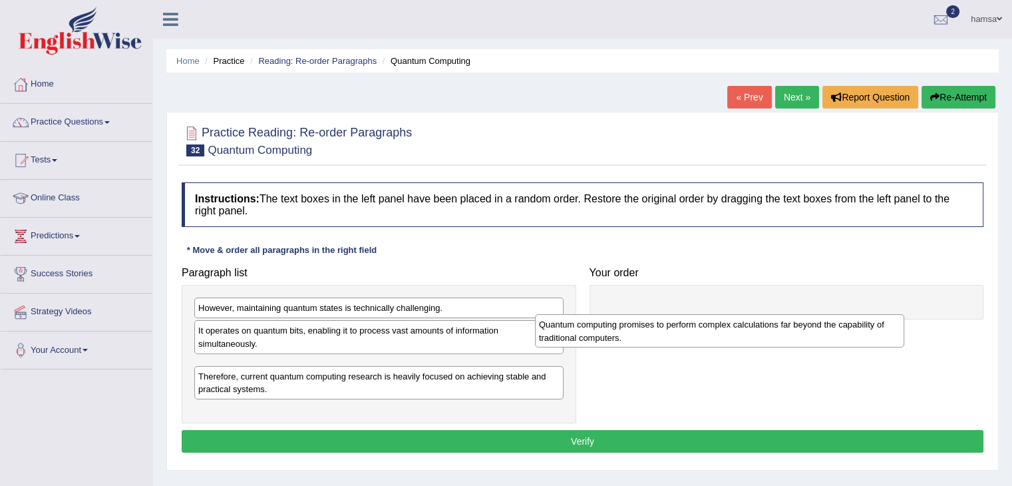
drag, startPoint x: 298, startPoint y: 395, endPoint x: 642, endPoint y: 331, distance: 349.2
click at [642, 331] on div "Quantum computing promises to perform complex calculations far beyond the capab…" at bounding box center [719, 330] width 369 height 33
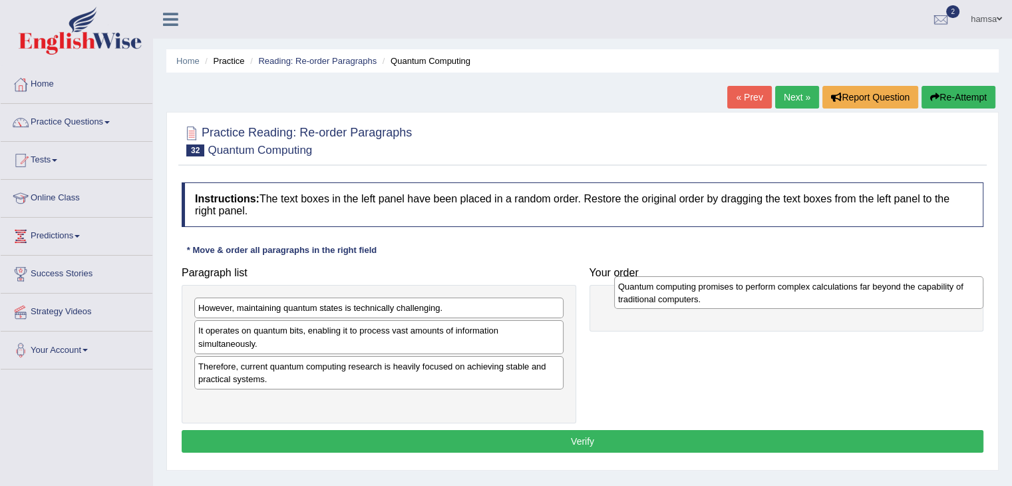
drag, startPoint x: 272, startPoint y: 361, endPoint x: 714, endPoint y: 310, distance: 444.3
click at [714, 310] on div "Quantum computing promises to perform complex calculations far beyond the capab…" at bounding box center [798, 292] width 369 height 33
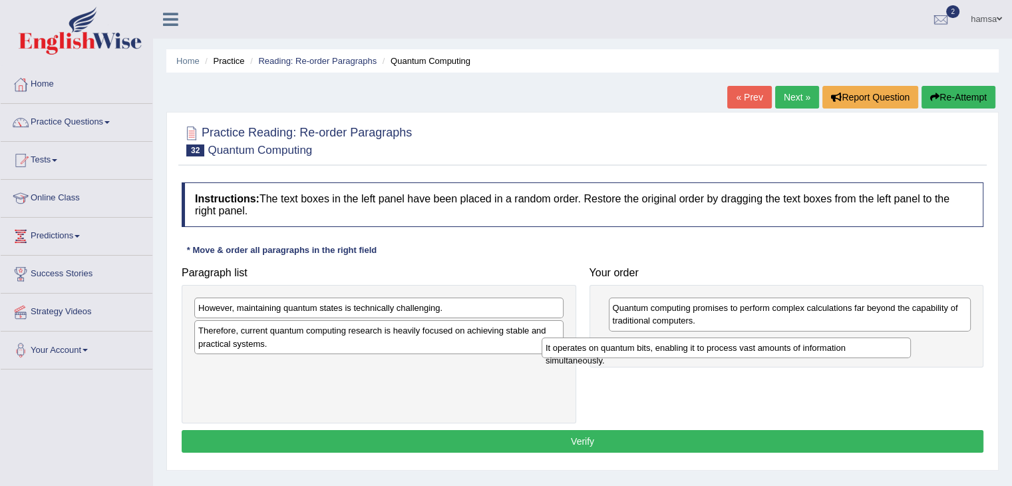
drag, startPoint x: 256, startPoint y: 331, endPoint x: 604, endPoint y: 348, distance: 349.2
click at [604, 348] on div "It operates on quantum bits, enabling it to process vast amounts of information…" at bounding box center [726, 347] width 369 height 21
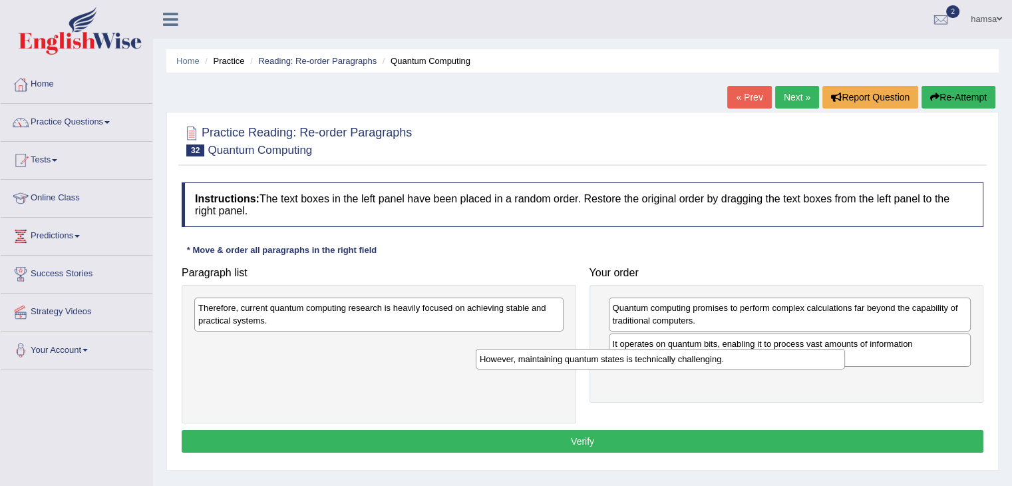
drag, startPoint x: 338, startPoint y: 309, endPoint x: 634, endPoint y: 360, distance: 300.6
click at [634, 360] on div "However, maintaining quantum states is technically challenging." at bounding box center [660, 359] width 369 height 21
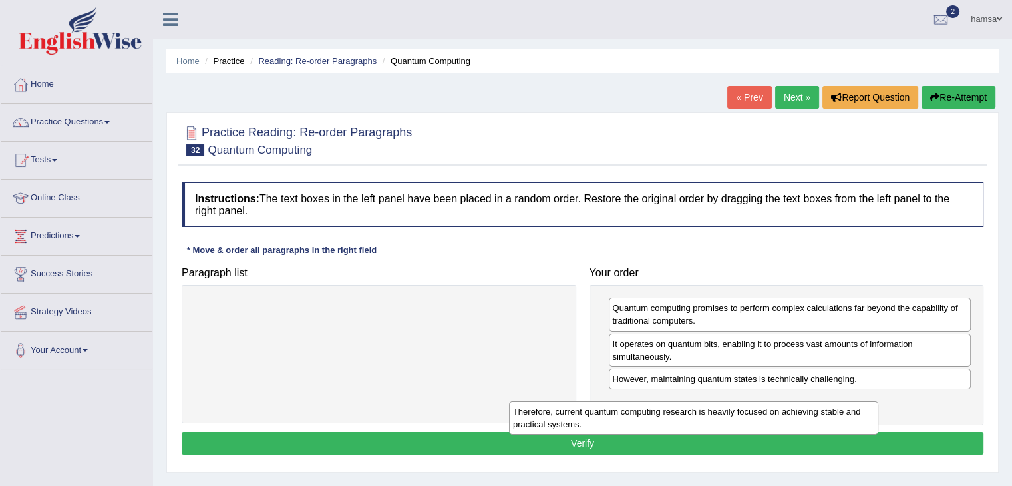
drag, startPoint x: 337, startPoint y: 317, endPoint x: 688, endPoint y: 416, distance: 364.3
click at [688, 416] on div "Therefore, current quantum computing research is heavily focused on achieving s…" at bounding box center [693, 417] width 369 height 33
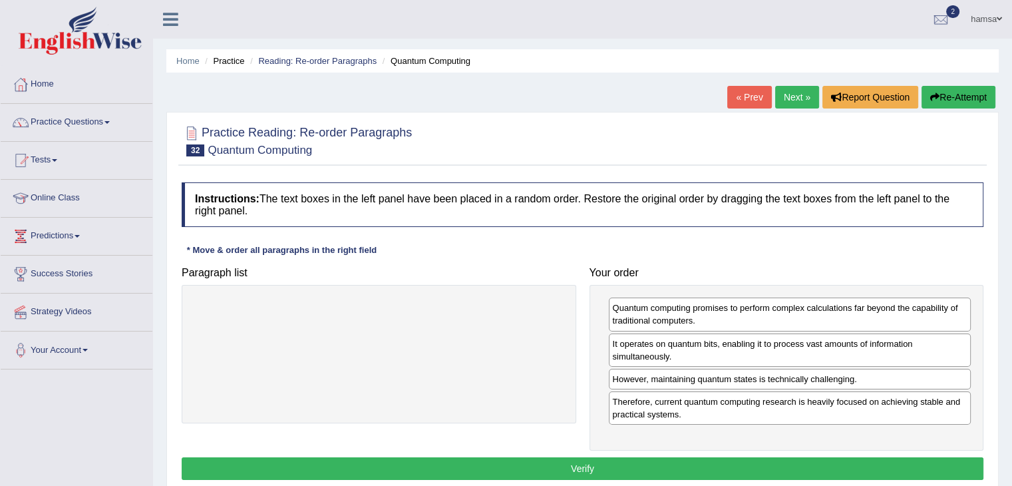
click at [586, 463] on button "Verify" at bounding box center [583, 468] width 802 height 23
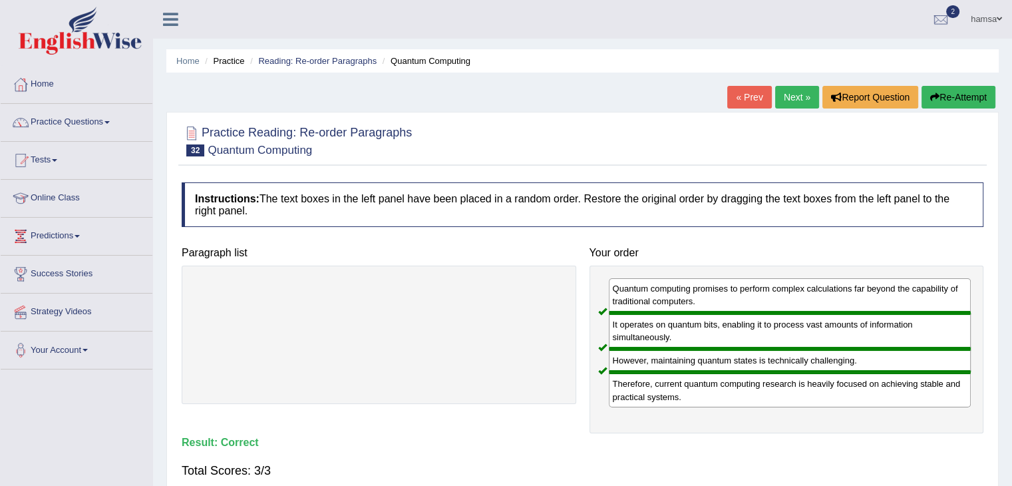
click at [796, 93] on link "Next »" at bounding box center [797, 97] width 44 height 23
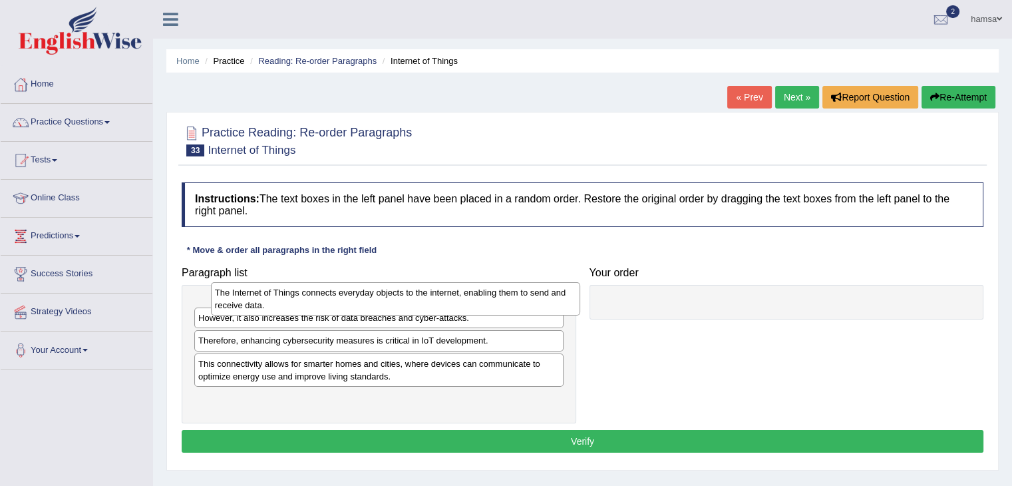
drag, startPoint x: 232, startPoint y: 317, endPoint x: 250, endPoint y: 302, distance: 23.6
click at [250, 302] on div "The Internet of Things connects everyday objects to the internet, enabling them…" at bounding box center [395, 298] width 369 height 33
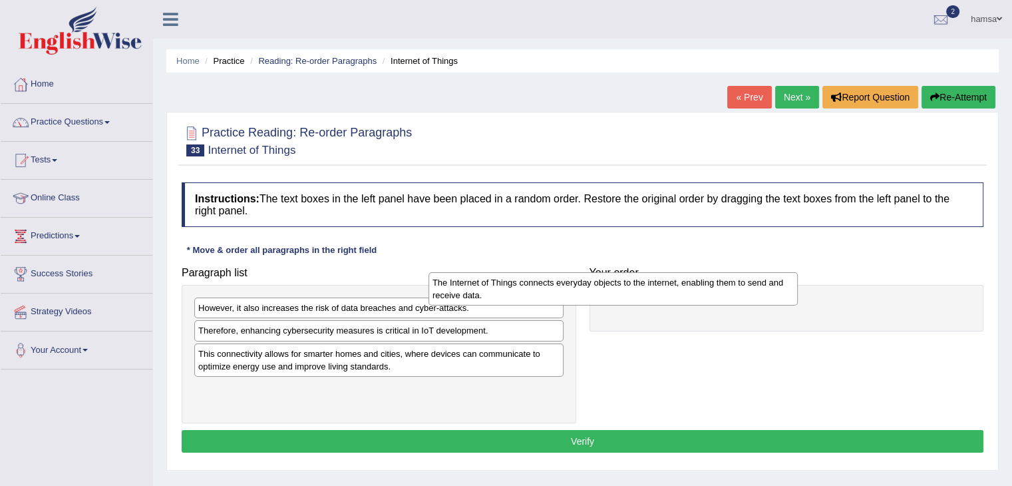
drag, startPoint x: 250, startPoint y: 302, endPoint x: 507, endPoint y: 276, distance: 258.2
click at [507, 276] on div "The Internet of Things connects everyday objects to the internet, enabling them…" at bounding box center [613, 288] width 369 height 33
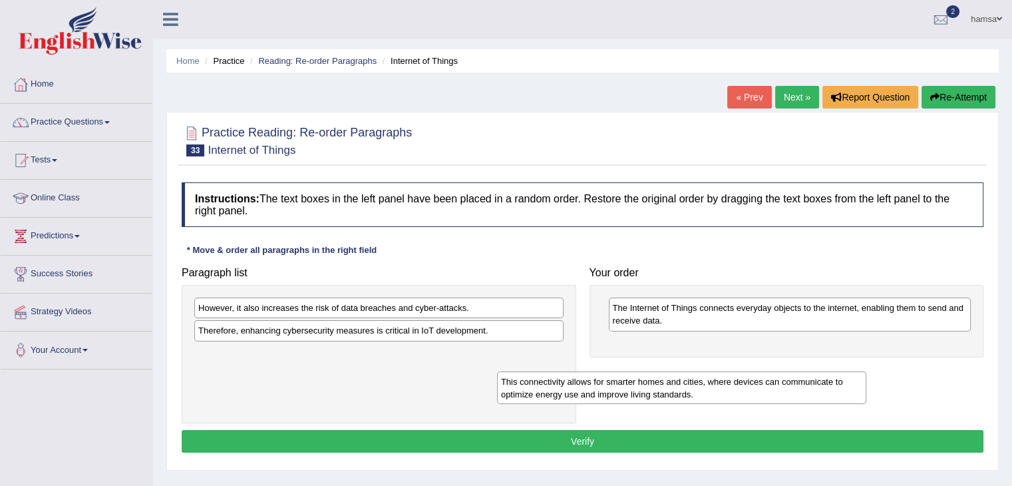
drag, startPoint x: 264, startPoint y: 363, endPoint x: 592, endPoint y: 391, distance: 329.4
click at [592, 391] on div "This connectivity allows for smarter homes and cities, where devices can commun…" at bounding box center [681, 387] width 369 height 33
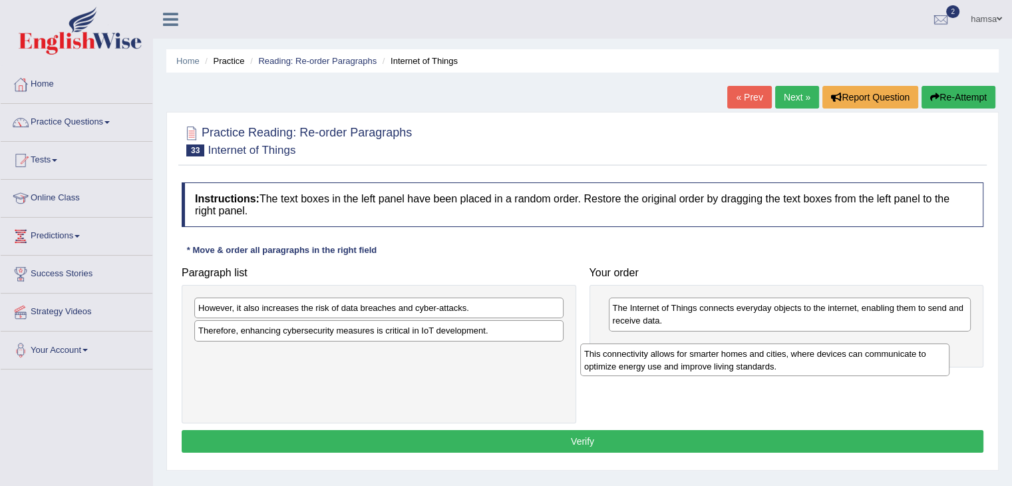
drag, startPoint x: 458, startPoint y: 357, endPoint x: 863, endPoint y: 357, distance: 404.7
click at [863, 357] on div "This connectivity allows for smarter homes and cities, where devices can commun…" at bounding box center [764, 359] width 369 height 33
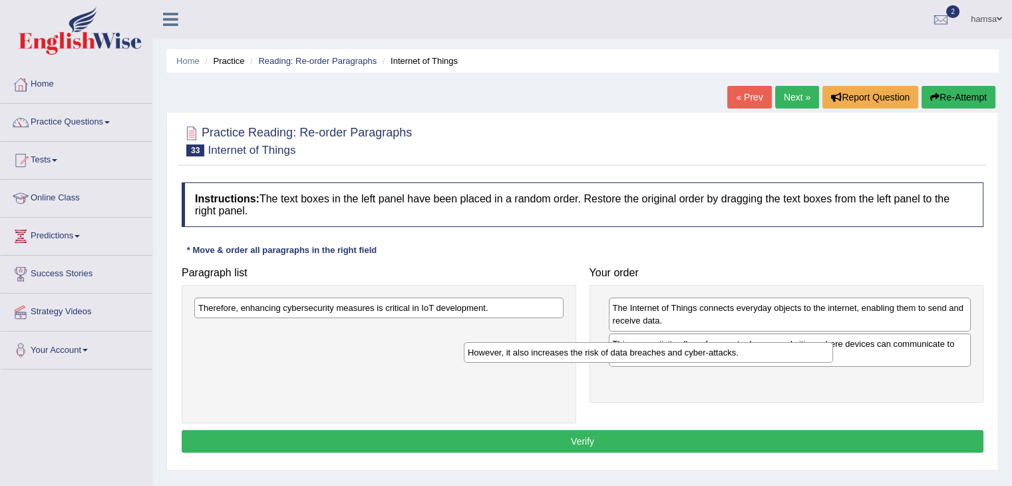
drag, startPoint x: 304, startPoint y: 312, endPoint x: 575, endPoint y: 357, distance: 275.2
click at [575, 357] on div "However, it also increases the risk of data breaches and cyber-attacks." at bounding box center [648, 352] width 369 height 21
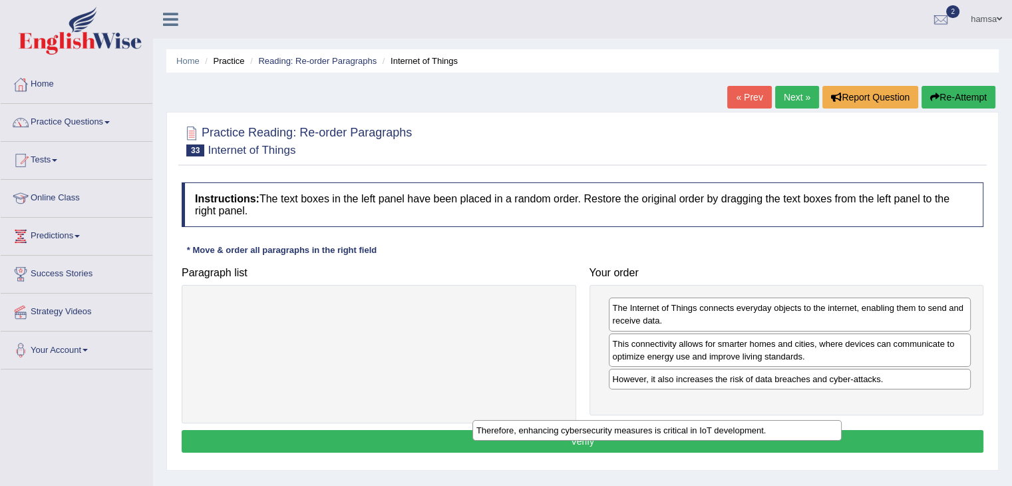
drag, startPoint x: 266, startPoint y: 312, endPoint x: 567, endPoint y: 429, distance: 322.9
click at [567, 429] on div "Therefore, enhancing cybersecurity measures is critical in IoT development." at bounding box center [657, 430] width 369 height 21
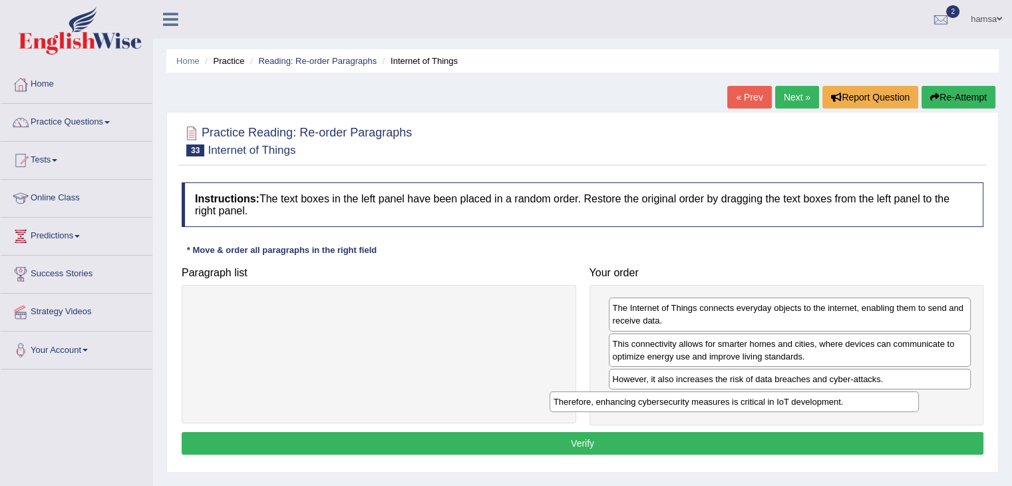
drag, startPoint x: 447, startPoint y: 304, endPoint x: 812, endPoint y: 398, distance: 376.6
click at [812, 398] on div "Therefore, enhancing cybersecurity measures is critical in IoT development." at bounding box center [734, 401] width 369 height 21
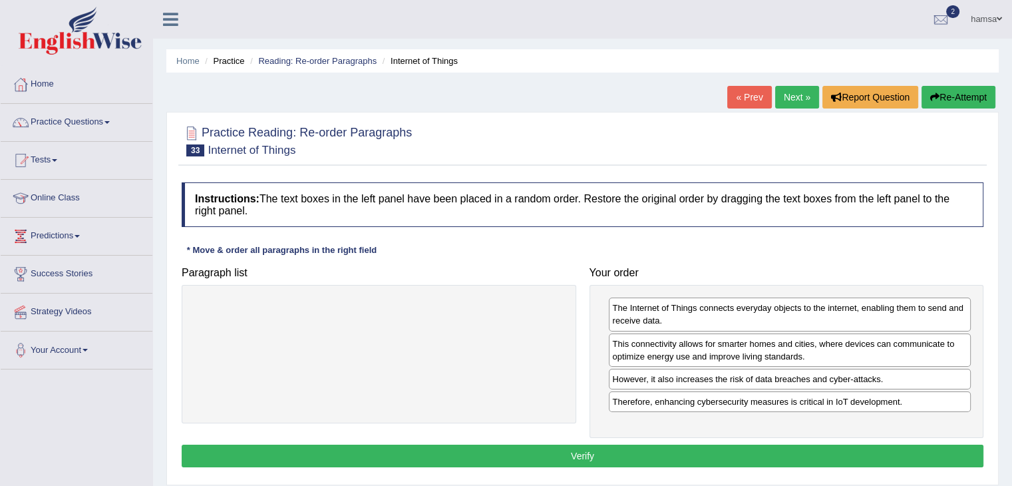
click at [597, 459] on button "Verify" at bounding box center [583, 456] width 802 height 23
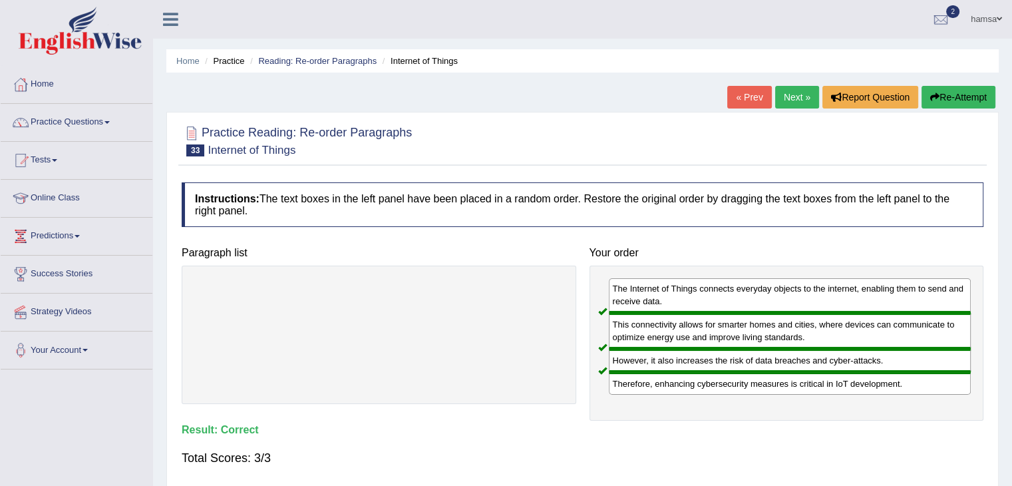
click at [788, 97] on link "Next »" at bounding box center [797, 97] width 44 height 23
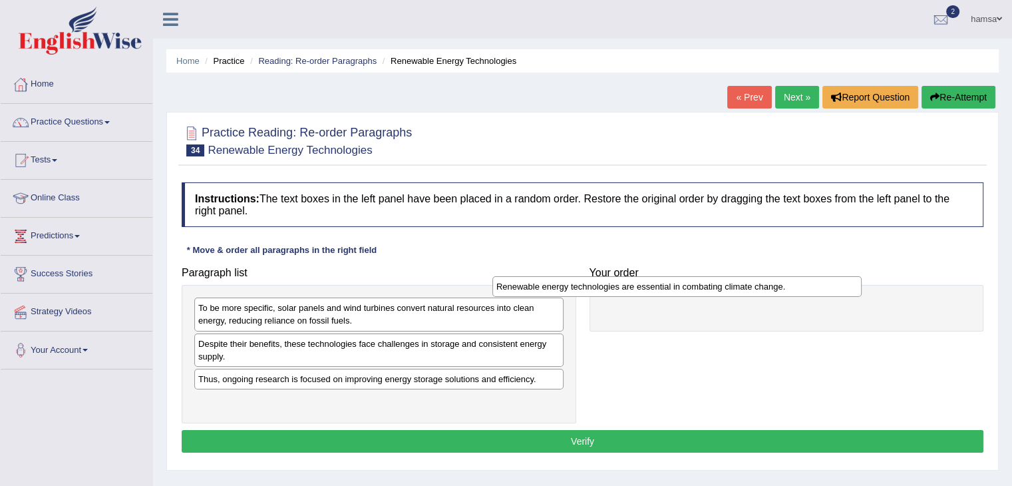
drag, startPoint x: 270, startPoint y: 307, endPoint x: 572, endPoint y: 286, distance: 303.6
click at [572, 286] on div "Renewable energy technologies are essential in combating climate change." at bounding box center [677, 286] width 369 height 21
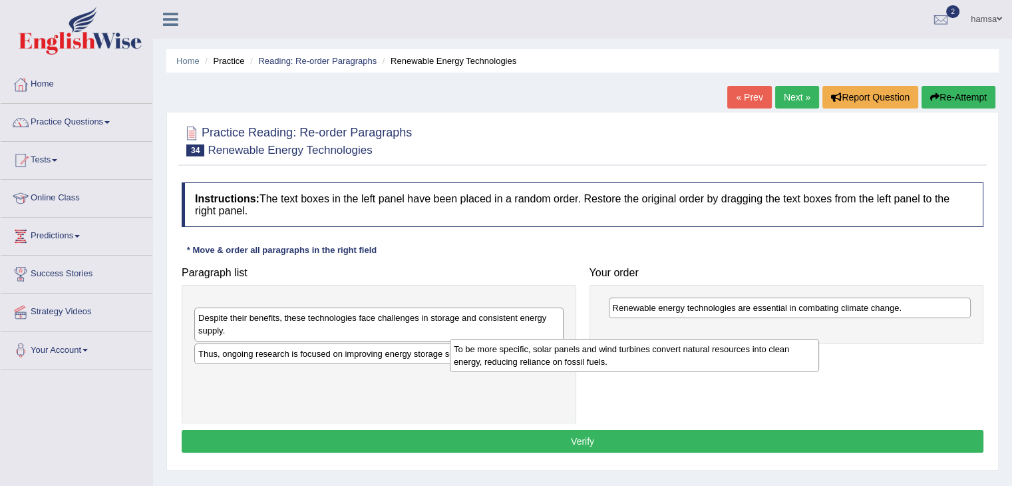
drag, startPoint x: 471, startPoint y: 308, endPoint x: 743, endPoint y: 350, distance: 274.8
click at [743, 350] on div "To be more specific, solar panels and wind turbines convert natural resources i…" at bounding box center [634, 355] width 369 height 33
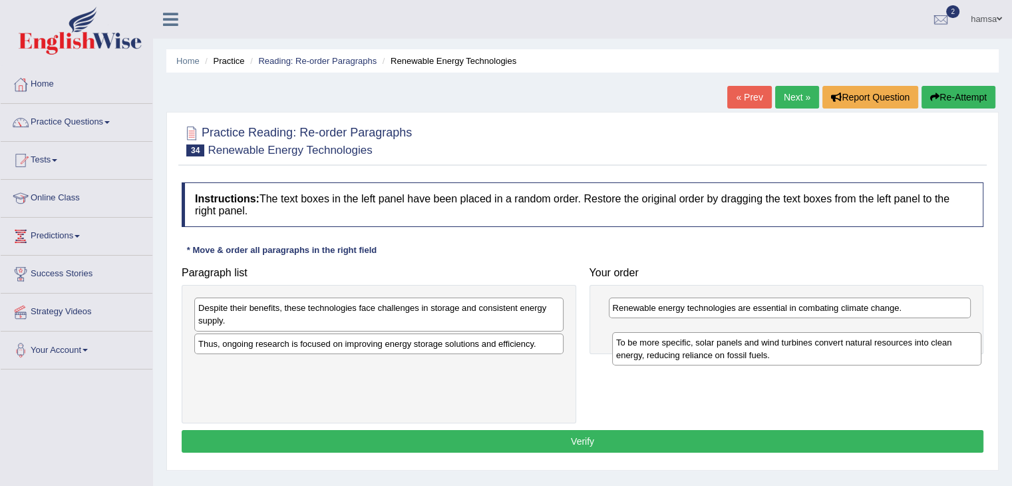
drag, startPoint x: 341, startPoint y: 309, endPoint x: 759, endPoint y: 343, distance: 419.4
click at [759, 343] on div "To be more specific, solar panels and wind turbines convert natural resources i…" at bounding box center [796, 348] width 369 height 33
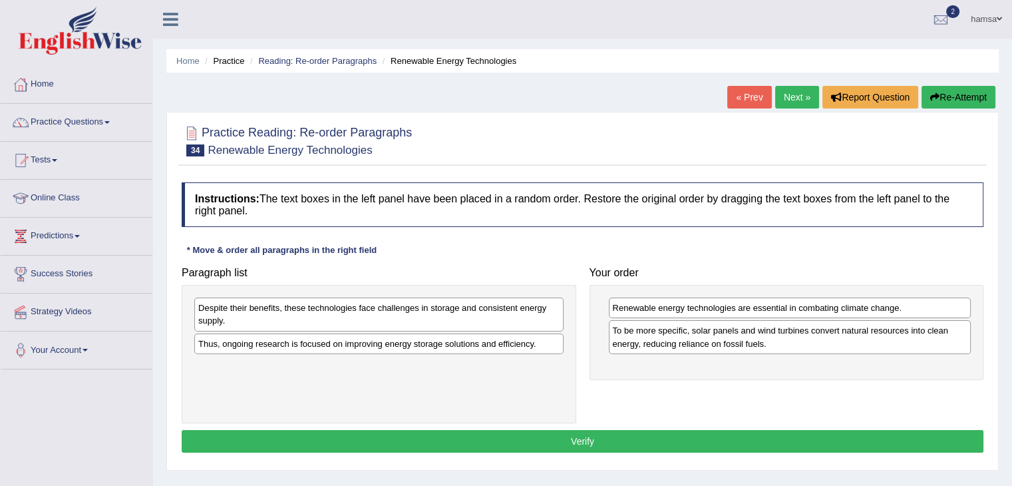
click at [440, 315] on div "Despite their benefits, these technologies face challenges in storage and consi…" at bounding box center [378, 314] width 369 height 33
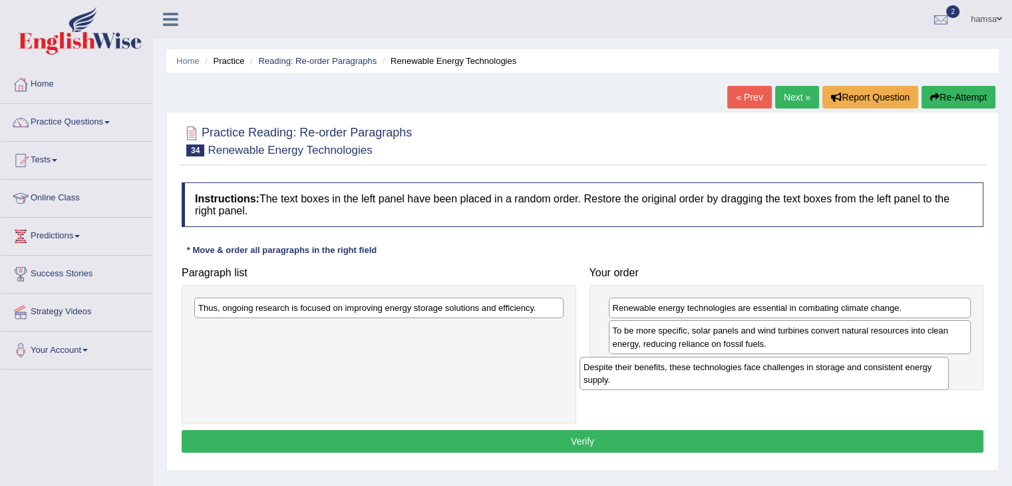
drag, startPoint x: 320, startPoint y: 309, endPoint x: 714, endPoint y: 368, distance: 397.8
click at [714, 368] on div "Despite their benefits, these technologies face challenges in storage and consi…" at bounding box center [764, 373] width 369 height 33
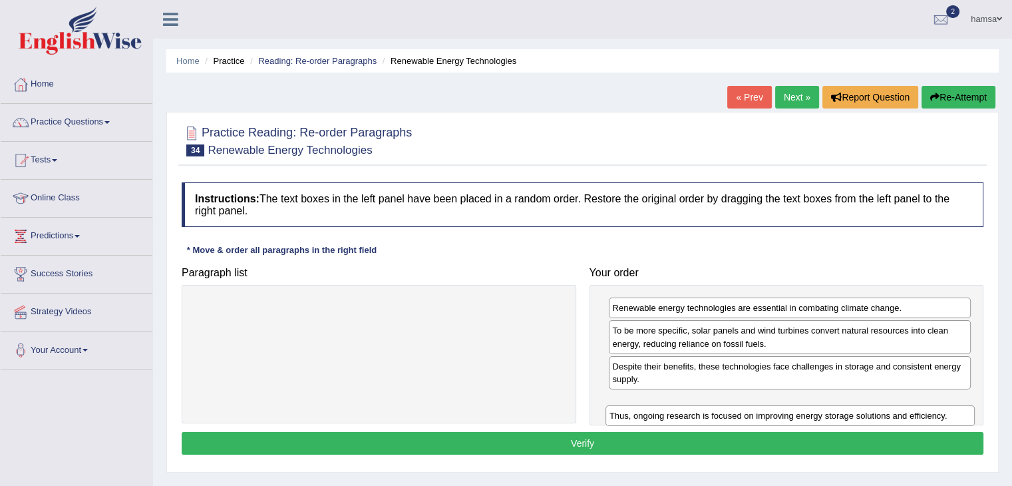
drag, startPoint x: 298, startPoint y: 310, endPoint x: 721, endPoint y: 417, distance: 436.0
click at [721, 417] on div "Thus, ongoing research is focused on improving energy storage solutions and eff…" at bounding box center [790, 415] width 369 height 21
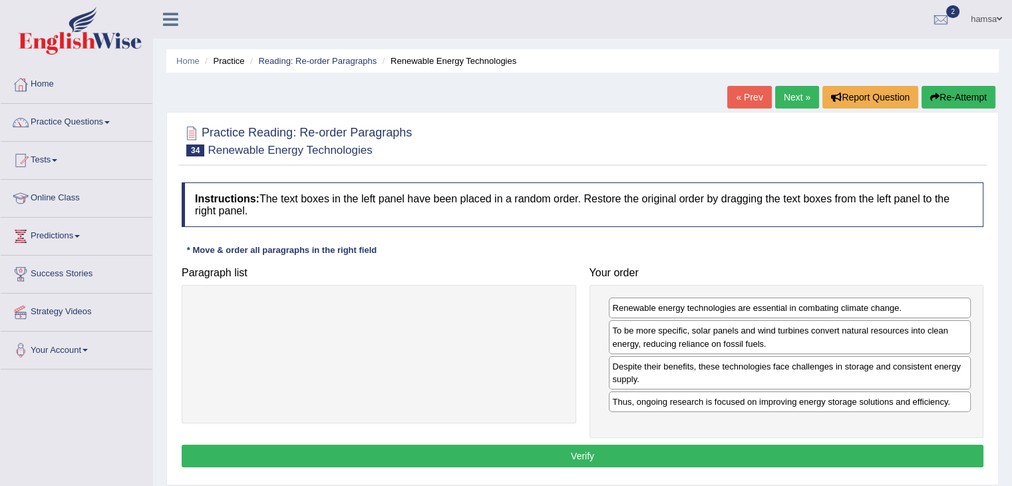
click at [572, 456] on button "Verify" at bounding box center [583, 456] width 802 height 23
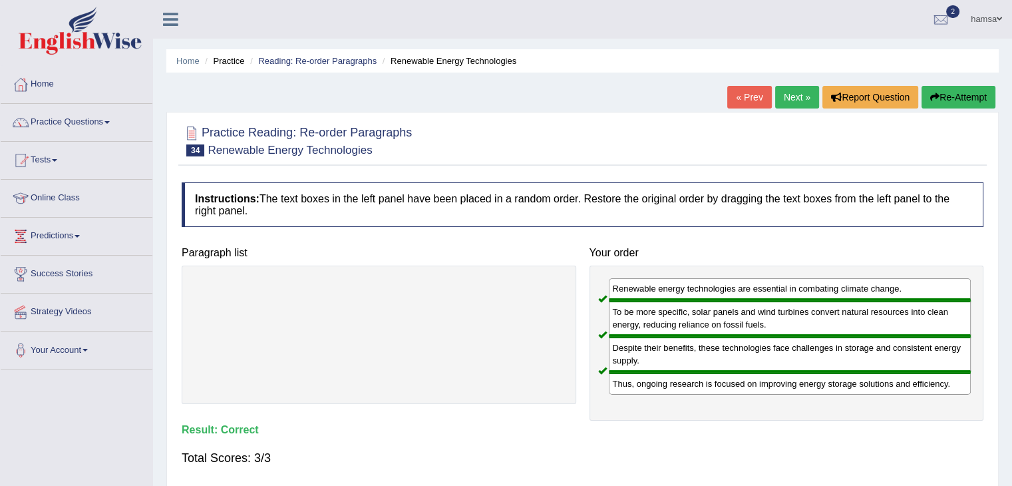
click at [786, 97] on link "Next »" at bounding box center [797, 97] width 44 height 23
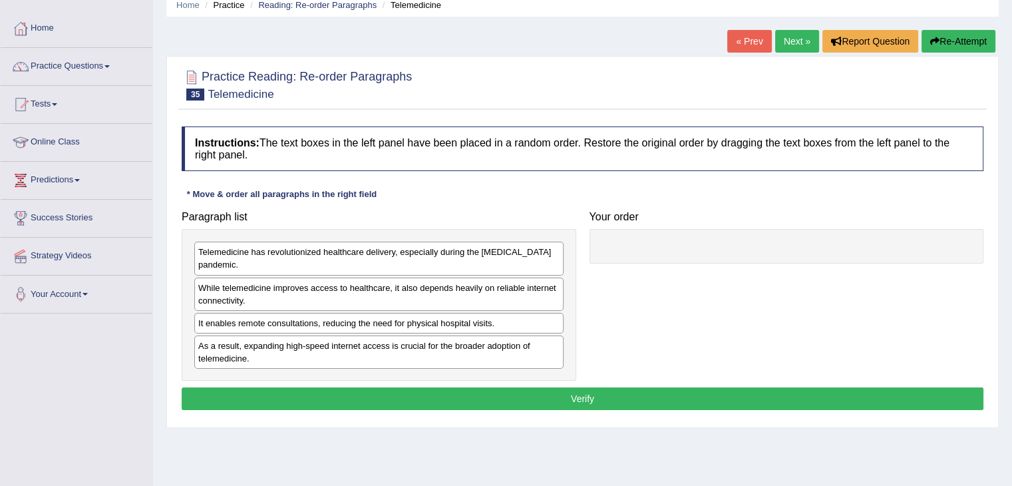
scroll to position [55, 0]
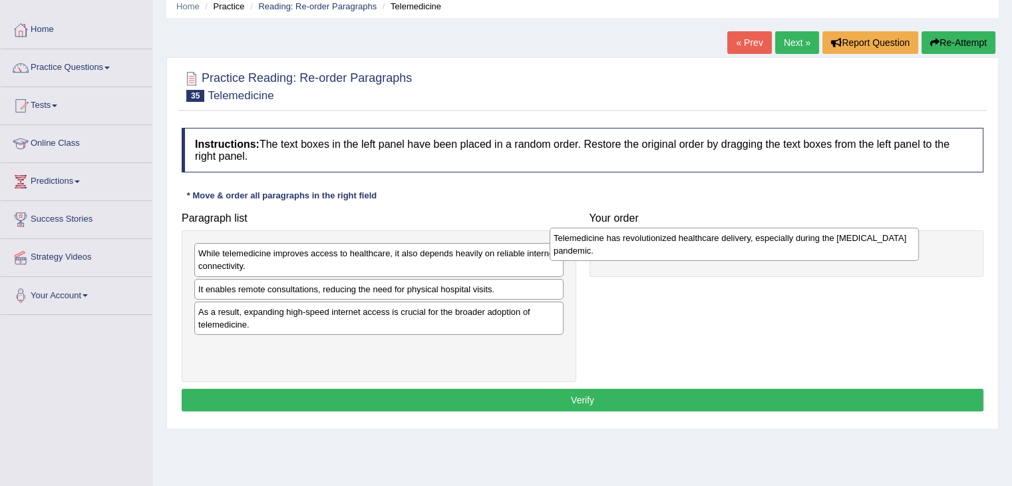
drag, startPoint x: 419, startPoint y: 264, endPoint x: 773, endPoint y: 250, distance: 355.1
click at [773, 250] on div "Telemedicine has revolutionized healthcare delivery, especially during the COVI…" at bounding box center [734, 244] width 369 height 33
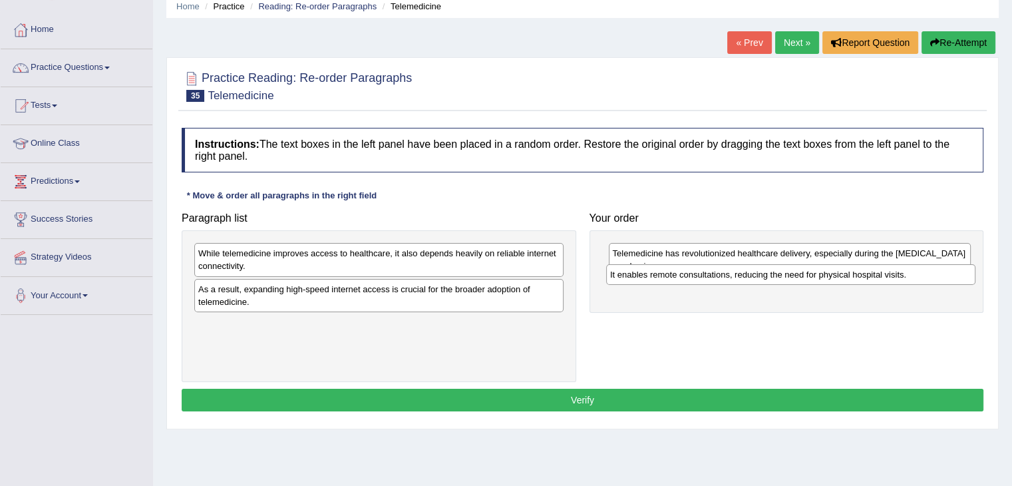
drag, startPoint x: 277, startPoint y: 286, endPoint x: 710, endPoint y: 273, distance: 432.8
click at [710, 273] on div "It enables remote consultations, reducing the need for physical hospital visits." at bounding box center [790, 274] width 369 height 21
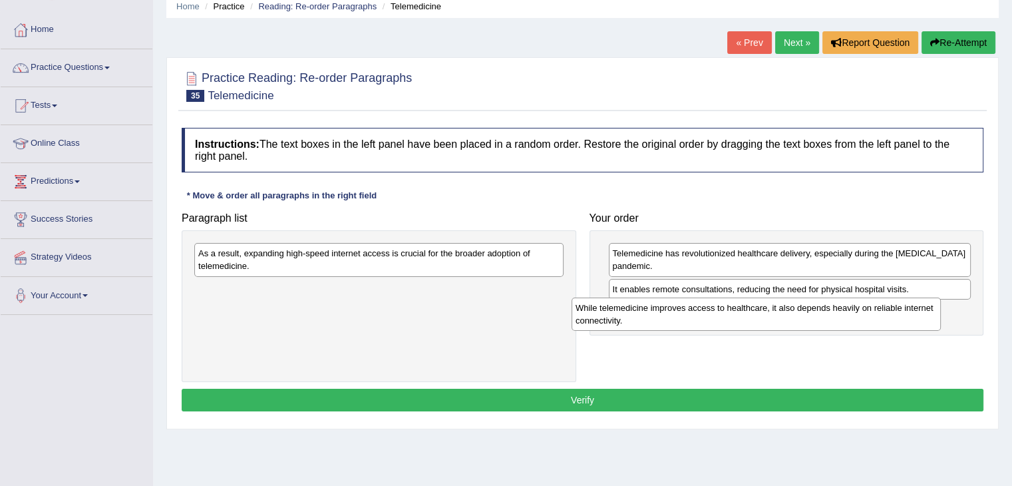
drag, startPoint x: 333, startPoint y: 254, endPoint x: 708, endPoint y: 310, distance: 379.5
click at [708, 310] on div "While telemedicine improves access to healthcare, it also depends heavily on re…" at bounding box center [756, 314] width 369 height 33
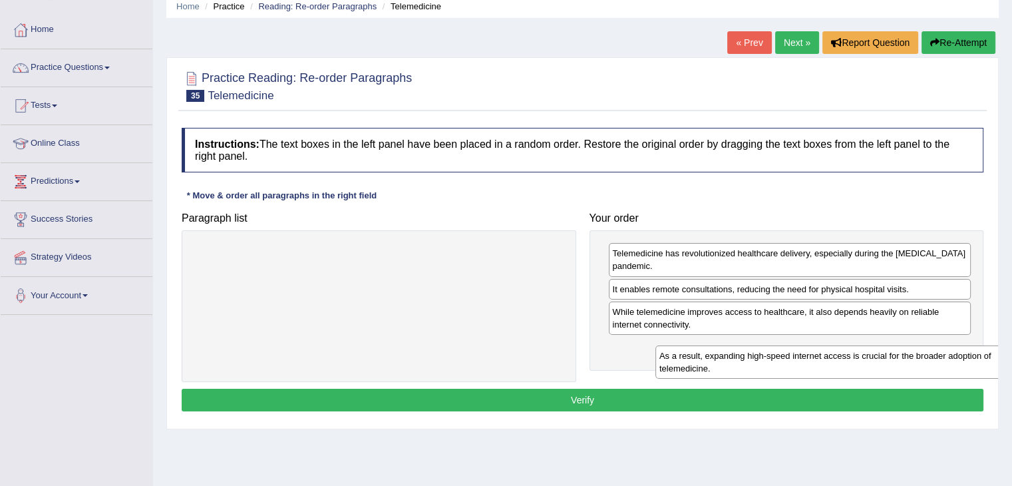
drag, startPoint x: 455, startPoint y: 259, endPoint x: 921, endPoint y: 360, distance: 476.8
click at [921, 360] on div "As a result, expanding high-speed internet access is crucial for the broader ad…" at bounding box center [840, 361] width 369 height 33
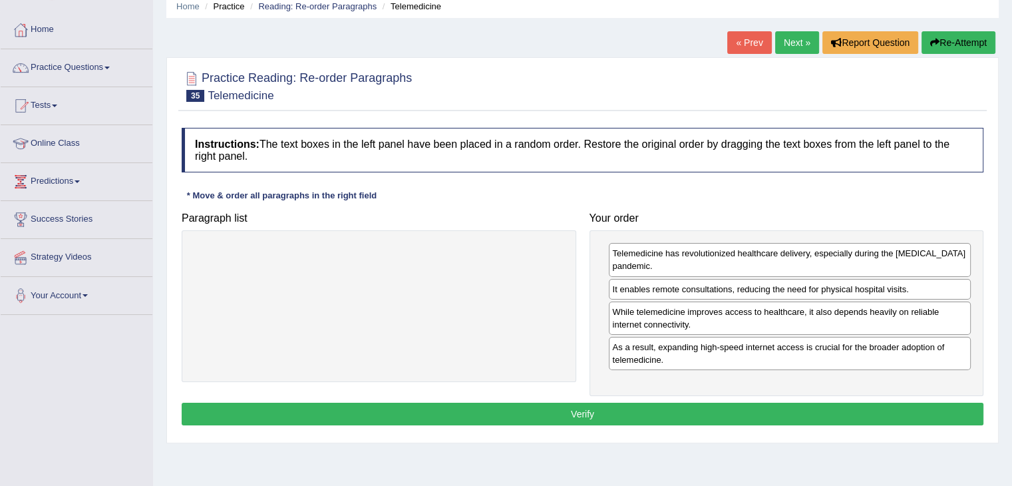
click at [598, 405] on button "Verify" at bounding box center [583, 414] width 802 height 23
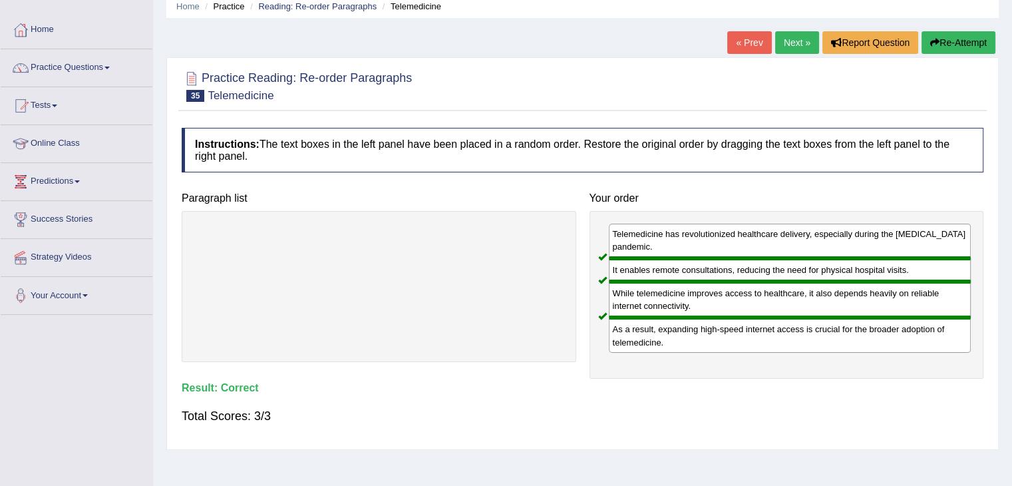
click at [801, 48] on link "Next »" at bounding box center [797, 42] width 44 height 23
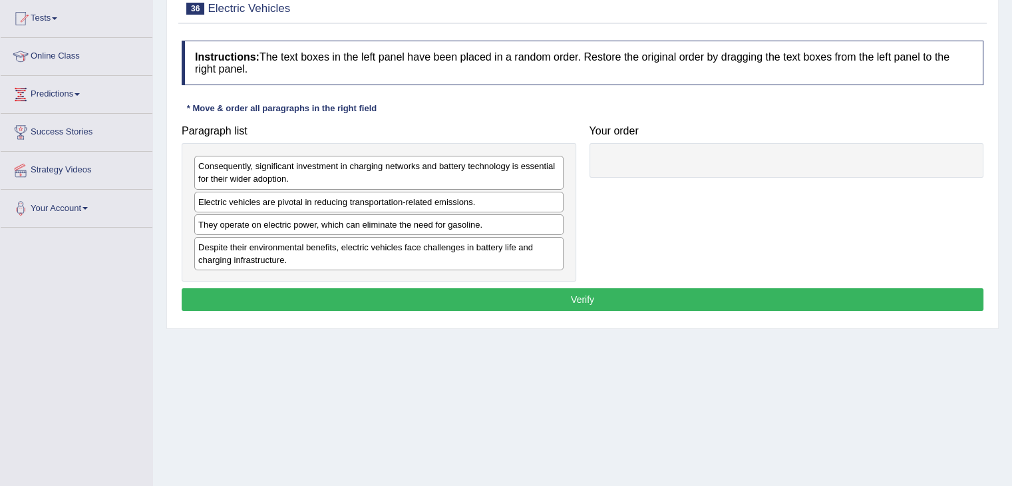
scroll to position [154, 0]
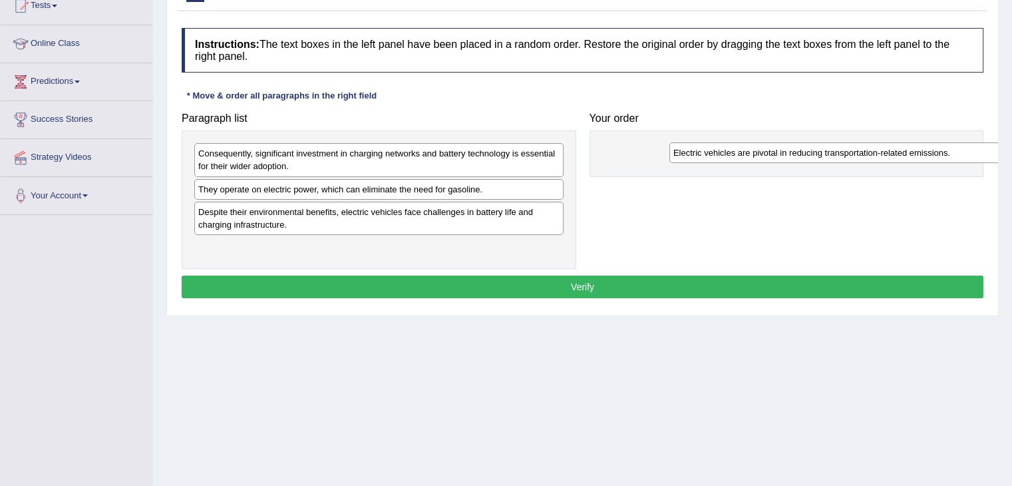
drag, startPoint x: 260, startPoint y: 188, endPoint x: 738, endPoint y: 152, distance: 479.3
click at [738, 152] on div "Electric vehicles are pivotal in reducing transportation-related emissions." at bounding box center [854, 152] width 369 height 21
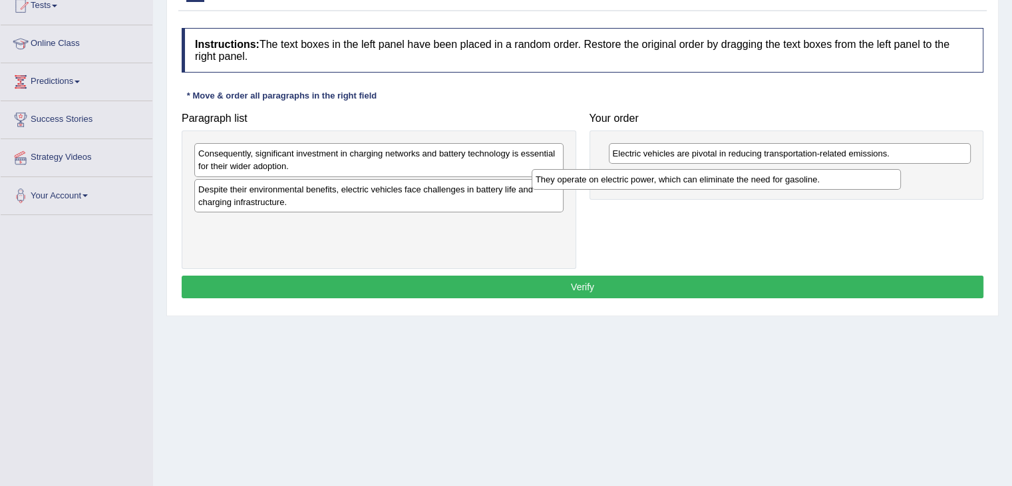
drag, startPoint x: 317, startPoint y: 190, endPoint x: 667, endPoint y: 180, distance: 350.3
click at [667, 180] on div "They operate on electric power, which can eliminate the need for gasoline." at bounding box center [716, 179] width 369 height 21
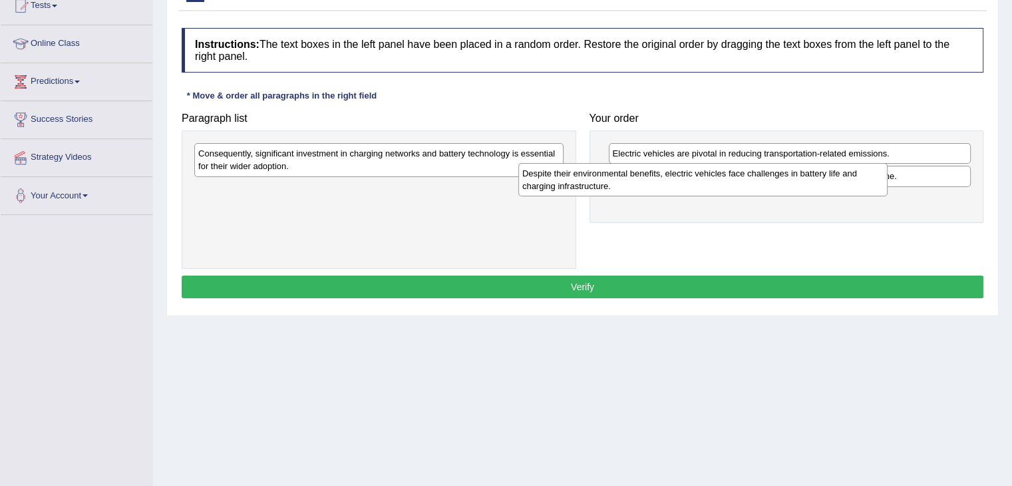
drag, startPoint x: 461, startPoint y: 196, endPoint x: 792, endPoint y: 182, distance: 331.8
click at [792, 182] on div "Despite their environmental benefits, electric vehicles face challenges in batt…" at bounding box center [703, 179] width 369 height 33
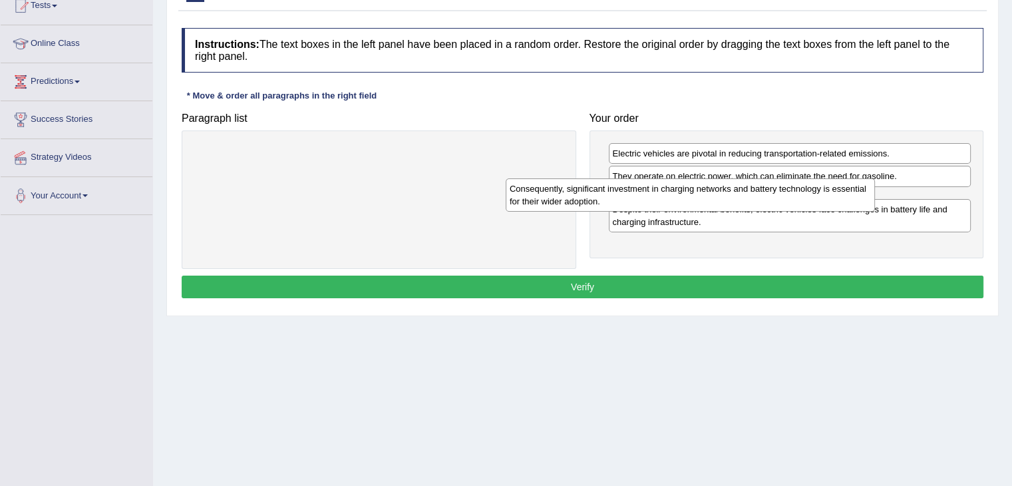
drag, startPoint x: 356, startPoint y: 163, endPoint x: 683, endPoint y: 198, distance: 328.6
click at [683, 198] on div "Consequently, significant investment in charging networks and battery technolog…" at bounding box center [690, 194] width 369 height 33
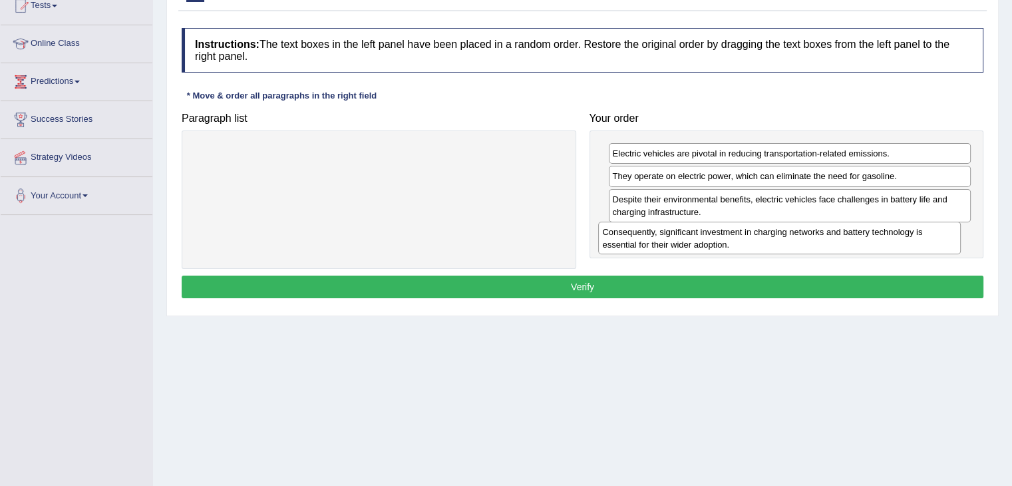
drag, startPoint x: 683, startPoint y: 198, endPoint x: 673, endPoint y: 231, distance: 34.7
click at [673, 231] on div "Consequently, significant investment in charging networks and battery technolog…" at bounding box center [779, 238] width 363 height 33
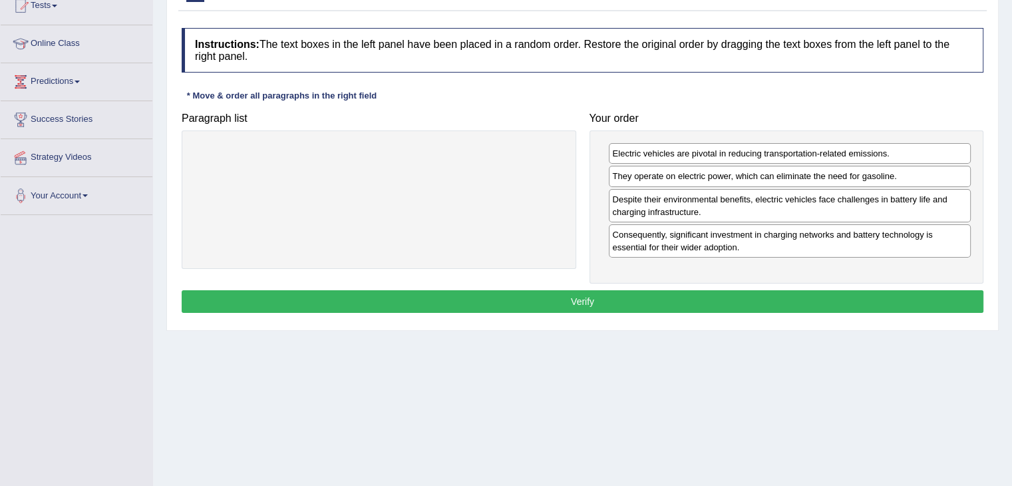
click at [568, 300] on button "Verify" at bounding box center [583, 301] width 802 height 23
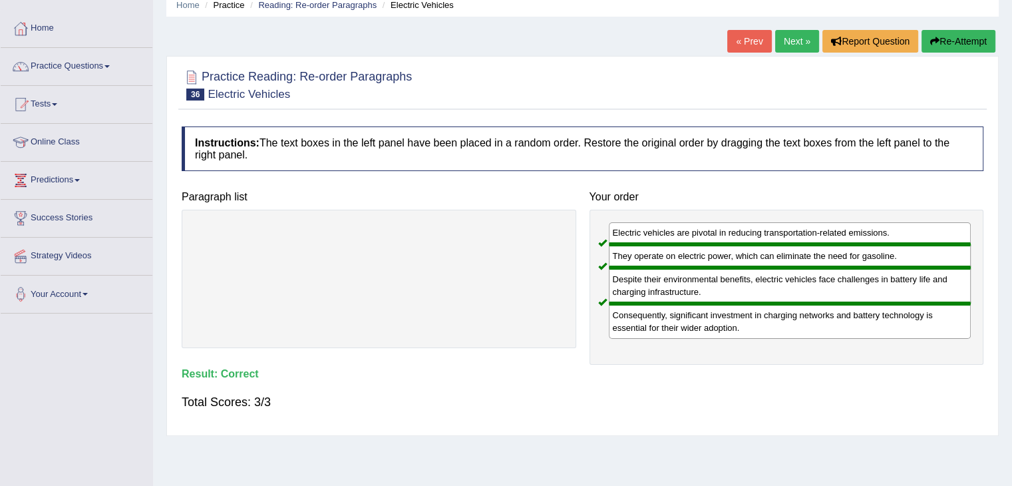
scroll to position [55, 0]
click at [790, 46] on link "Next »" at bounding box center [797, 42] width 44 height 23
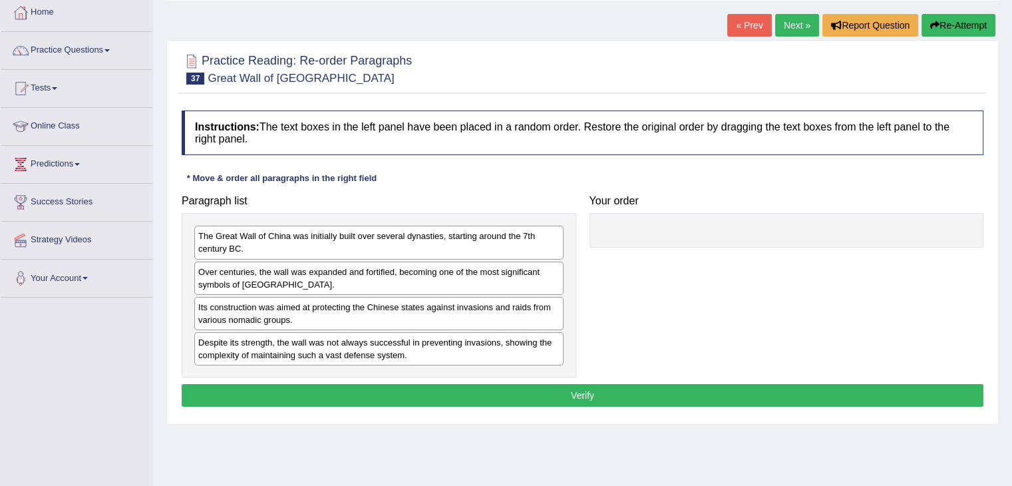
scroll to position [73, 0]
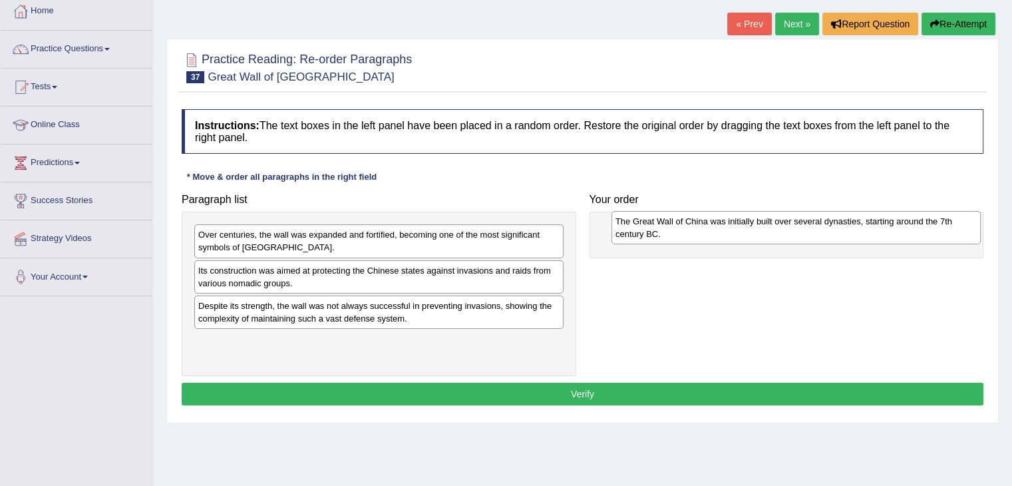
drag, startPoint x: 282, startPoint y: 238, endPoint x: 700, endPoint y: 224, distance: 417.6
click at [700, 224] on div "The Great Wall of China was initially built over several dynasties, starting ar…" at bounding box center [796, 227] width 369 height 33
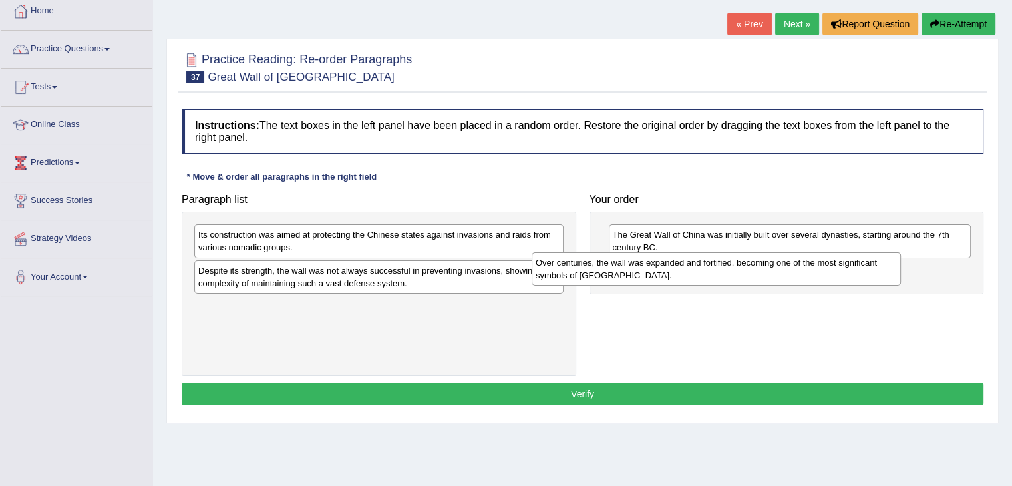
drag, startPoint x: 355, startPoint y: 226, endPoint x: 711, endPoint y: 256, distance: 356.6
click at [711, 256] on div "Over centuries, the wall was expanded and fortified, becoming one of the most s…" at bounding box center [716, 268] width 369 height 33
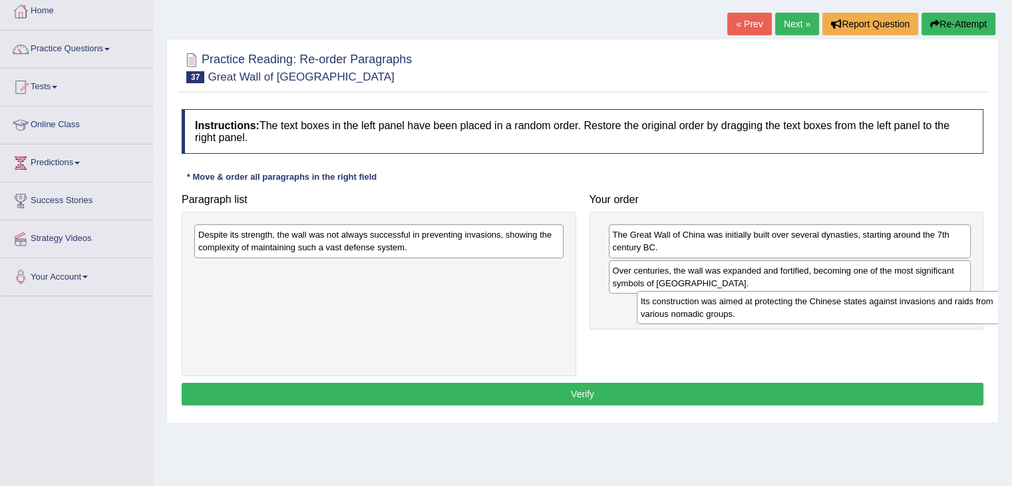
drag, startPoint x: 331, startPoint y: 239, endPoint x: 780, endPoint y: 307, distance: 454.4
click at [780, 307] on div "Its construction was aimed at protecting the Chinese states against invasions a…" at bounding box center [821, 307] width 369 height 33
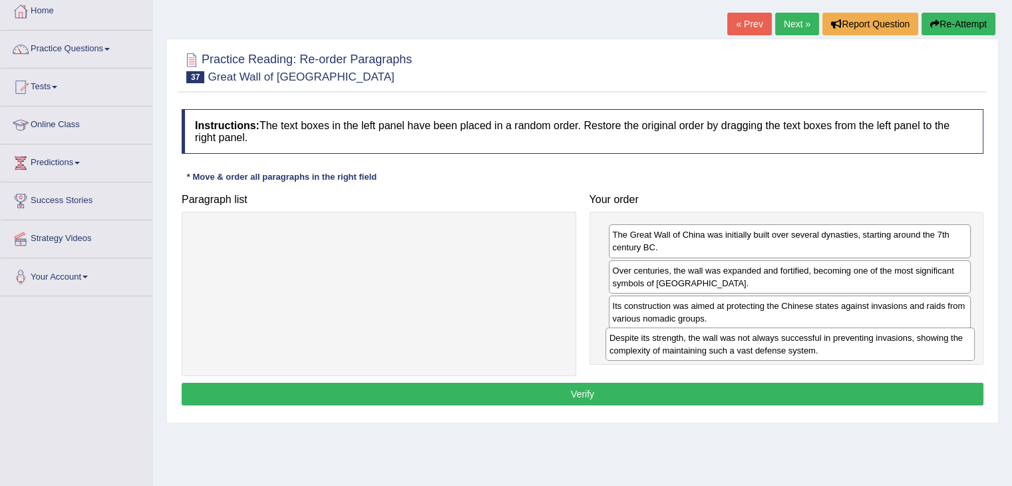
drag, startPoint x: 443, startPoint y: 242, endPoint x: 854, endPoint y: 345, distance: 423.9
click at [854, 345] on div "Despite its strength, the wall was not always successful in preventing invasion…" at bounding box center [790, 343] width 369 height 33
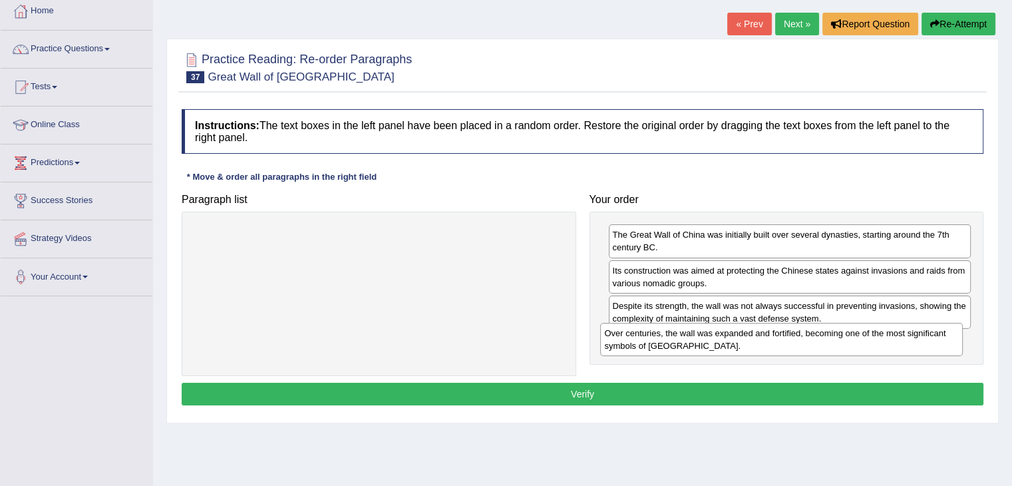
drag, startPoint x: 706, startPoint y: 275, endPoint x: 698, endPoint y: 339, distance: 64.4
click at [698, 339] on div "Over centuries, the wall was expanded and fortified, becoming one of the most s…" at bounding box center [781, 339] width 363 height 33
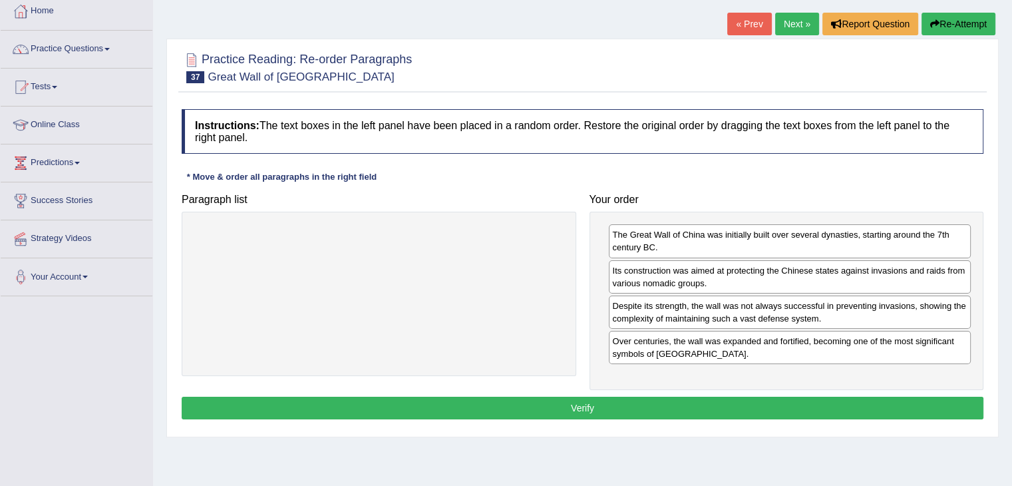
click at [559, 408] on button "Verify" at bounding box center [583, 408] width 802 height 23
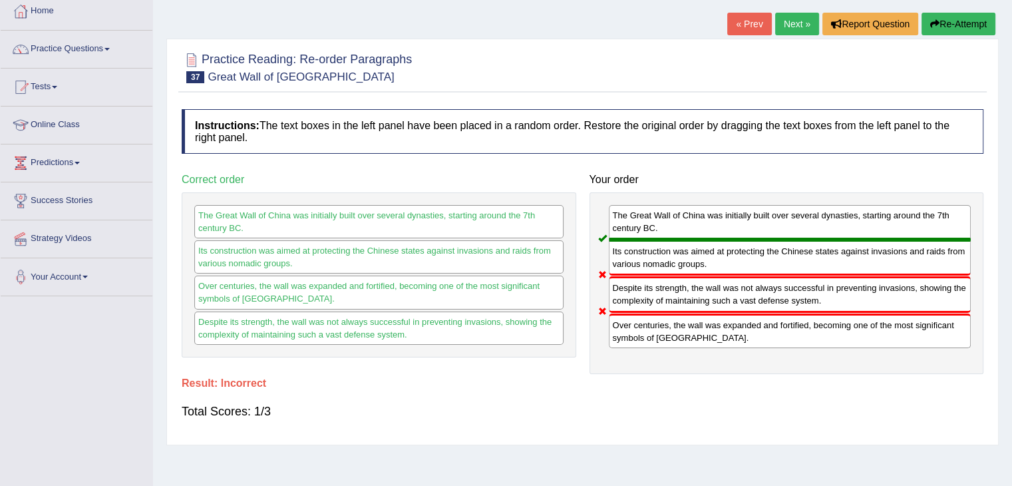
click at [793, 27] on link "Next »" at bounding box center [797, 24] width 44 height 23
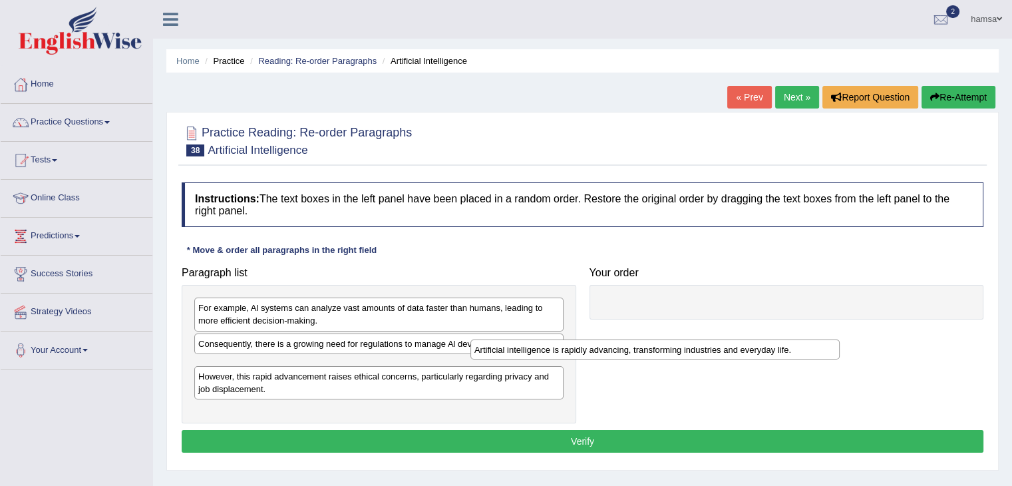
drag, startPoint x: 232, startPoint y: 368, endPoint x: 509, endPoint y: 352, distance: 277.4
click at [509, 352] on div "Artificial intelligence is rapidly advancing, transforming industries and every…" at bounding box center [655, 349] width 369 height 21
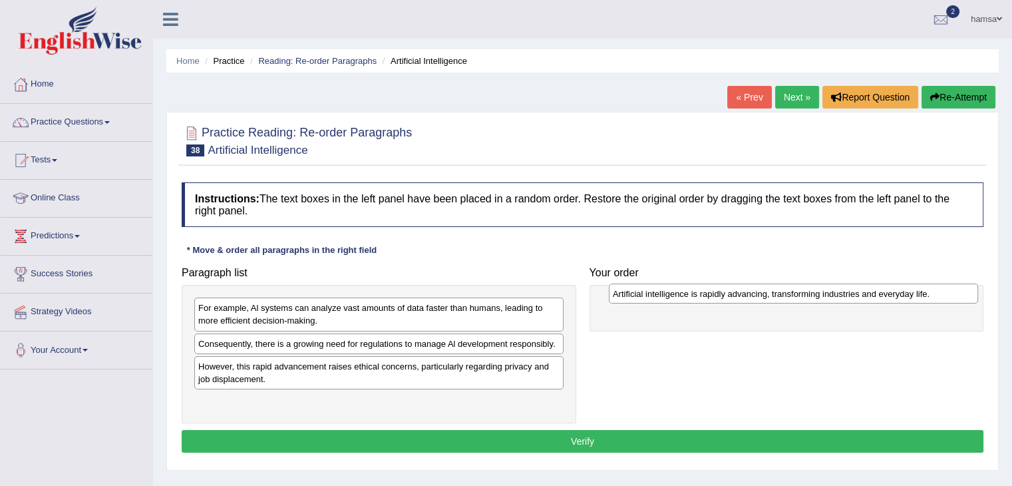
drag, startPoint x: 272, startPoint y: 365, endPoint x: 687, endPoint y: 294, distance: 420.9
click at [687, 294] on div "Artificial intelligence is rapidly advancing, transforming industries and every…" at bounding box center [793, 294] width 369 height 21
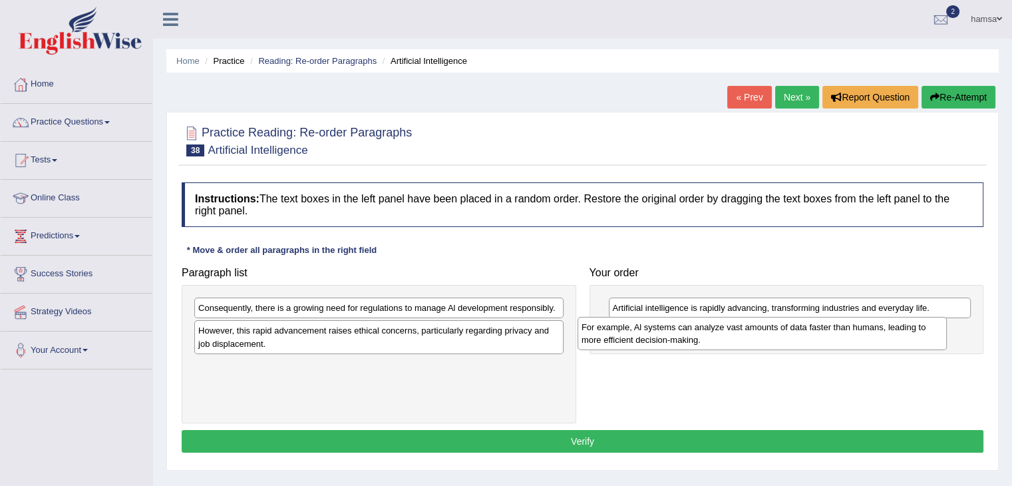
drag, startPoint x: 357, startPoint y: 314, endPoint x: 747, endPoint y: 333, distance: 390.5
click at [747, 333] on div "For example, Al systems can analyze vast amounts of data faster than humans, le…" at bounding box center [762, 333] width 369 height 33
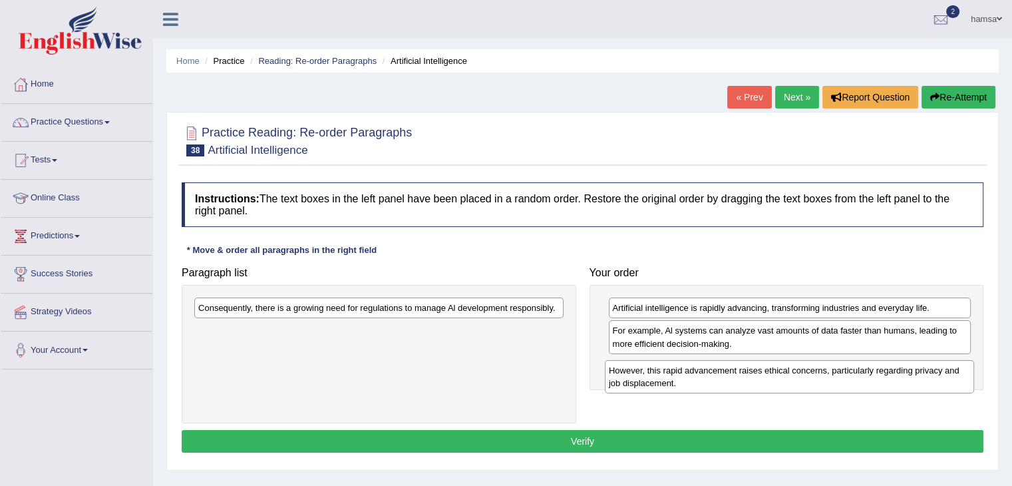
drag, startPoint x: 319, startPoint y: 333, endPoint x: 729, endPoint y: 373, distance: 411.3
click at [729, 373] on div "However, this rapid advancement raises ethical concerns, particularly regarding…" at bounding box center [789, 376] width 369 height 33
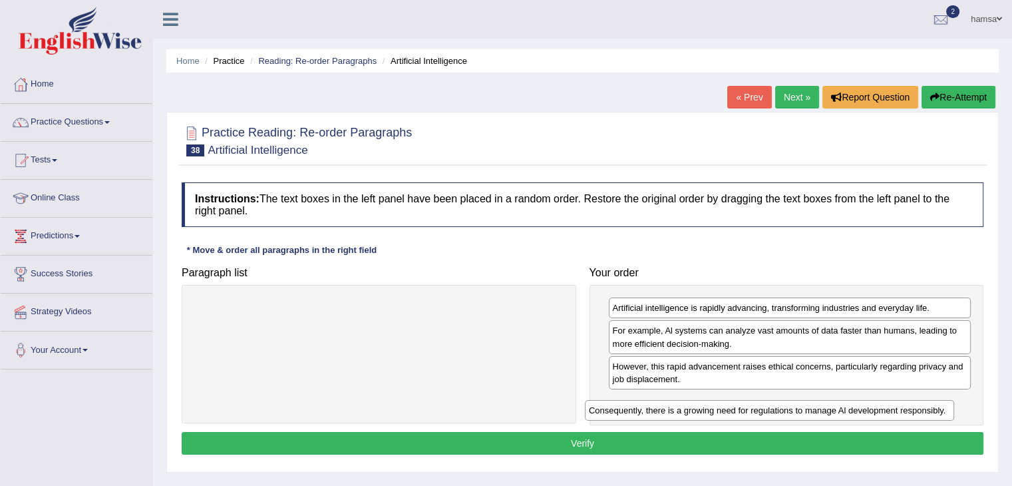
drag, startPoint x: 497, startPoint y: 310, endPoint x: 896, endPoint y: 412, distance: 412.3
click at [896, 412] on div "Consequently, there is a growing need for regulations to manage Al development …" at bounding box center [769, 410] width 369 height 21
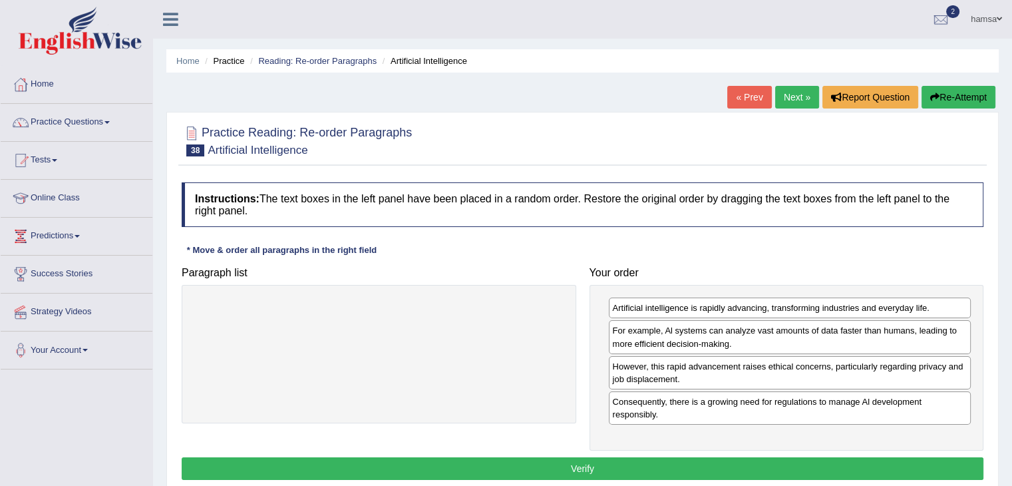
click at [584, 467] on button "Verify" at bounding box center [583, 468] width 802 height 23
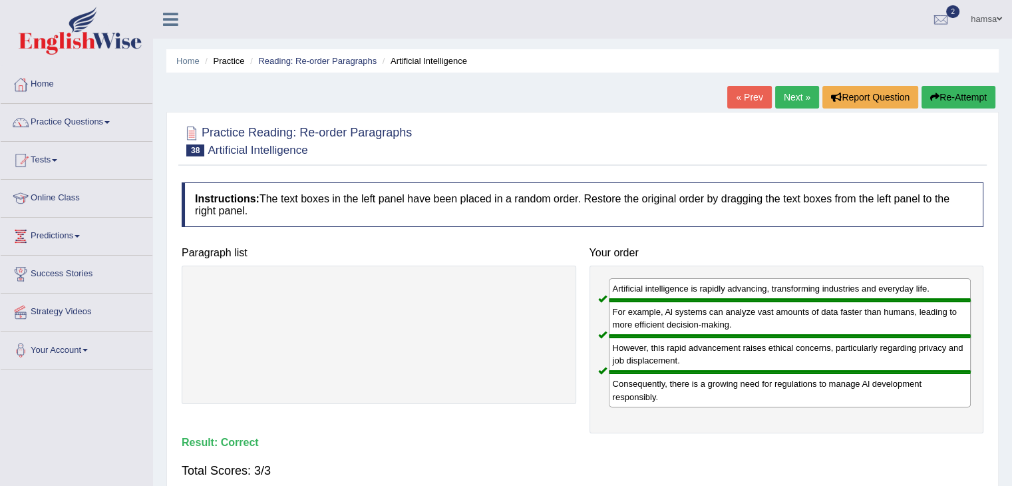
click at [797, 95] on link "Next »" at bounding box center [797, 97] width 44 height 23
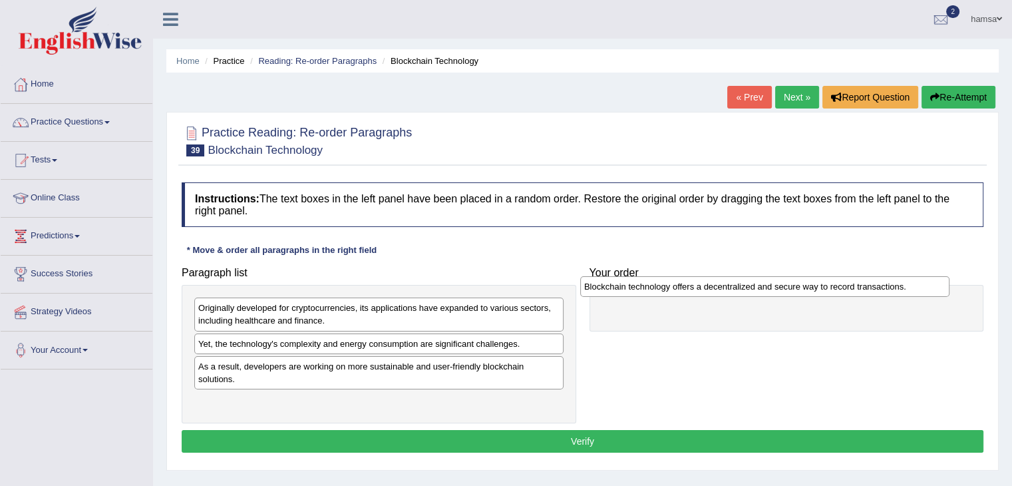
drag, startPoint x: 463, startPoint y: 302, endPoint x: 854, endPoint y: 280, distance: 391.3
click at [854, 280] on div "Blockchain technology offers a decentralized and secure way to record transacti…" at bounding box center [764, 286] width 369 height 21
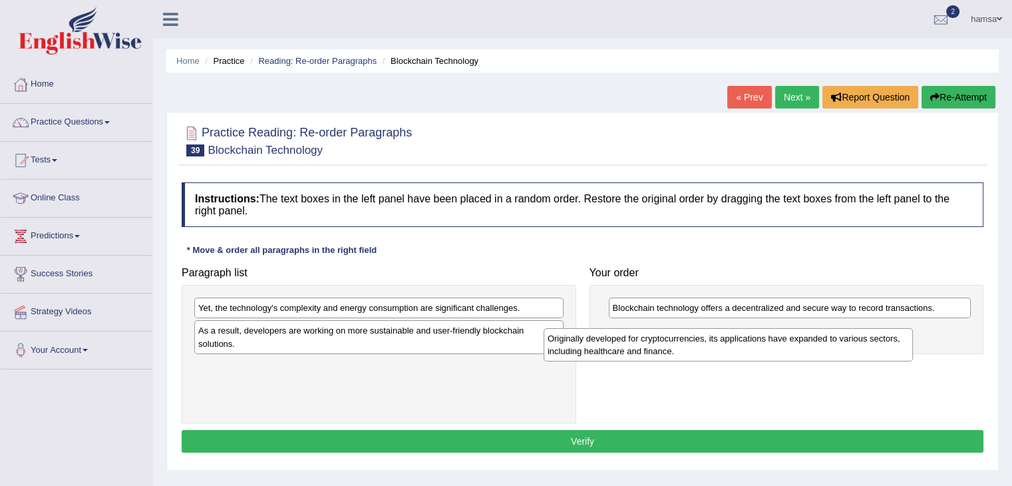
drag, startPoint x: 348, startPoint y: 312, endPoint x: 716, endPoint y: 339, distance: 369.0
click at [716, 339] on div "Originally developed for cryptocurrencies, its applications have expanded to va…" at bounding box center [728, 344] width 369 height 33
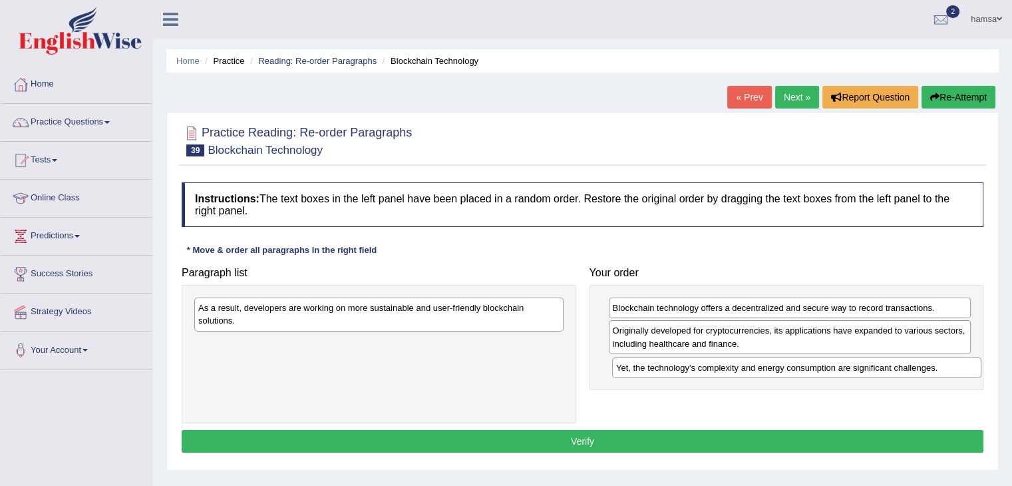
drag, startPoint x: 266, startPoint y: 310, endPoint x: 682, endPoint y: 369, distance: 419.6
click at [682, 369] on div "Yet, the technology's complexity and energy consumption are significant challen…" at bounding box center [796, 367] width 369 height 21
click at [394, 317] on div "As a result, developers are working on more sustainable and user-friendly block…" at bounding box center [378, 314] width 369 height 33
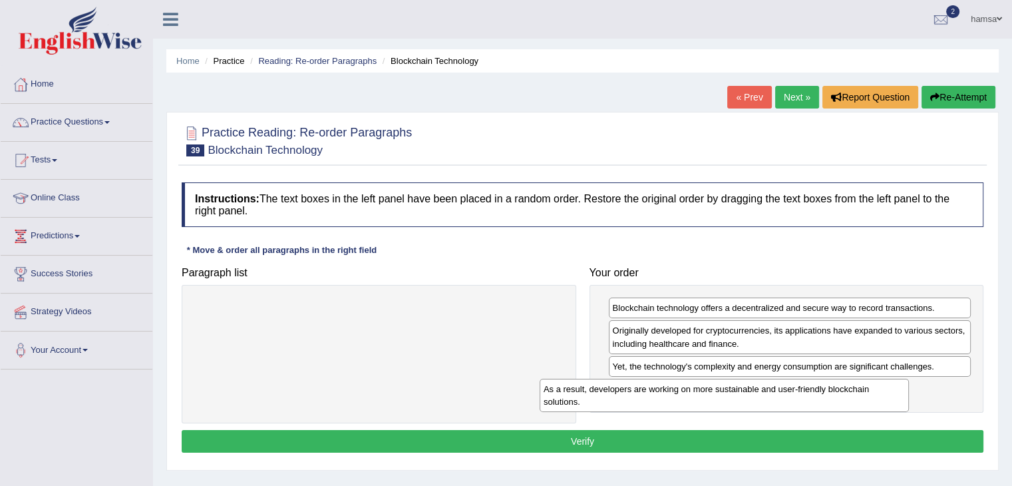
drag, startPoint x: 394, startPoint y: 317, endPoint x: 756, endPoint y: 398, distance: 370.9
click at [756, 398] on div "As a result, developers are working on more sustainable and user-friendly block…" at bounding box center [724, 395] width 369 height 33
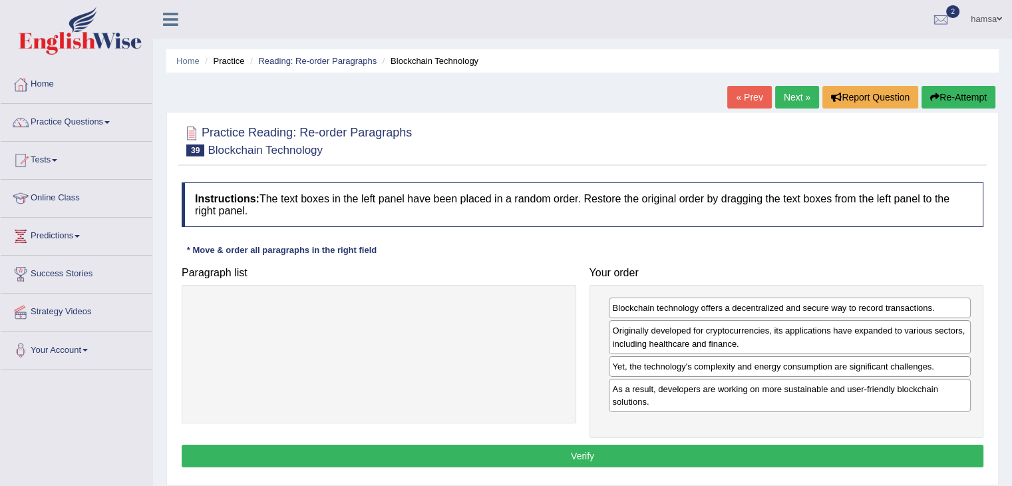
click at [556, 456] on button "Verify" at bounding box center [583, 456] width 802 height 23
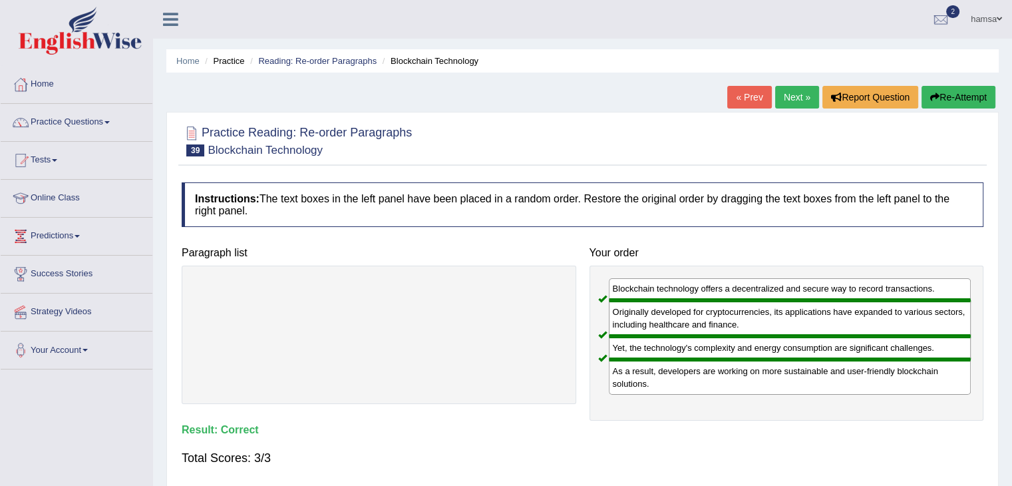
click at [788, 95] on link "Next »" at bounding box center [797, 97] width 44 height 23
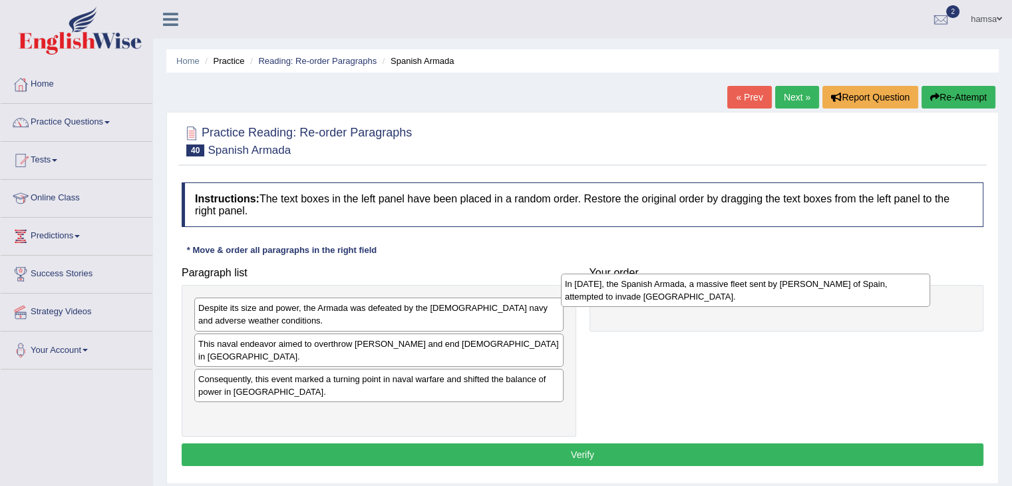
drag, startPoint x: 381, startPoint y: 367, endPoint x: 751, endPoint y: 286, distance: 378.2
click at [751, 286] on div "In 1588, the Spanish Armada, a massive fleet sent by King Philip II of Spain, a…" at bounding box center [745, 290] width 369 height 33
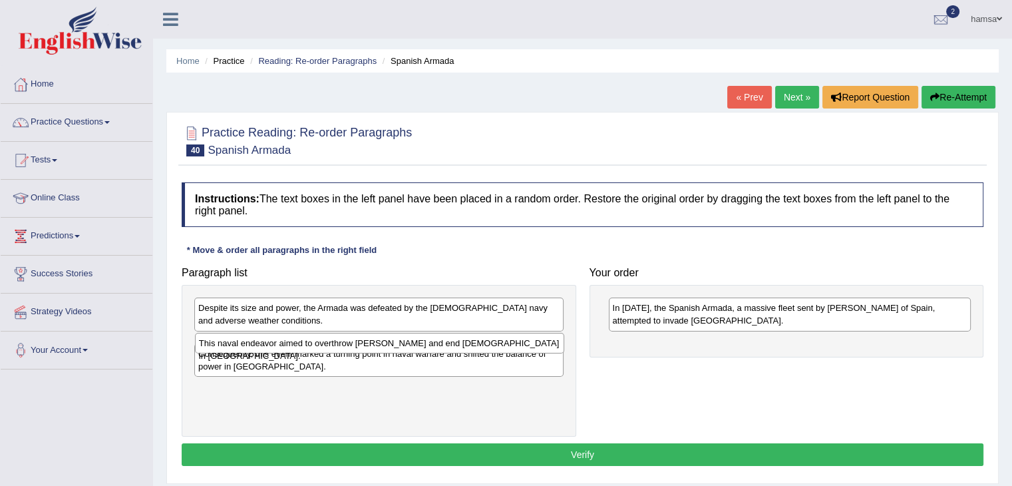
click at [335, 342] on div "This naval endeavor aimed to overthrow Queen Elizabeth I and end Protestantism …" at bounding box center [379, 343] width 369 height 21
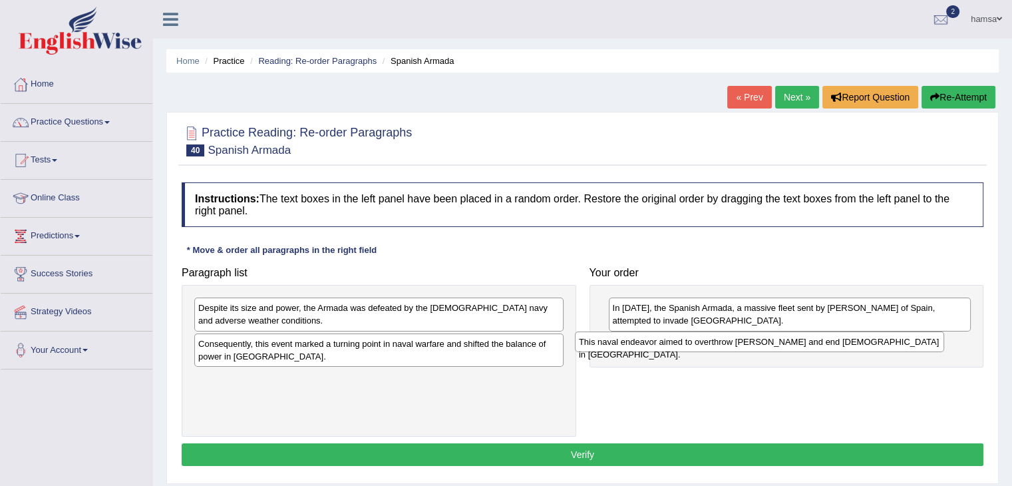
drag, startPoint x: 285, startPoint y: 345, endPoint x: 692, endPoint y: 345, distance: 407.4
click at [692, 345] on div "This naval endeavor aimed to overthrow Queen Elizabeth I and end Protestantism …" at bounding box center [759, 341] width 369 height 21
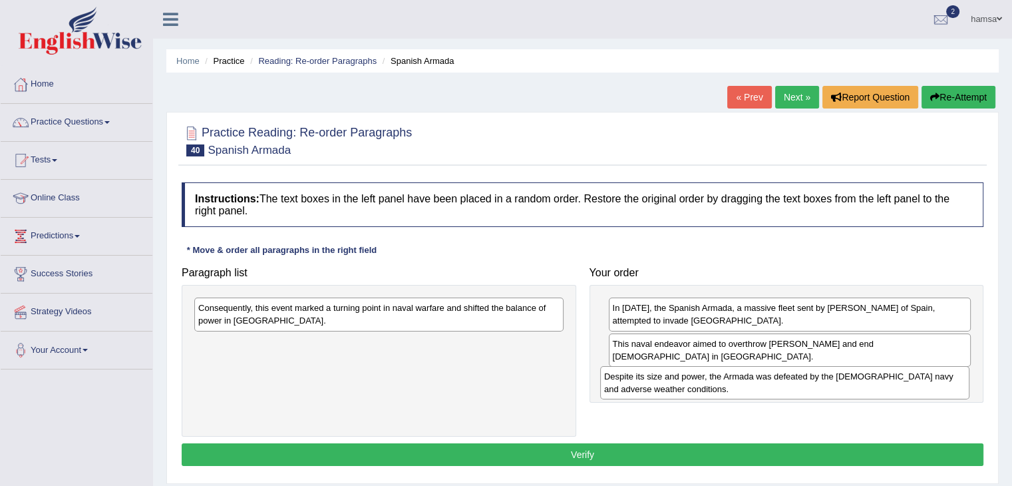
drag, startPoint x: 269, startPoint y: 315, endPoint x: 686, endPoint y: 382, distance: 422.1
click at [686, 382] on div "Despite its size and power, the Armada was defeated by the English navy and adv…" at bounding box center [784, 382] width 369 height 33
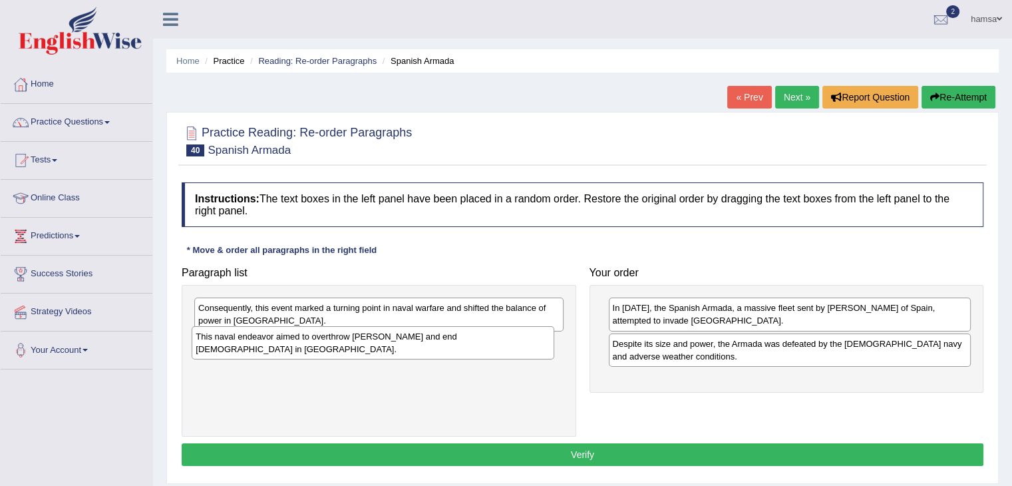
drag, startPoint x: 680, startPoint y: 349, endPoint x: 264, endPoint y: 343, distance: 416.7
click at [264, 343] on div "This naval endeavor aimed to overthrow Queen Elizabeth I and end Protestantism …" at bounding box center [373, 342] width 363 height 33
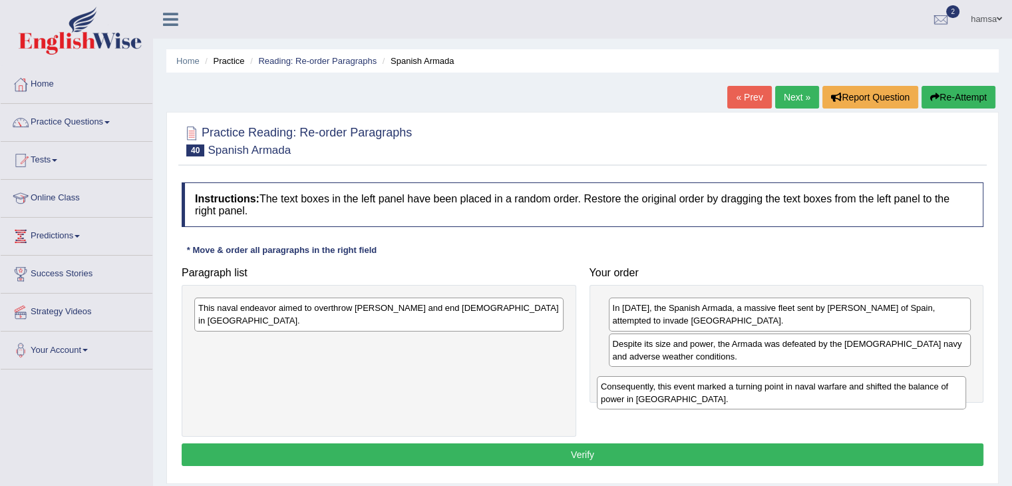
drag, startPoint x: 300, startPoint y: 312, endPoint x: 727, endPoint y: 390, distance: 433.7
click at [727, 390] on div "Consequently, this event marked a turning point in naval warfare and shifted th…" at bounding box center [781, 392] width 369 height 33
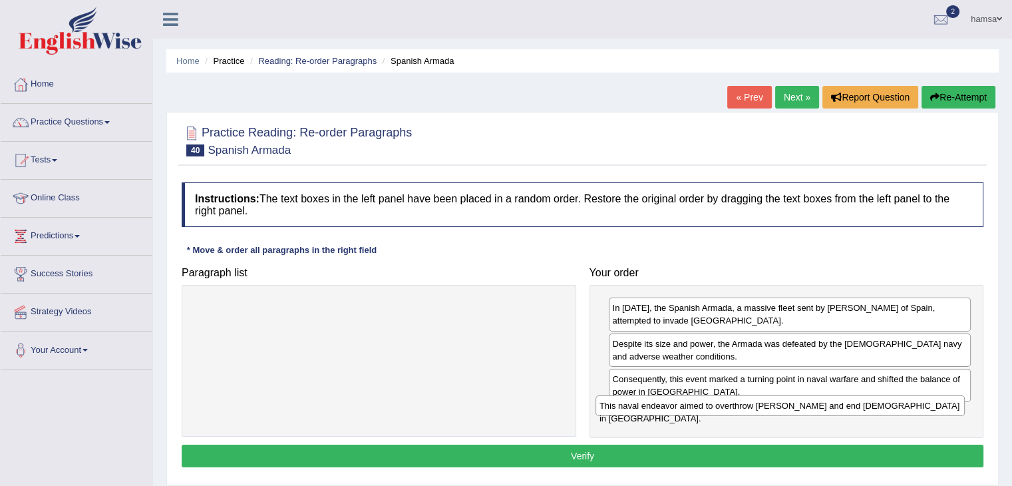
drag, startPoint x: 498, startPoint y: 316, endPoint x: 911, endPoint y: 413, distance: 424.0
click at [911, 413] on div "This naval endeavor aimed to overthrow Queen Elizabeth I and end Protestantism …" at bounding box center [780, 405] width 369 height 21
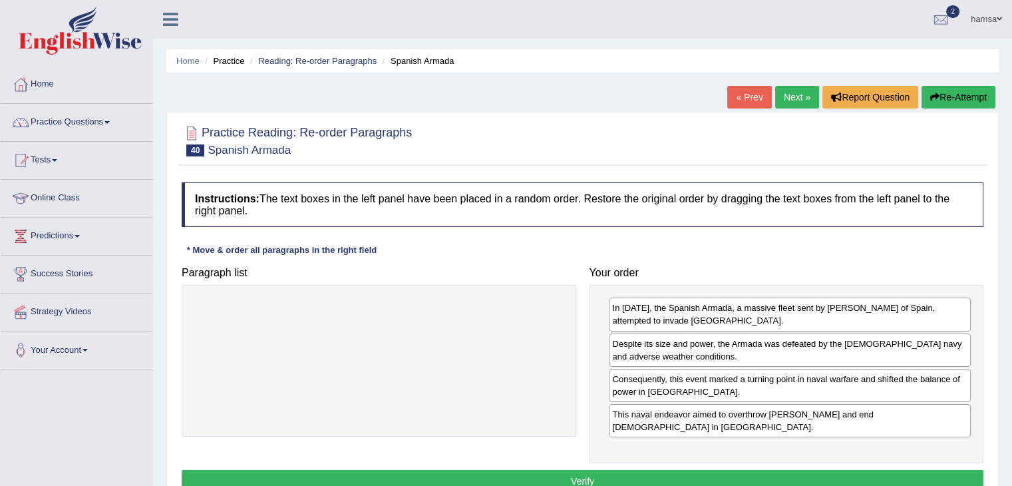
click at [584, 475] on button "Verify" at bounding box center [583, 481] width 802 height 23
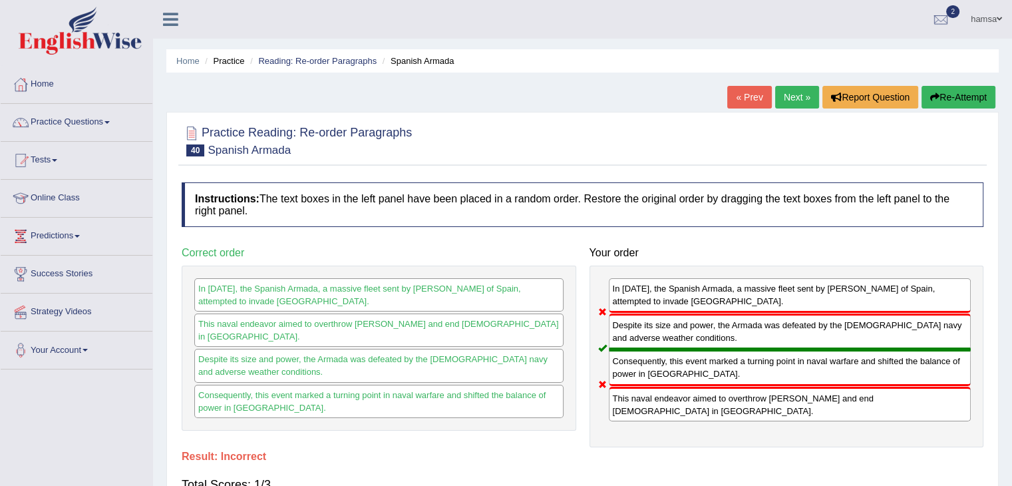
click at [792, 95] on link "Next »" at bounding box center [797, 97] width 44 height 23
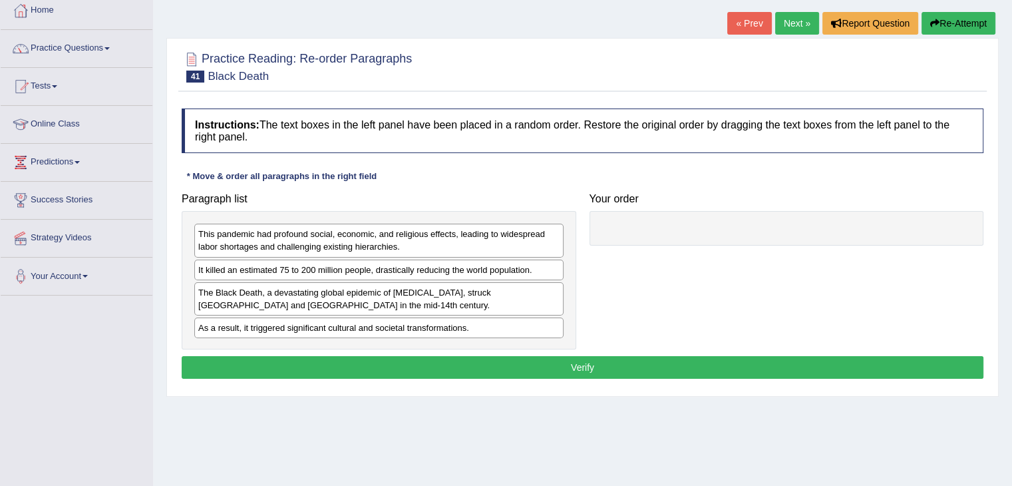
scroll to position [75, 0]
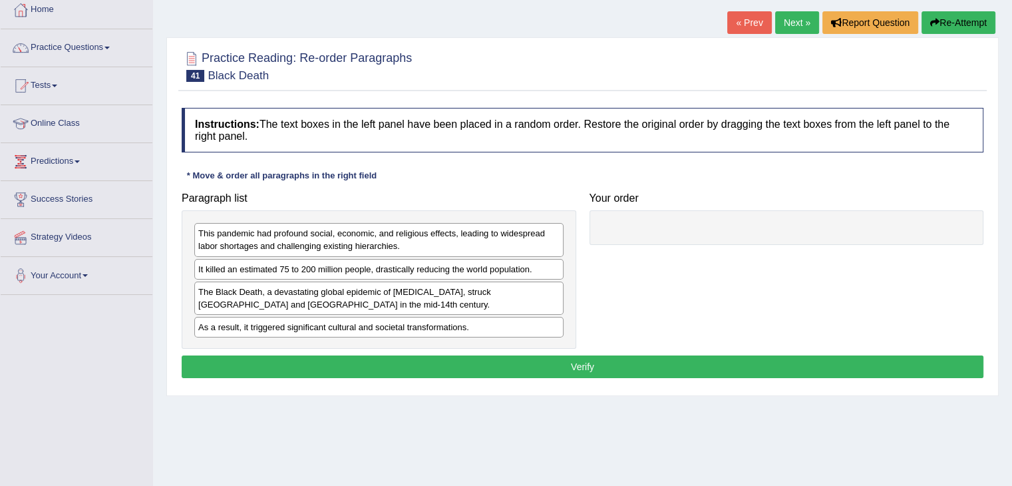
click at [399, 299] on div "The Black Death, a devastating global epidemic of bubonic plague, struck Europe…" at bounding box center [378, 298] width 369 height 33
click at [327, 294] on div "The Black Death, a devastating global epidemic of bubonic plague, struck Europe…" at bounding box center [378, 298] width 369 height 33
click at [252, 294] on div "The Black Death, a devastating global epidemic of bubonic plague, struck Europe…" at bounding box center [378, 298] width 369 height 33
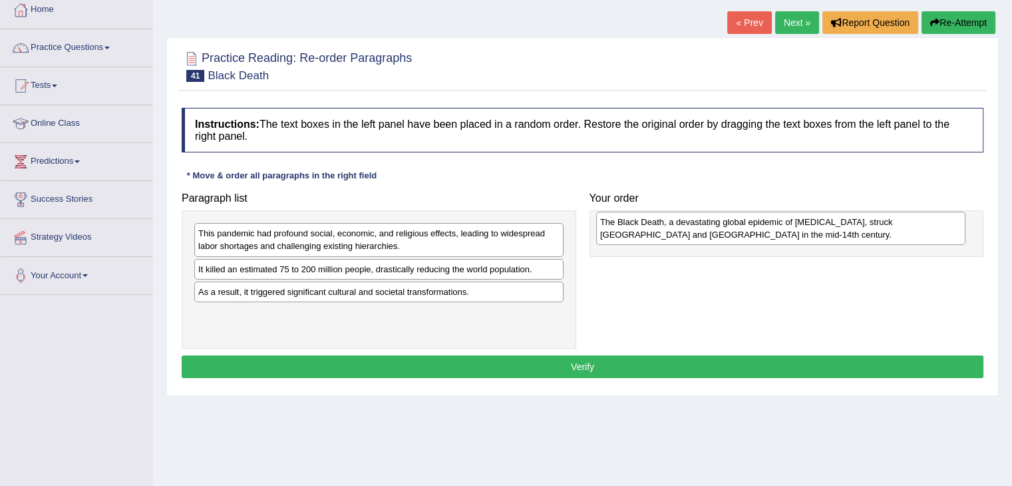
drag, startPoint x: 312, startPoint y: 299, endPoint x: 714, endPoint y: 230, distance: 407.9
click at [714, 230] on div "The Black Death, a devastating global epidemic of bubonic plague, struck Europe…" at bounding box center [780, 228] width 369 height 33
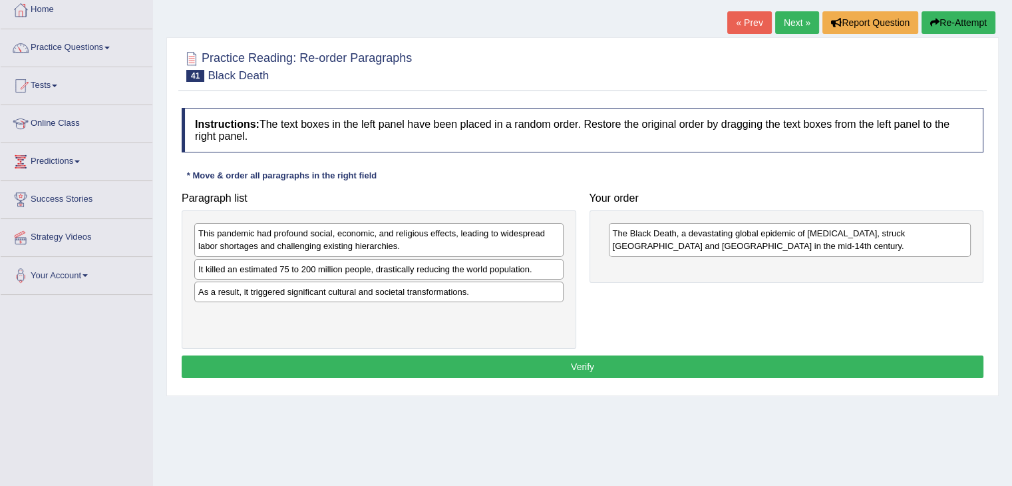
click at [321, 243] on div "This pandemic had profound social, economic, and religious effects, leading to …" at bounding box center [378, 239] width 369 height 33
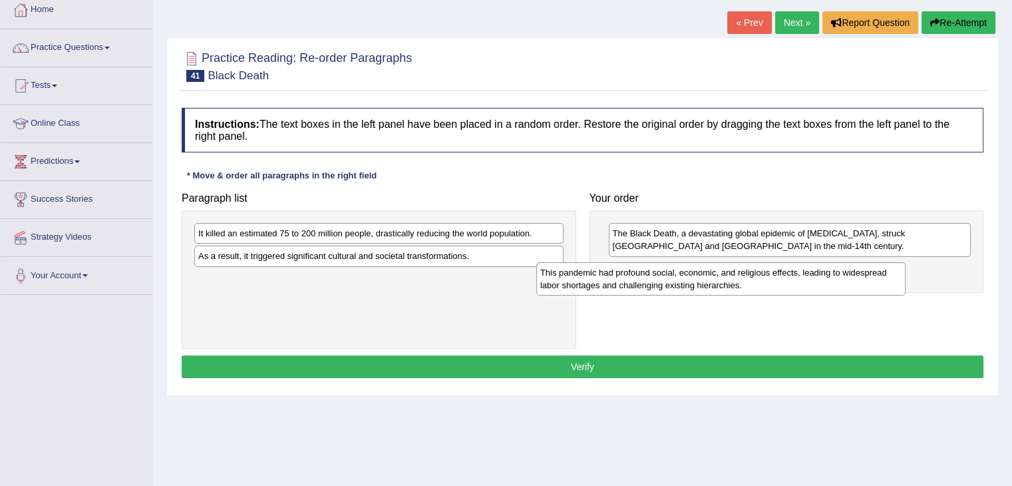
drag, startPoint x: 431, startPoint y: 235, endPoint x: 773, endPoint y: 274, distance: 343.6
click at [773, 274] on div "This pandemic had profound social, economic, and religious effects, leading to …" at bounding box center [720, 278] width 369 height 33
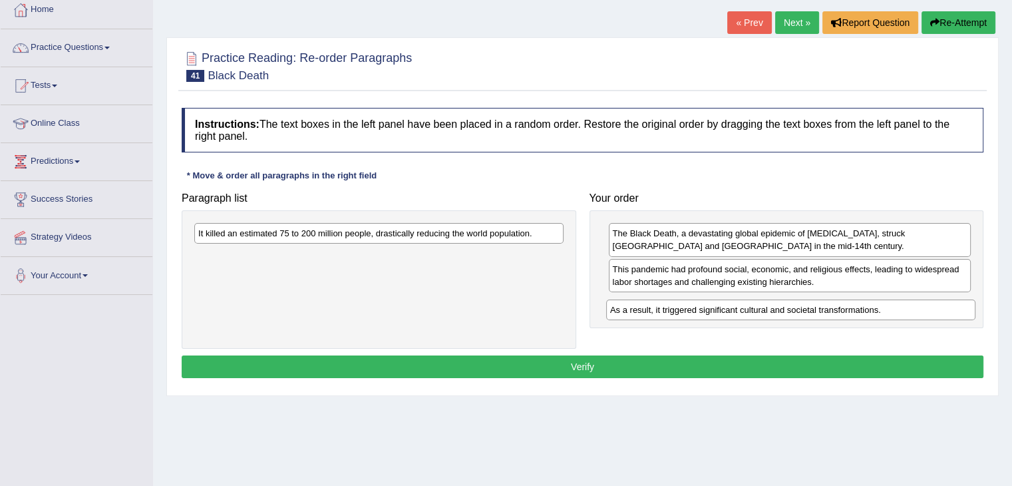
drag, startPoint x: 336, startPoint y: 255, endPoint x: 772, endPoint y: 307, distance: 439.1
click at [772, 307] on div "As a result, it triggered significant cultural and societal transformations." at bounding box center [790, 310] width 369 height 21
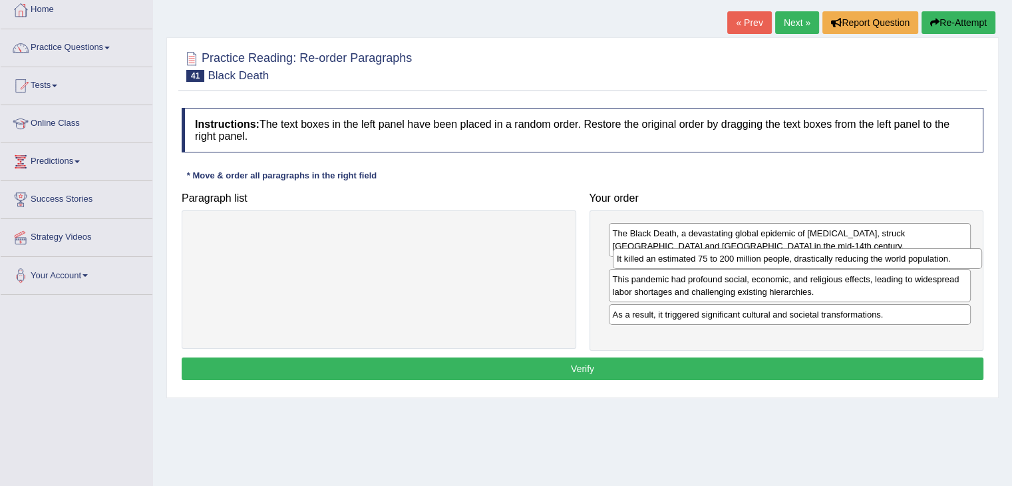
drag, startPoint x: 225, startPoint y: 225, endPoint x: 644, endPoint y: 251, distance: 419.5
click at [644, 251] on div "It killed an estimated 75 to 200 million people, drastically reducing the world…" at bounding box center [797, 258] width 369 height 21
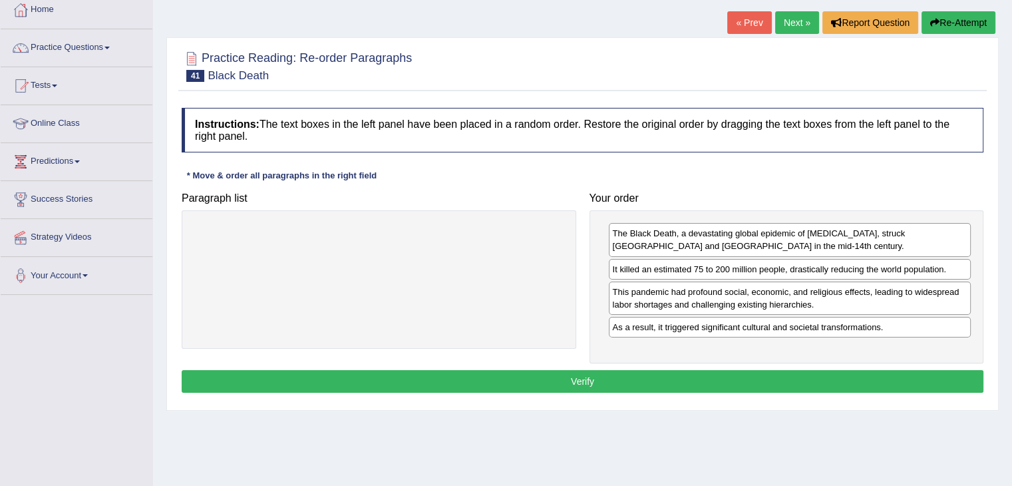
click at [560, 370] on button "Verify" at bounding box center [583, 381] width 802 height 23
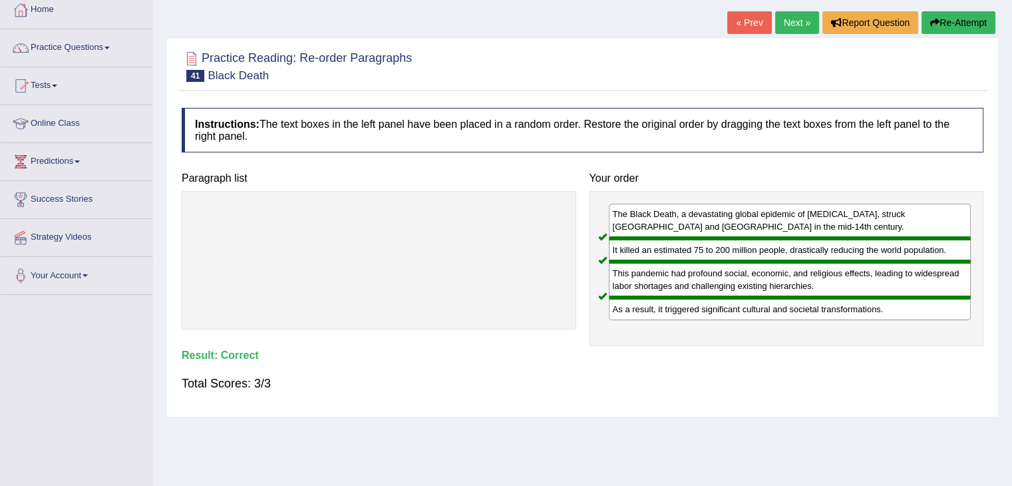
click at [793, 21] on link "Next »" at bounding box center [797, 22] width 44 height 23
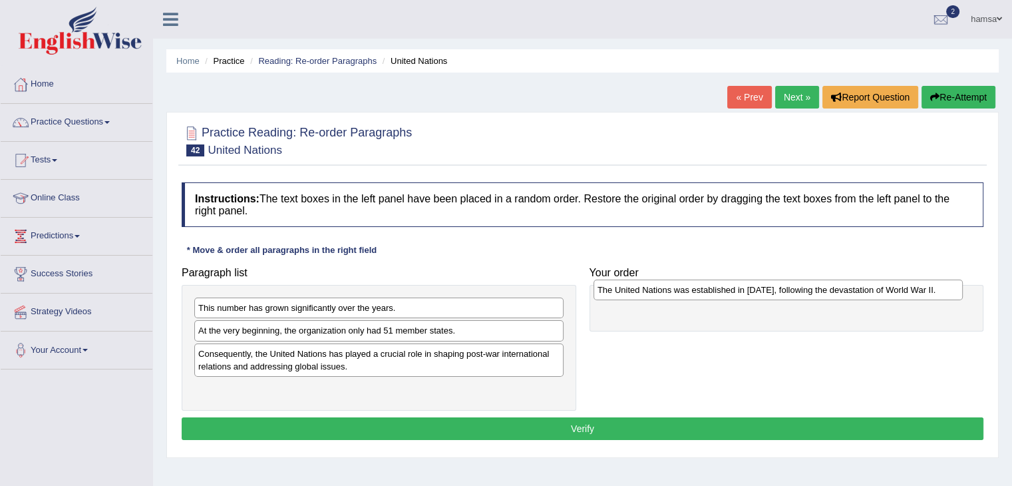
drag, startPoint x: 264, startPoint y: 331, endPoint x: 664, endPoint y: 290, distance: 401.4
click at [664, 290] on div "The United Nations was established in [DATE], following the devastation of Worl…" at bounding box center [778, 290] width 369 height 21
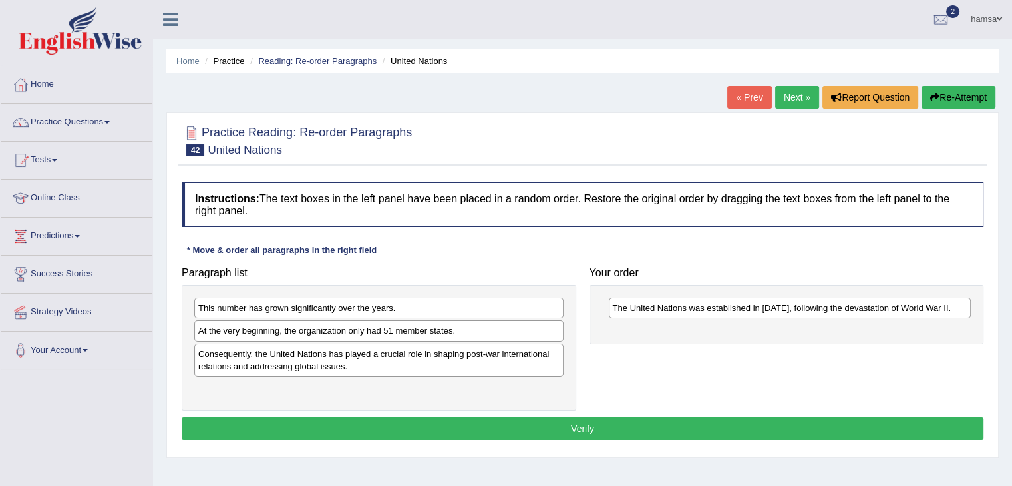
click at [389, 328] on div "At the very beginning, the organization only had 51 member states." at bounding box center [378, 330] width 369 height 21
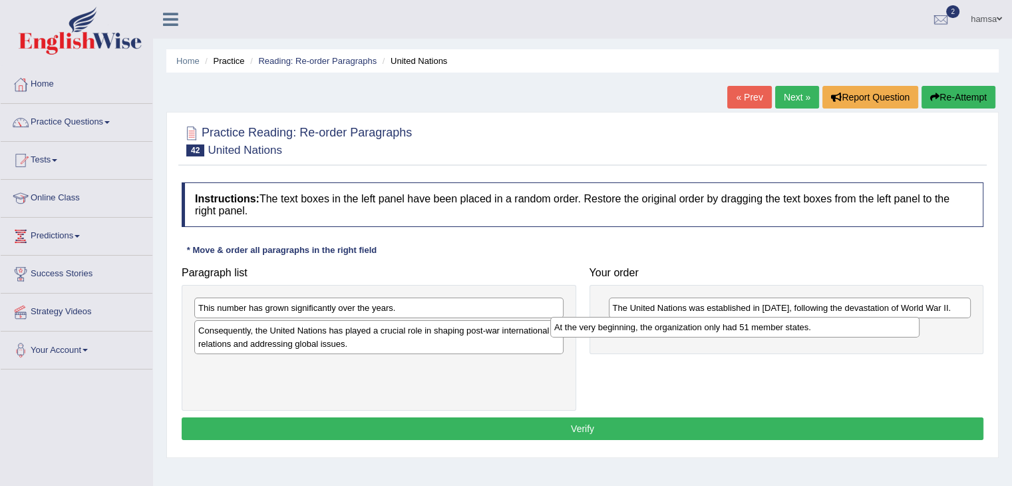
drag, startPoint x: 416, startPoint y: 329, endPoint x: 773, endPoint y: 325, distance: 357.5
click at [773, 325] on div "At the very beginning, the organization only had 51 member states." at bounding box center [734, 327] width 369 height 21
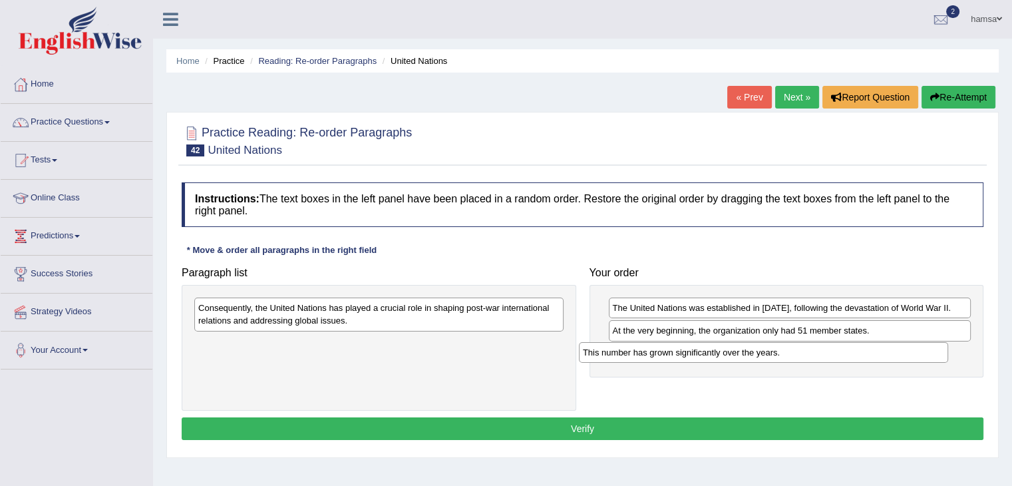
drag, startPoint x: 284, startPoint y: 308, endPoint x: 667, endPoint y: 350, distance: 385.1
click at [667, 350] on div "This number has grown significantly over the years." at bounding box center [763, 352] width 369 height 21
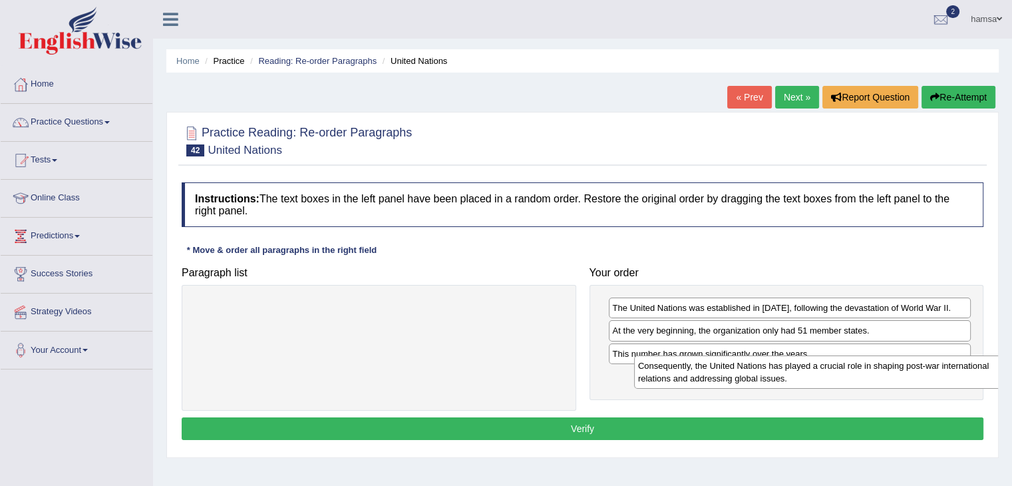
drag, startPoint x: 374, startPoint y: 310, endPoint x: 828, endPoint y: 367, distance: 457.6
click at [828, 367] on div "Consequently, the United Nations has played a crucial role in shaping post-war …" at bounding box center [818, 371] width 369 height 33
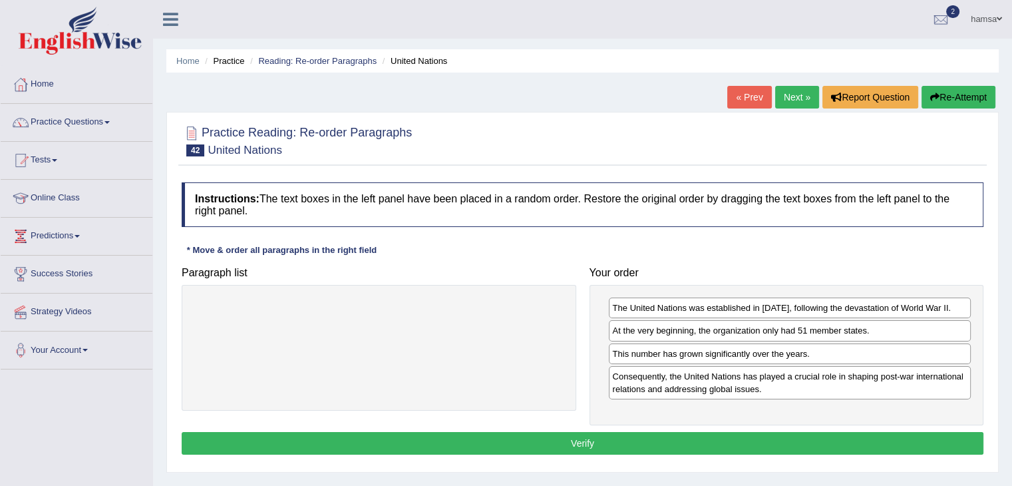
click at [572, 445] on button "Verify" at bounding box center [583, 443] width 802 height 23
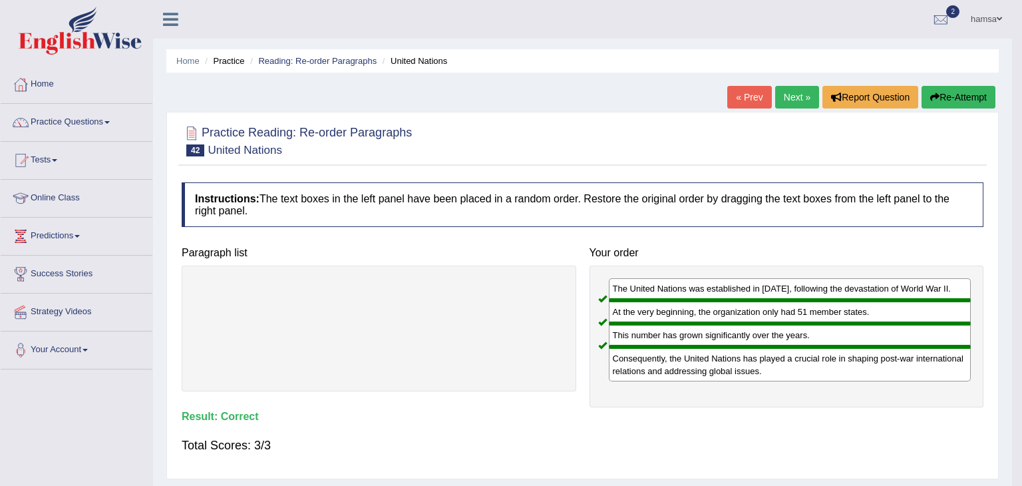
click at [791, 99] on body "Toggle navigation Home Practice Questions Speaking Practice Read Aloud Repeat S…" at bounding box center [511, 243] width 1022 height 486
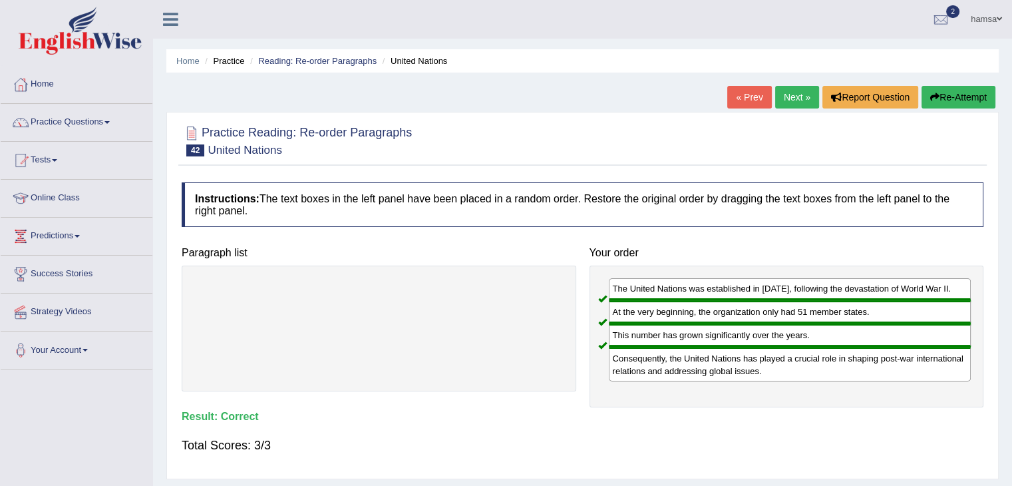
click at [791, 99] on link "Next »" at bounding box center [797, 97] width 44 height 23
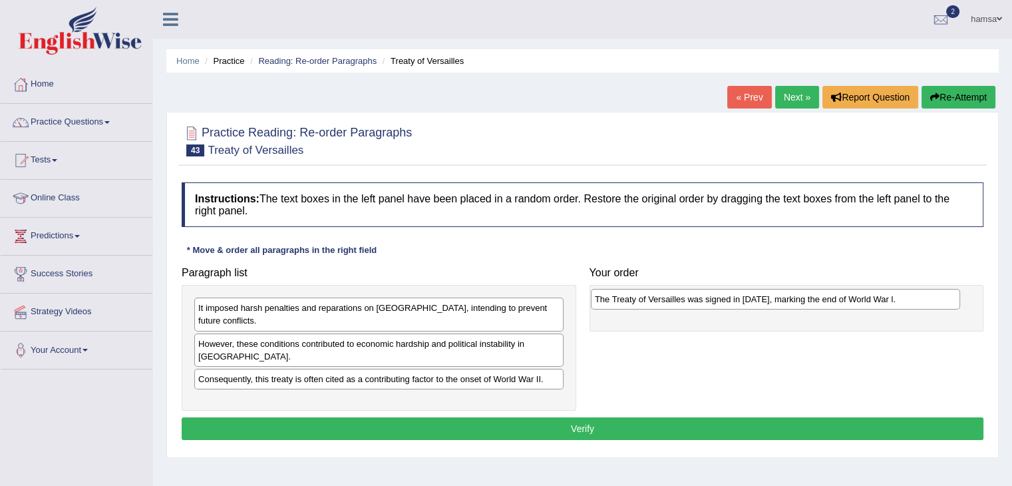
drag, startPoint x: 274, startPoint y: 330, endPoint x: 684, endPoint y: 298, distance: 410.6
click at [684, 298] on div "The Treaty of Versailles was signed in [DATE], marking the end of World War l." at bounding box center [775, 299] width 369 height 21
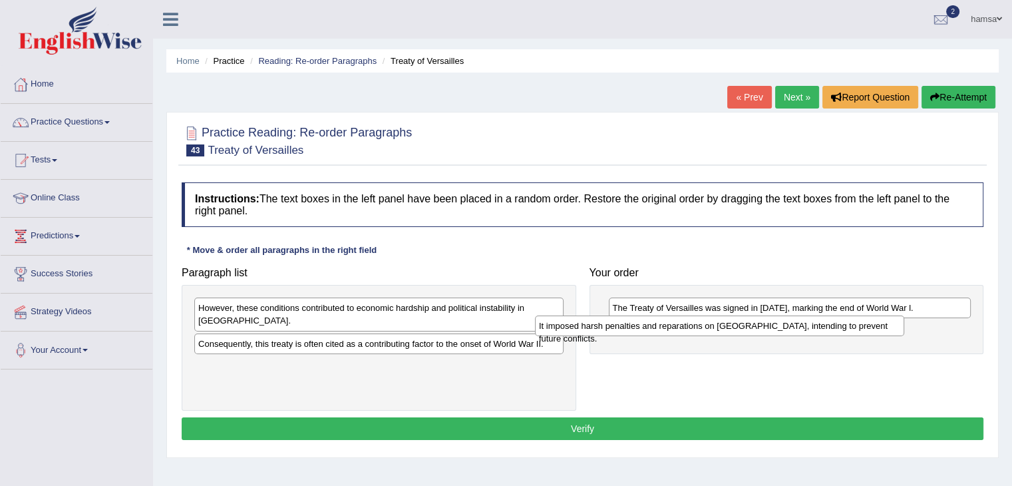
drag, startPoint x: 264, startPoint y: 307, endPoint x: 607, endPoint y: 325, distance: 344.0
click at [607, 325] on div "It imposed harsh penalties and reparations on [GEOGRAPHIC_DATA], intending to p…" at bounding box center [719, 326] width 369 height 21
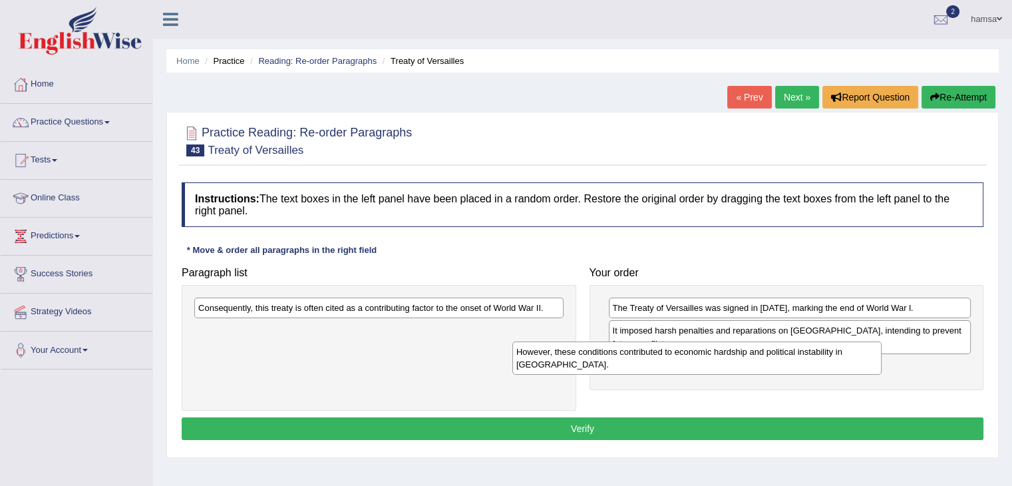
drag, startPoint x: 304, startPoint y: 313, endPoint x: 622, endPoint y: 357, distance: 321.2
click at [622, 357] on div "However, these conditions contributed to economic hardship and political instab…" at bounding box center [697, 357] width 369 height 33
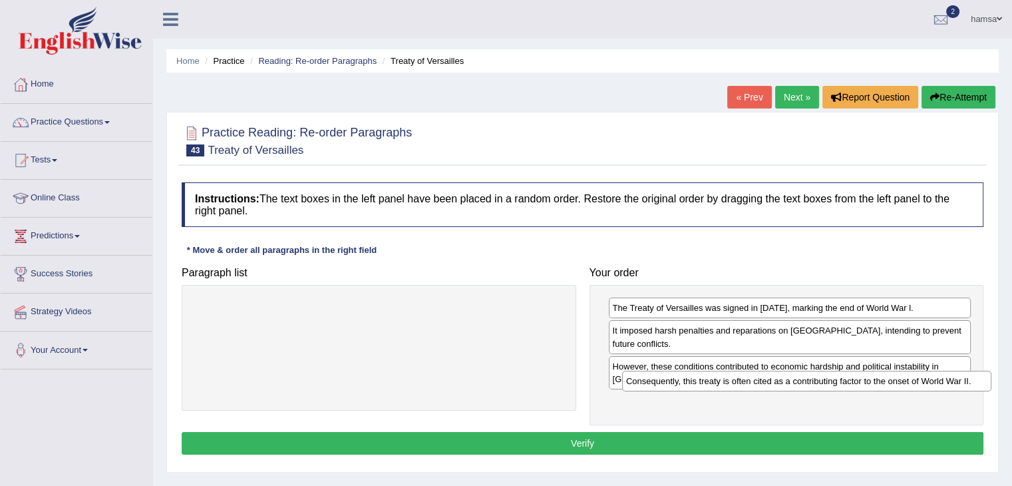
drag, startPoint x: 435, startPoint y: 308, endPoint x: 887, endPoint y: 381, distance: 457.2
click at [887, 381] on div "Consequently, this treaty is often cited as a contributing factor to the onset …" at bounding box center [806, 381] width 369 height 21
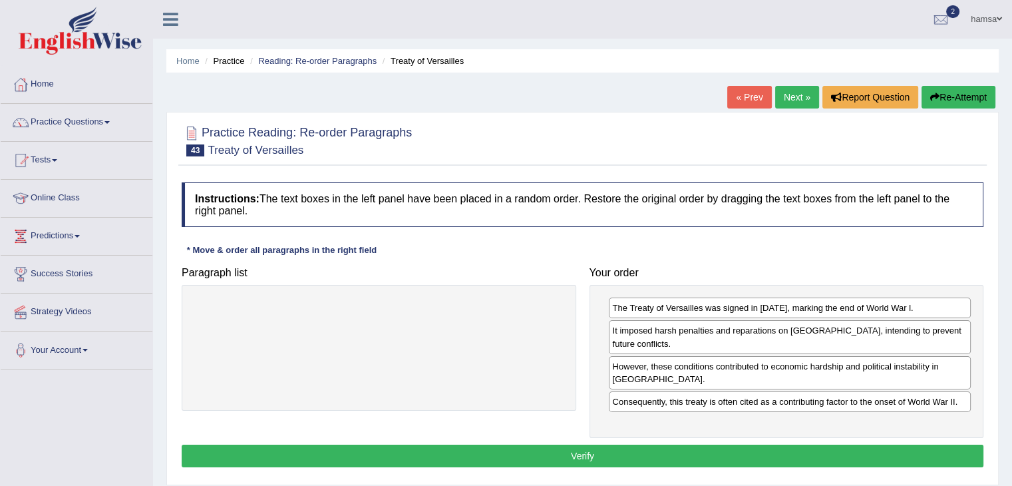
click at [598, 445] on button "Verify" at bounding box center [583, 456] width 802 height 23
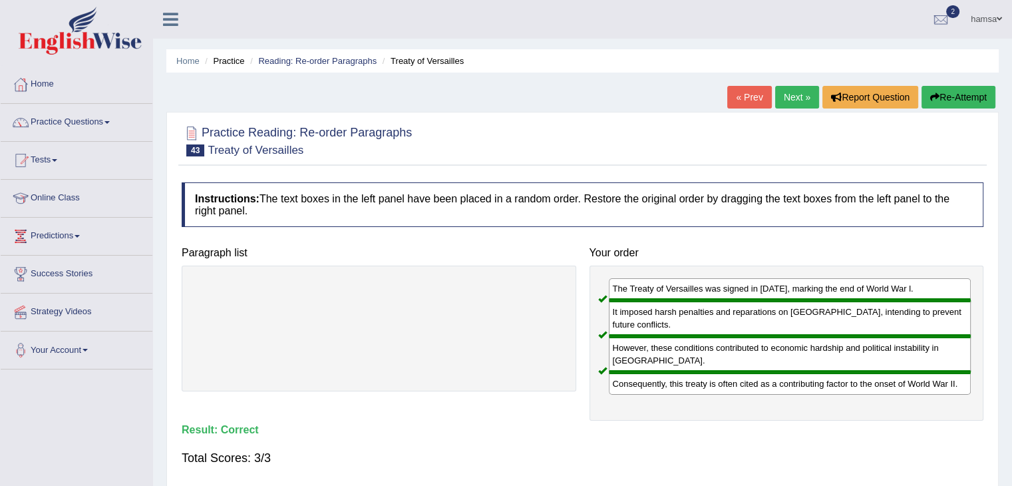
click at [781, 94] on link "Next »" at bounding box center [797, 97] width 44 height 23
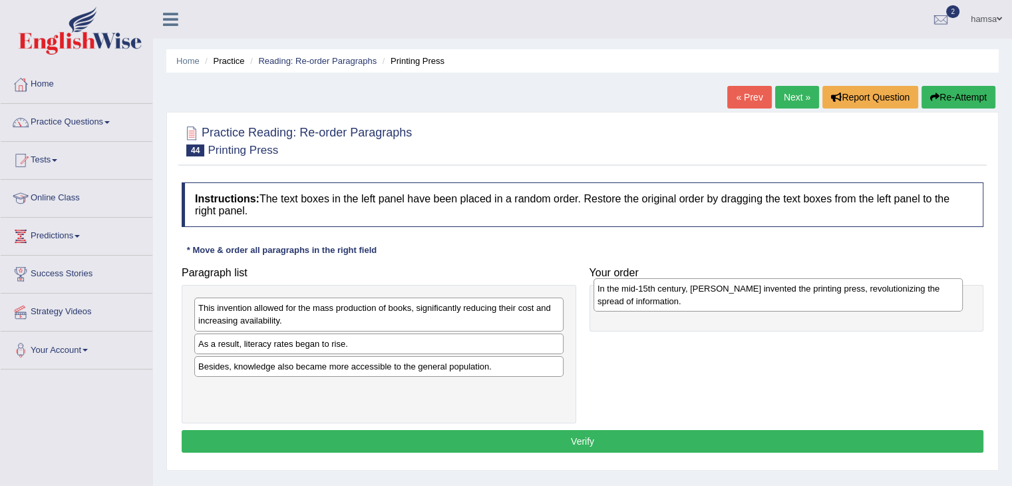
drag, startPoint x: 253, startPoint y: 316, endPoint x: 648, endPoint y: 297, distance: 395.8
click at [648, 297] on div "In the mid-15th century, Johannes Gutenberg invented the printing press, revolu…" at bounding box center [778, 294] width 369 height 33
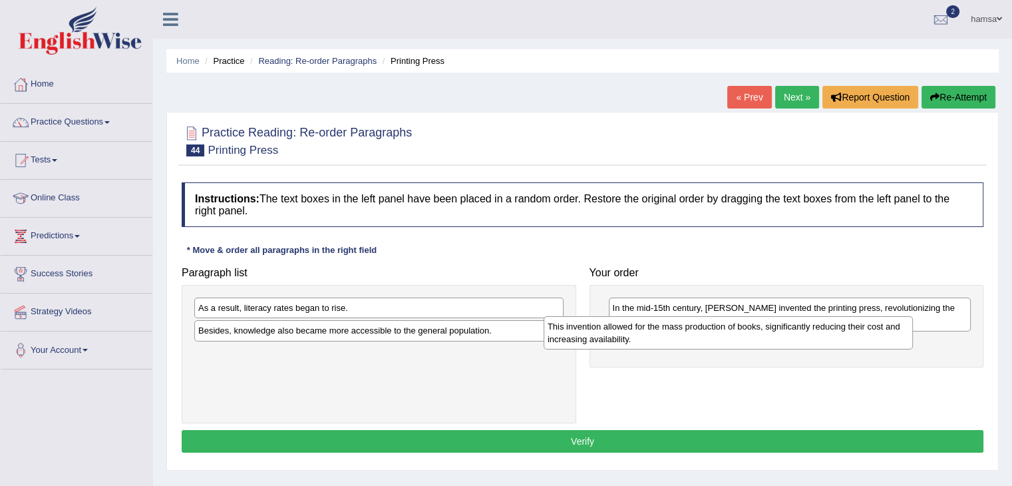
drag, startPoint x: 365, startPoint y: 310, endPoint x: 714, endPoint y: 329, distance: 349.9
click at [714, 329] on div "This invention allowed for the mass production of books, significantly reducing…" at bounding box center [728, 332] width 369 height 33
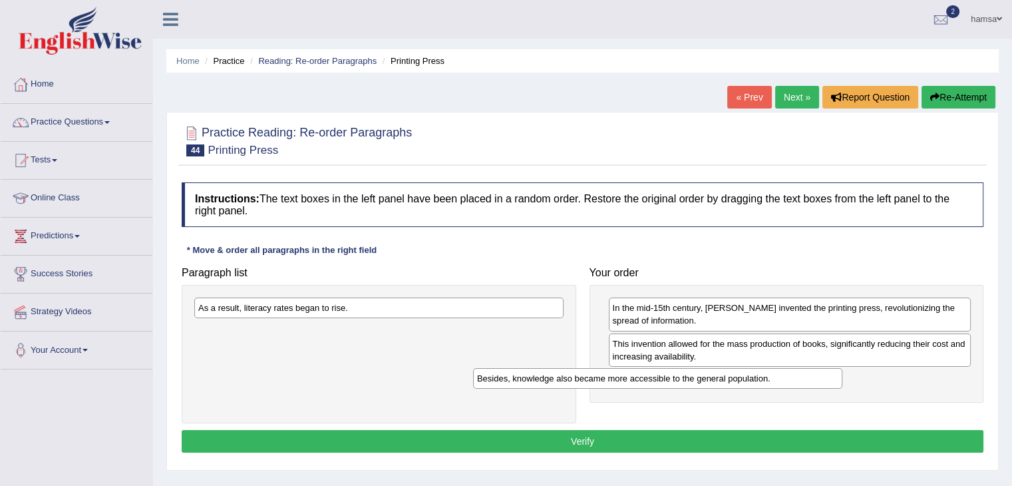
drag, startPoint x: 381, startPoint y: 331, endPoint x: 652, endPoint y: 387, distance: 276.6
click at [652, 387] on div "Besides, knowledge also became more accessible to the general population." at bounding box center [657, 378] width 369 height 21
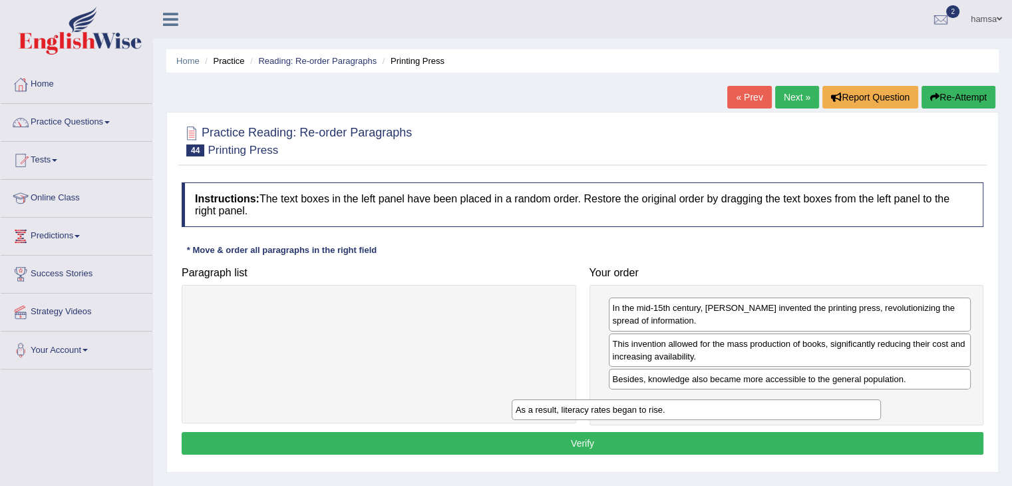
drag, startPoint x: 358, startPoint y: 310, endPoint x: 674, endPoint y: 416, distance: 333.6
click at [674, 416] on div "As a result, literacy rates began to rise." at bounding box center [696, 409] width 369 height 21
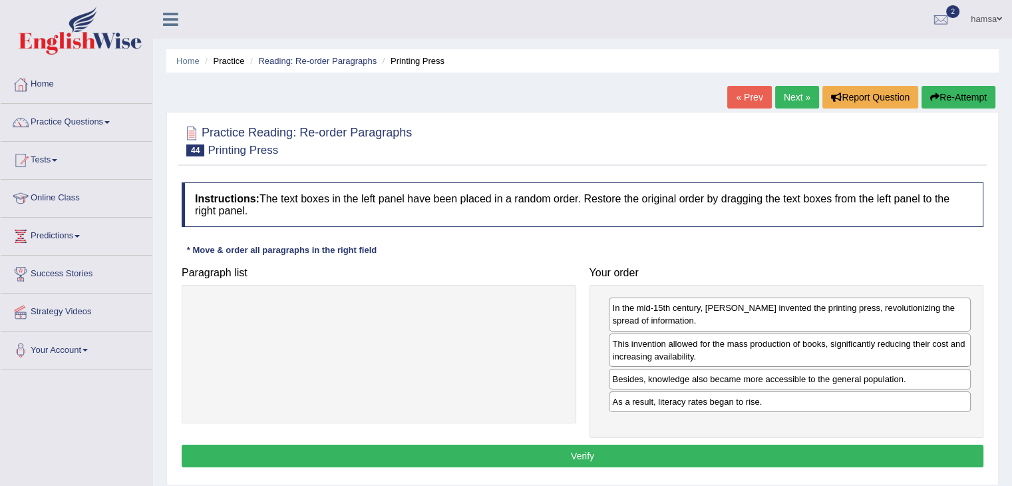
click at [584, 451] on button "Verify" at bounding box center [583, 456] width 802 height 23
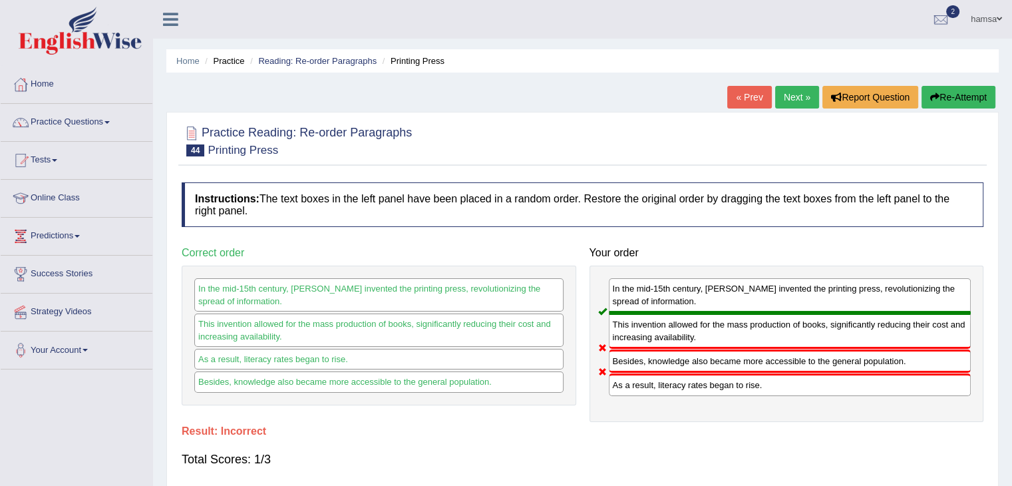
click at [799, 92] on link "Next »" at bounding box center [797, 97] width 44 height 23
